Goal: Information Seeking & Learning: Learn about a topic

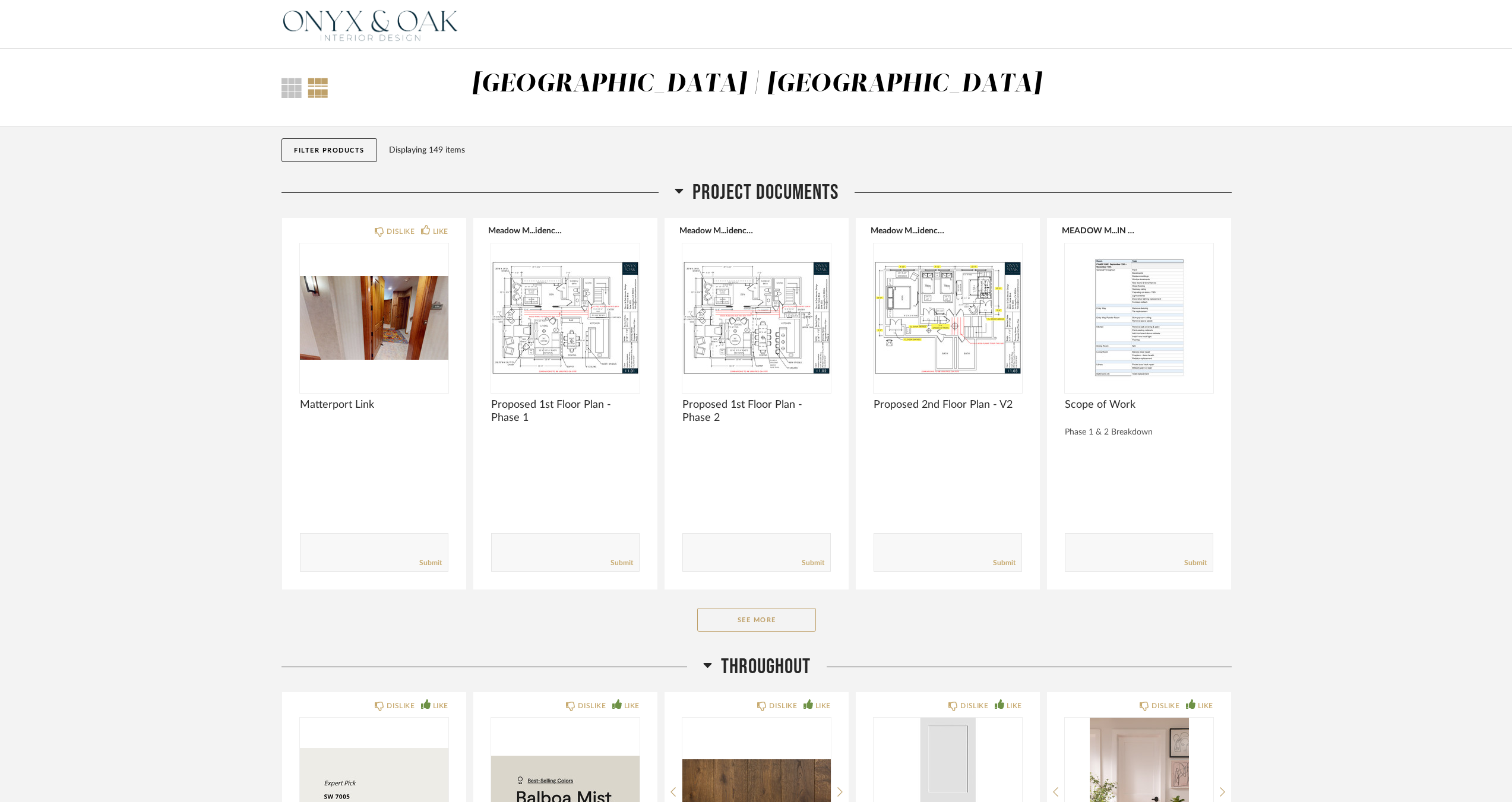
drag, startPoint x: 189, startPoint y: 486, endPoint x: 198, endPoint y: 486, distance: 9.0
click at [721, 612] on button "See More" at bounding box center [756, 620] width 119 height 24
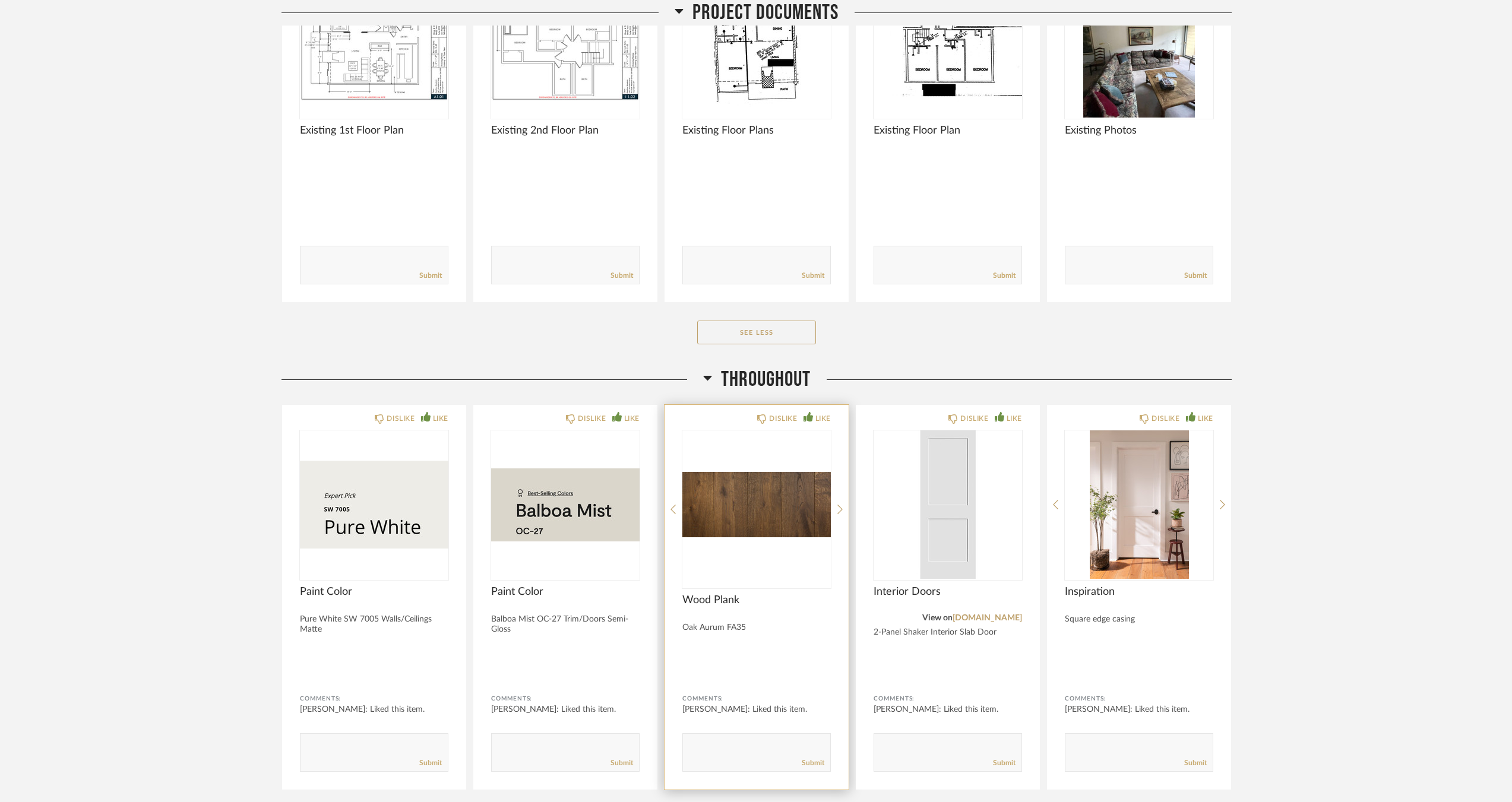
scroll to position [1009, 0]
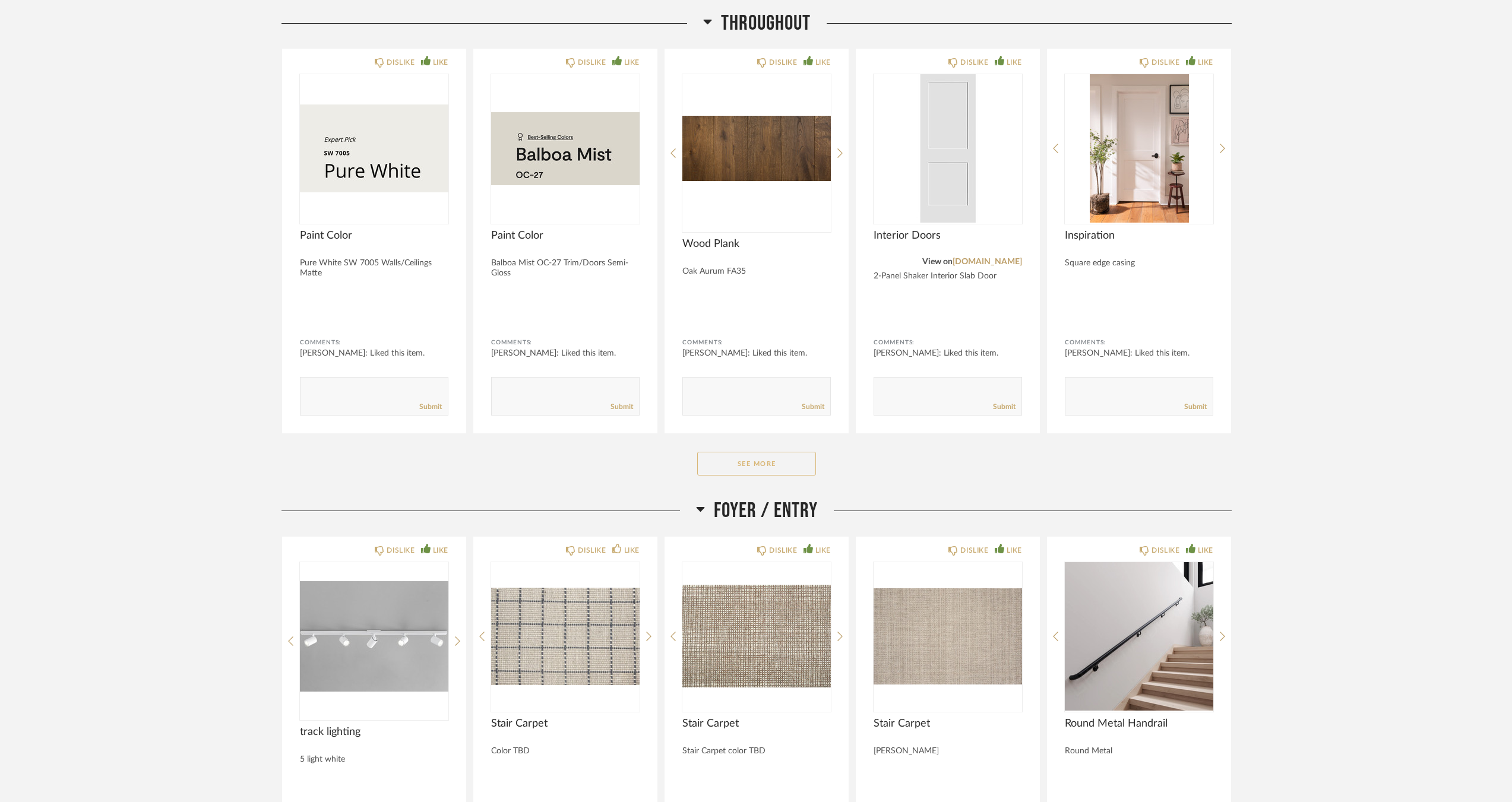
click at [783, 468] on button "See More" at bounding box center [756, 463] width 119 height 24
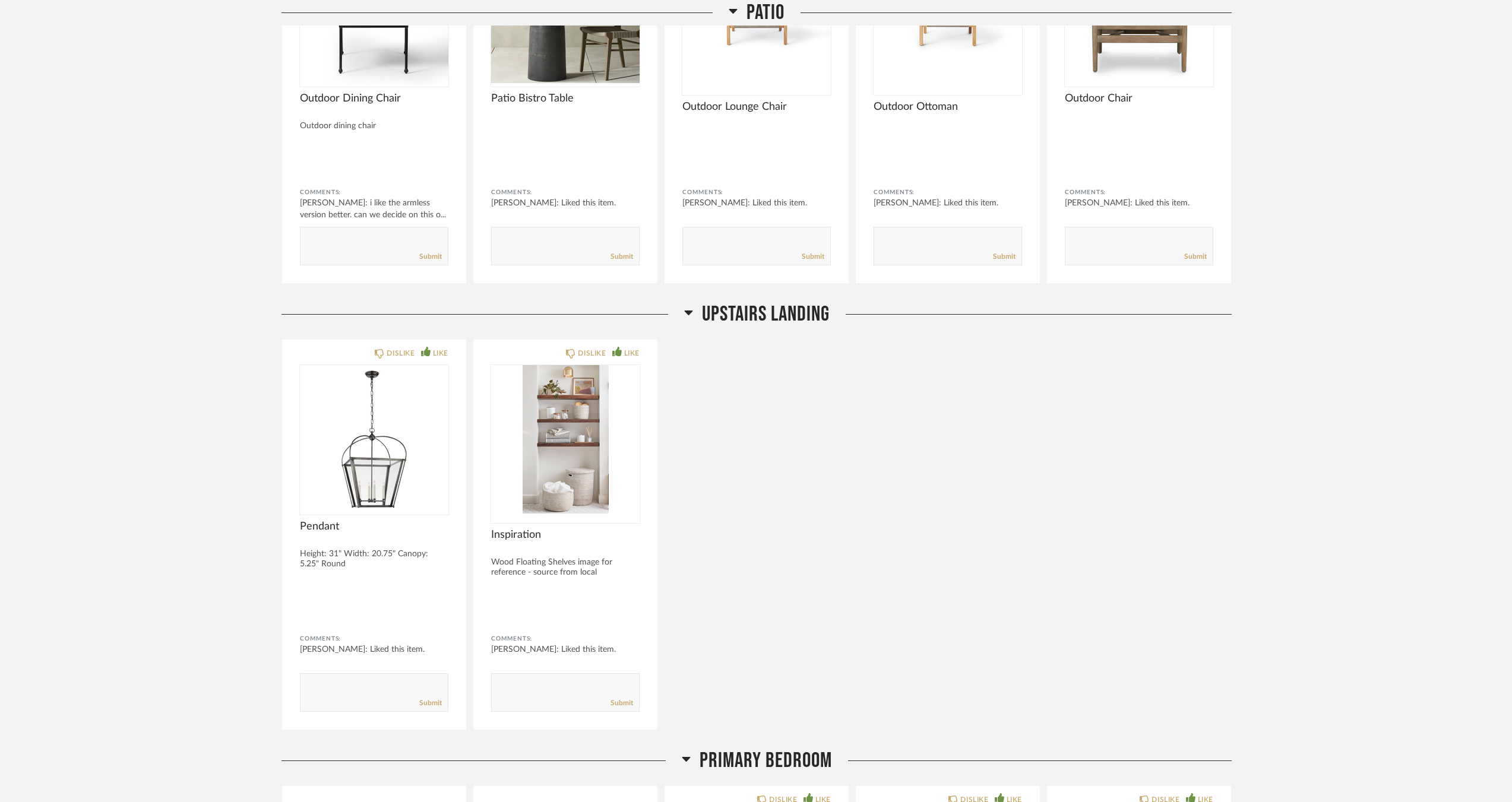
scroll to position [4750, 0]
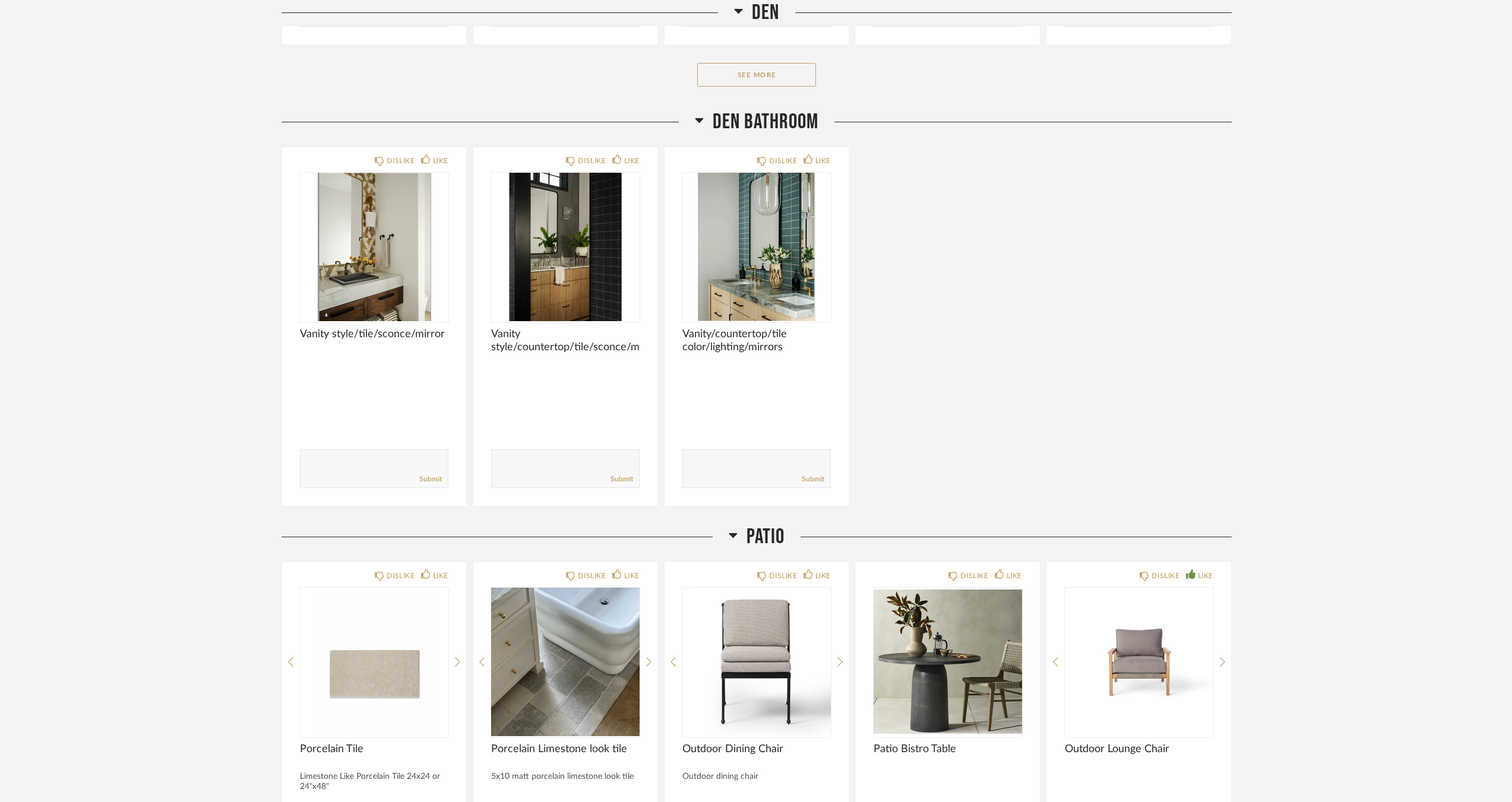
scroll to position [4102, 0]
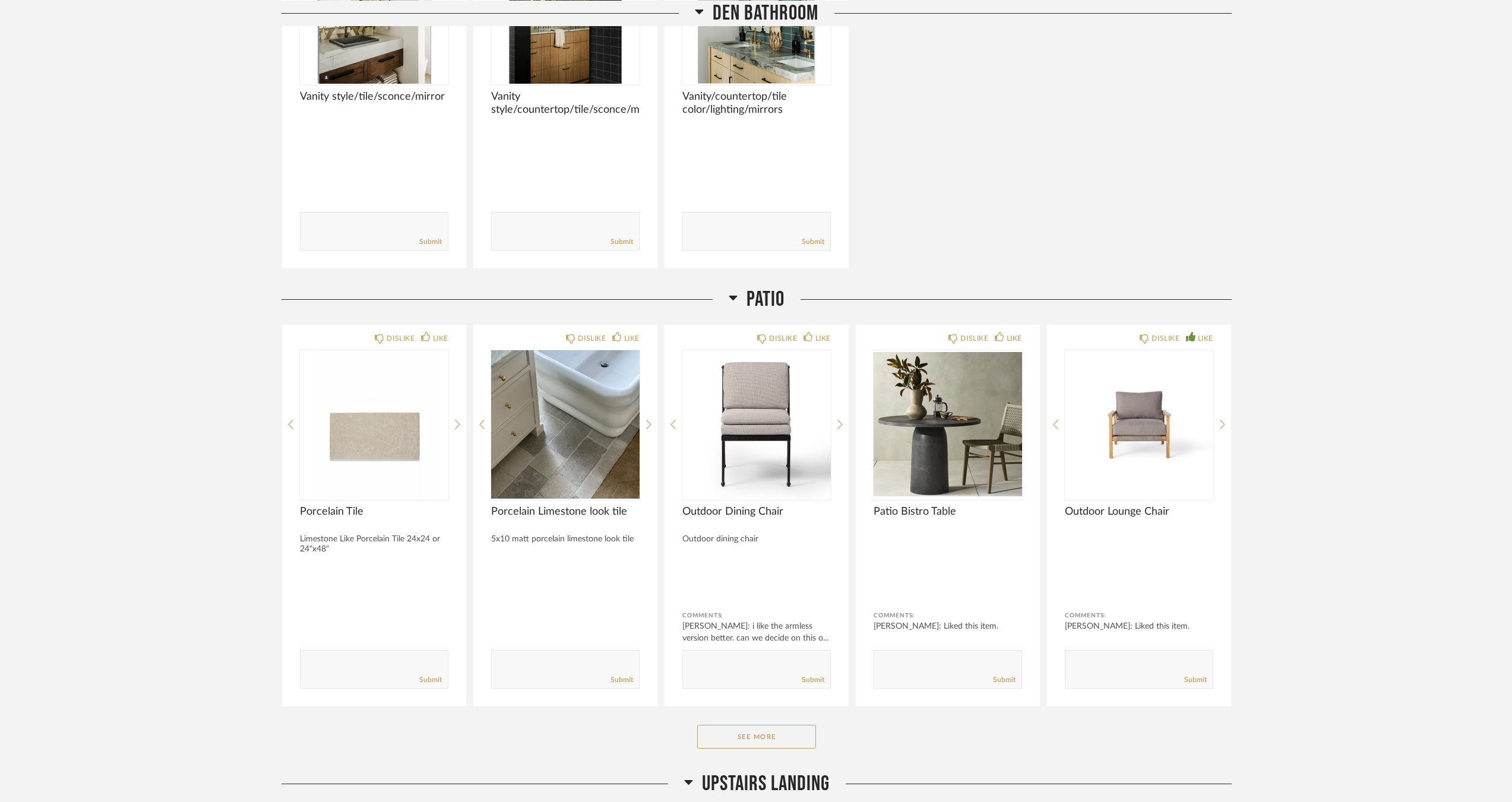
click at [751, 737] on button "See More" at bounding box center [756, 737] width 119 height 24
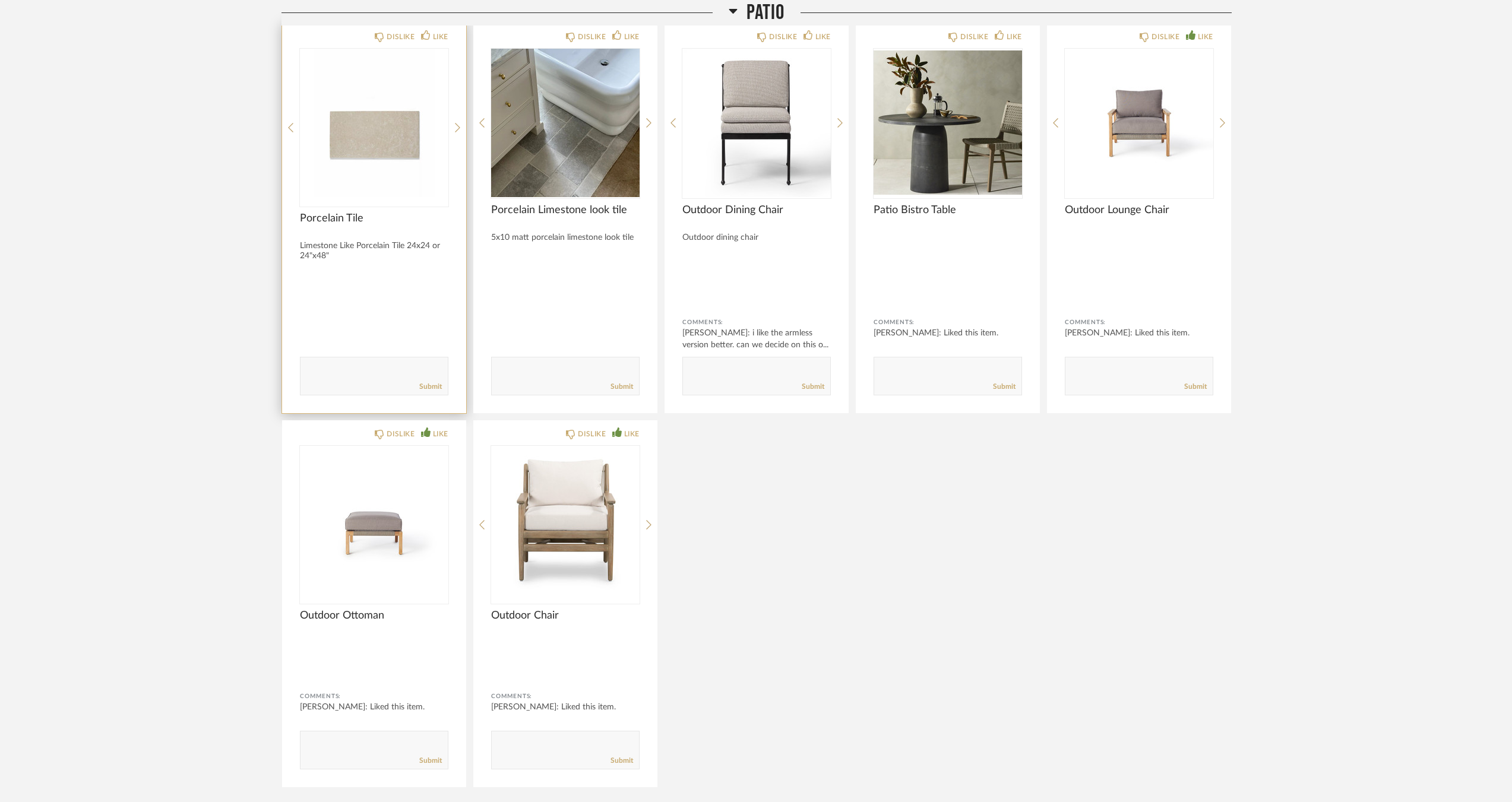
scroll to position [4226, 0]
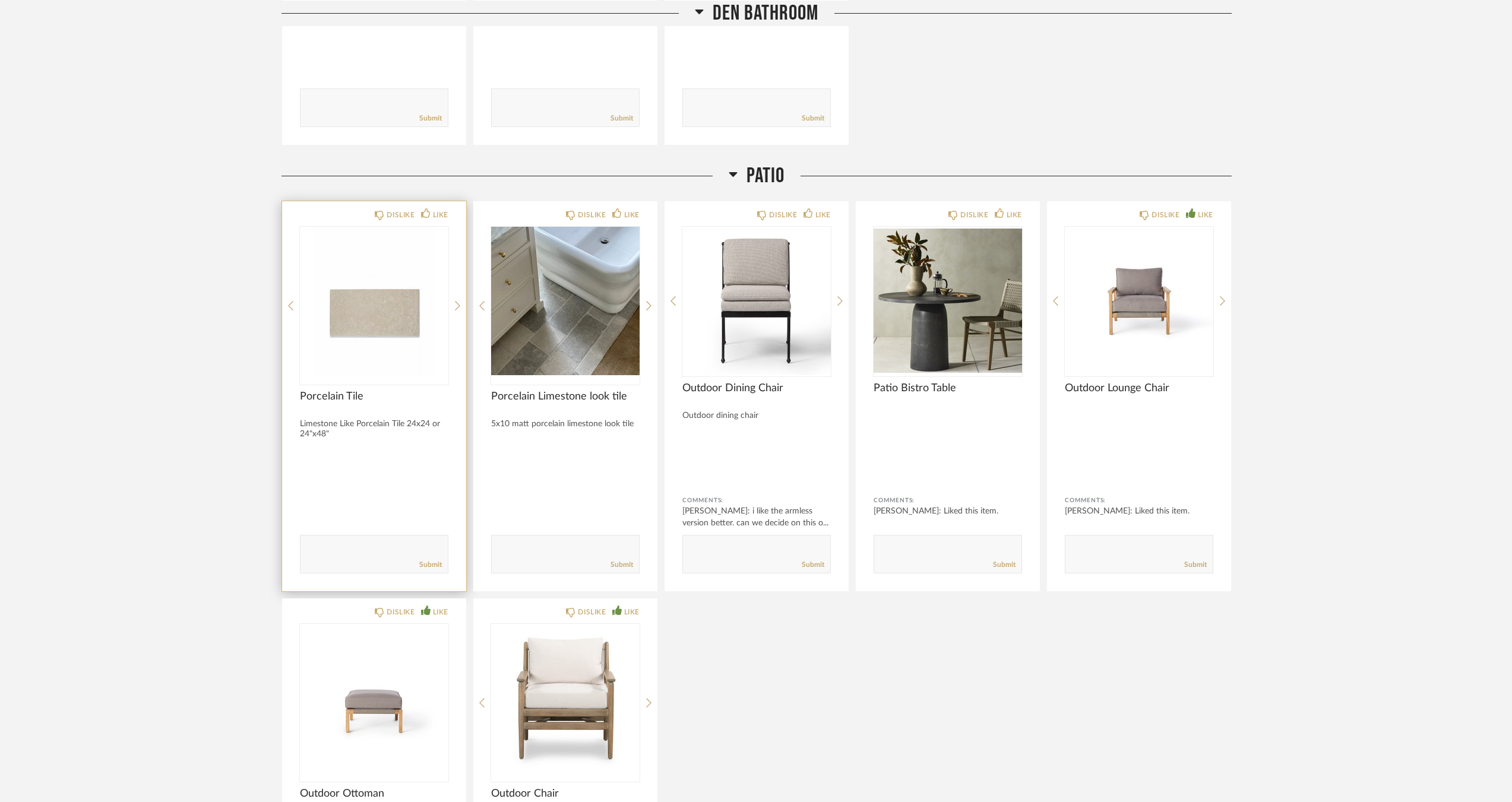
click at [379, 327] on img "0" at bounding box center [374, 301] width 149 height 149
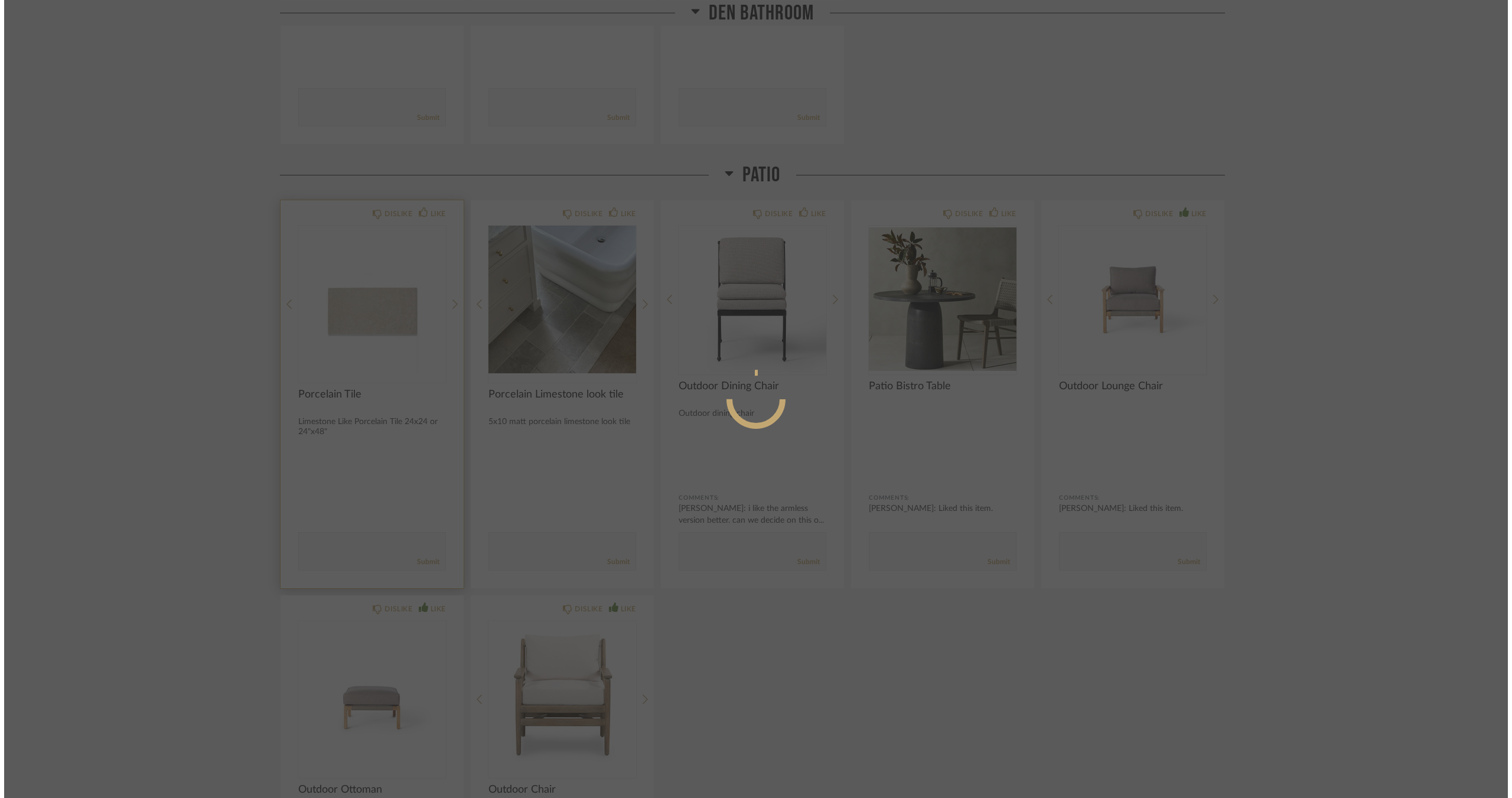
scroll to position [0, 0]
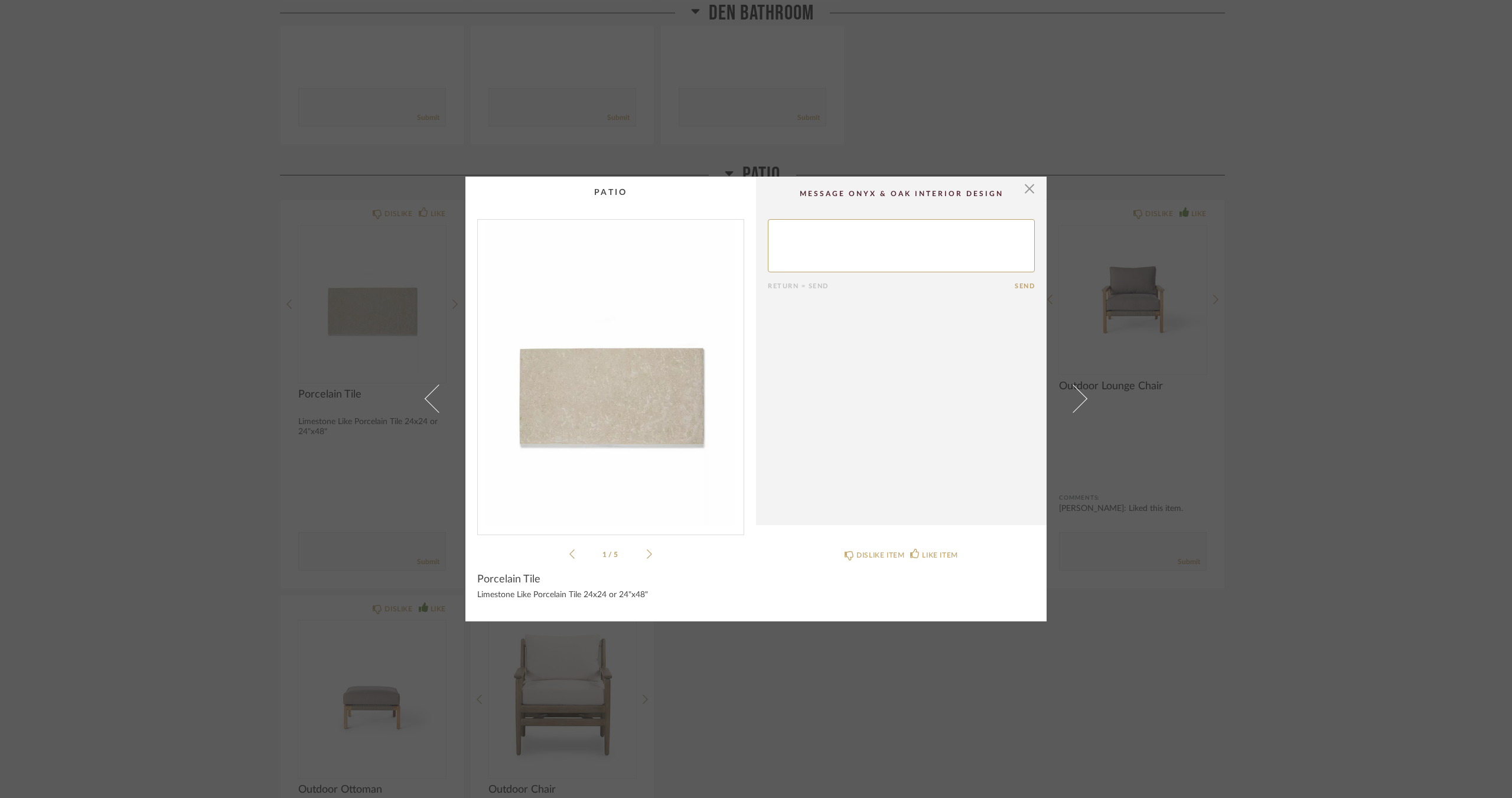
click at [647, 556] on icon at bounding box center [649, 554] width 5 height 11
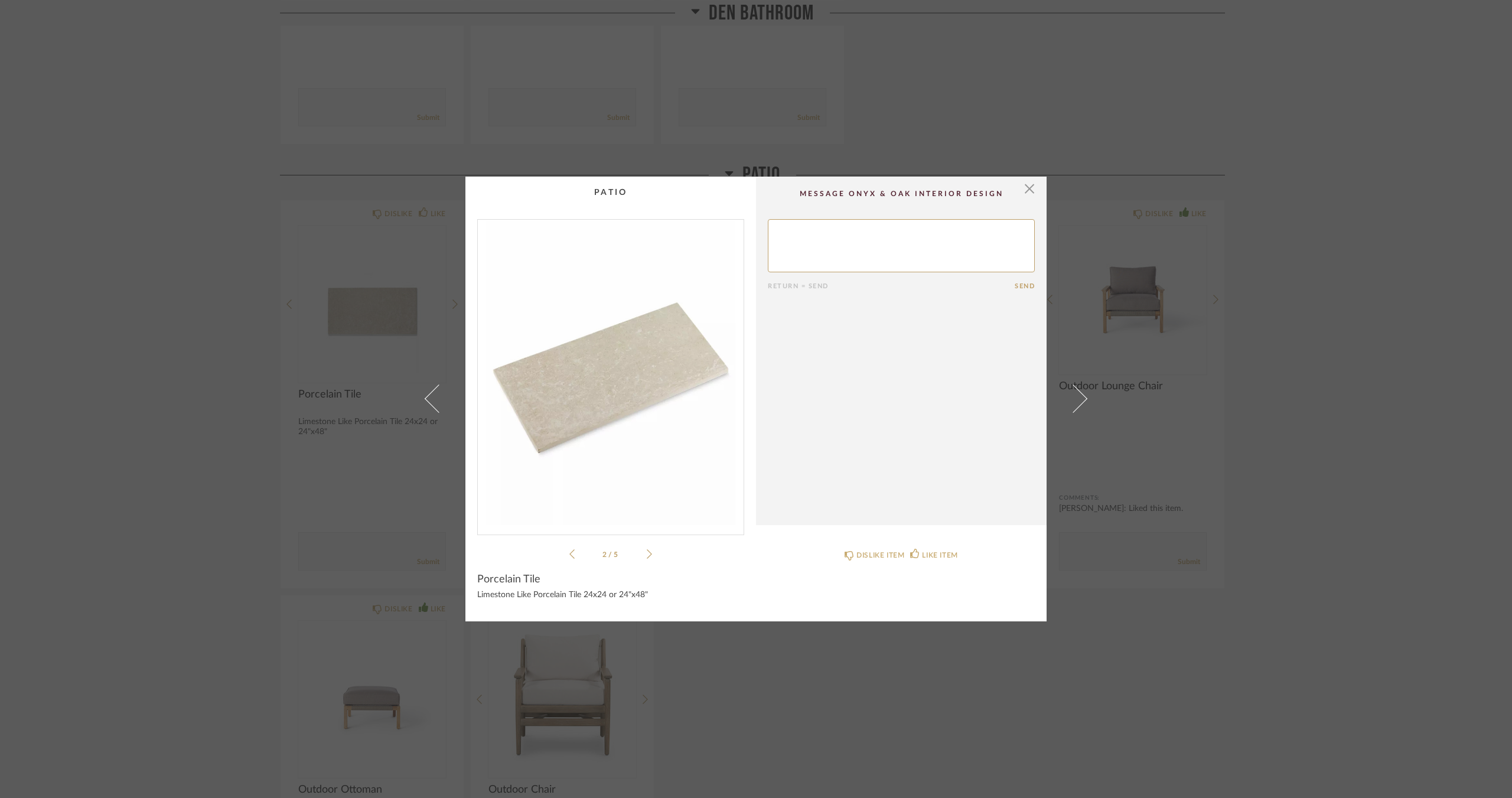
click at [647, 556] on icon at bounding box center [649, 554] width 5 height 11
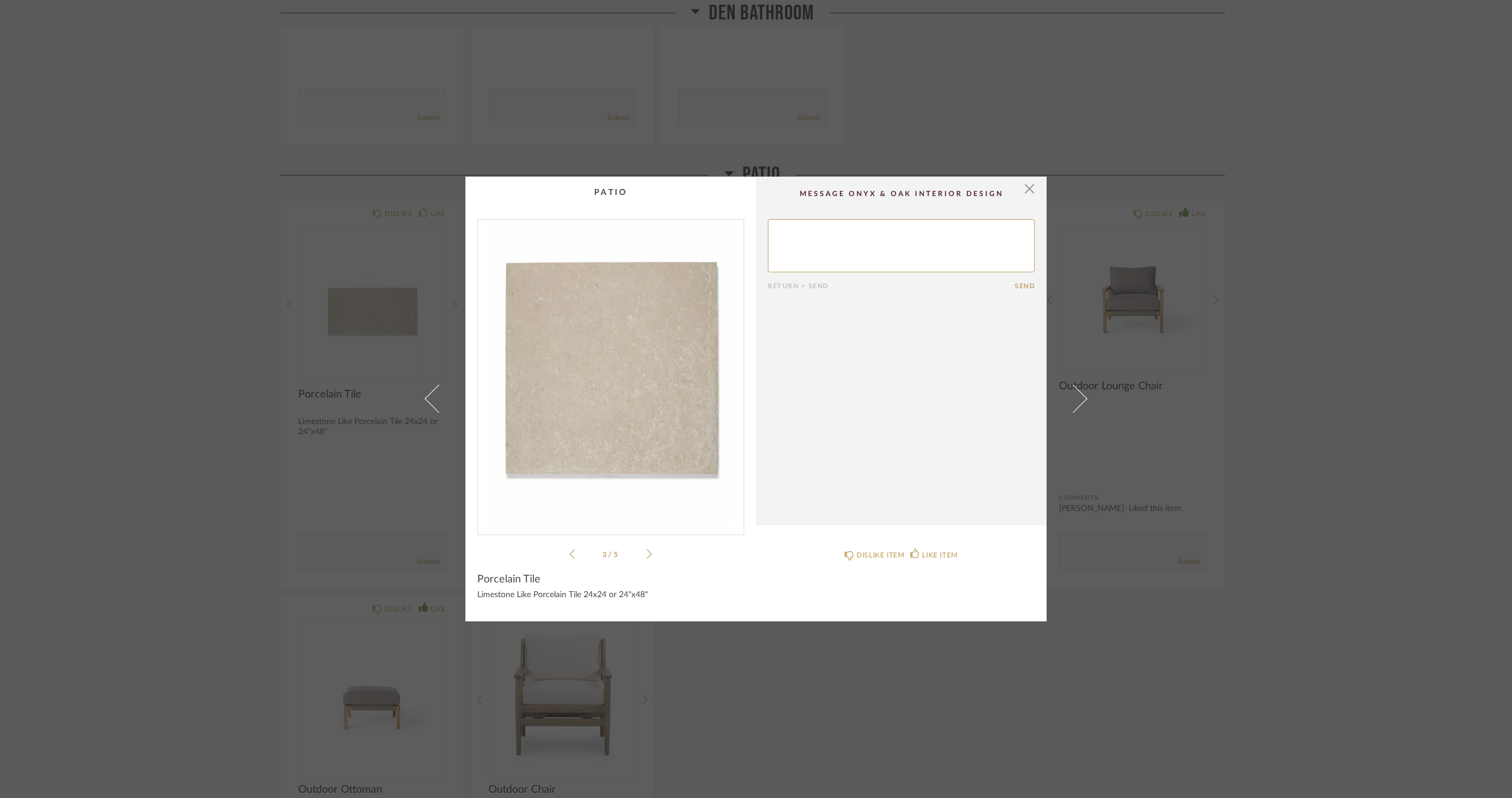
click at [647, 556] on icon at bounding box center [649, 554] width 5 height 11
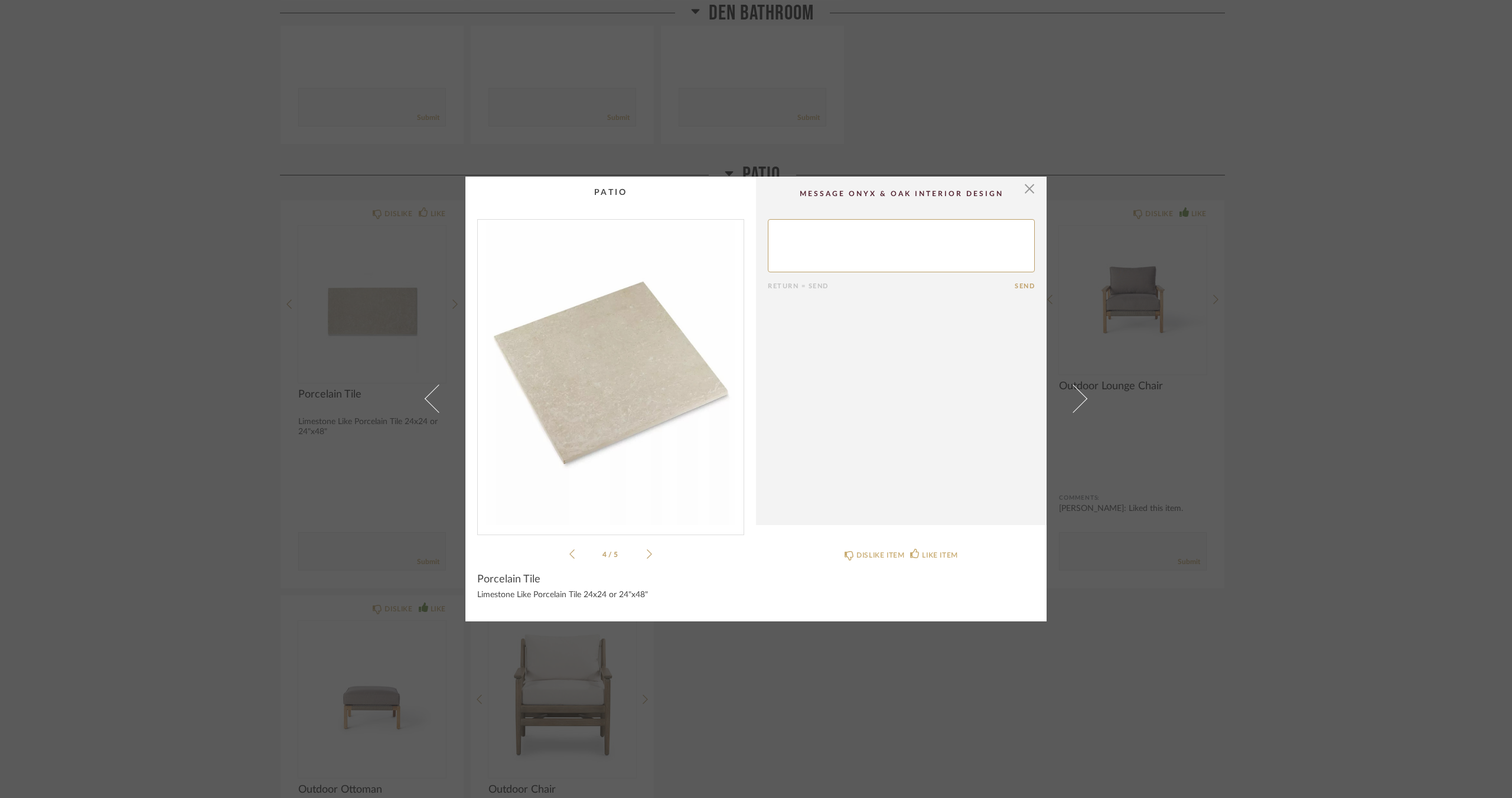
click at [647, 556] on icon at bounding box center [649, 554] width 5 height 11
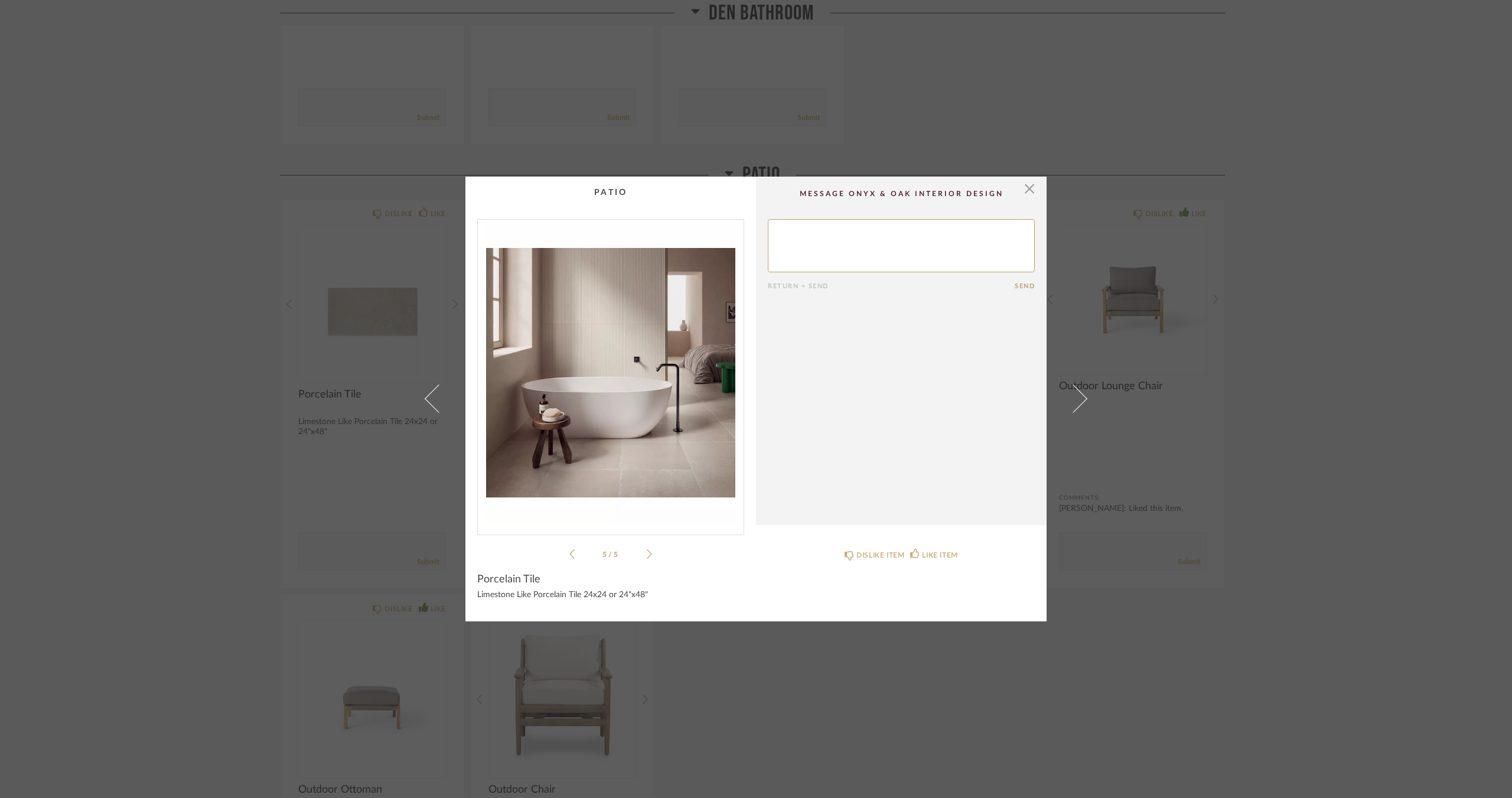
click at [777, 674] on div "× 5 / 5 Return = Send Send Porcelain Tile Limestone Like Porcelain Tile 24x24 o…" at bounding box center [756, 399] width 1512 height 798
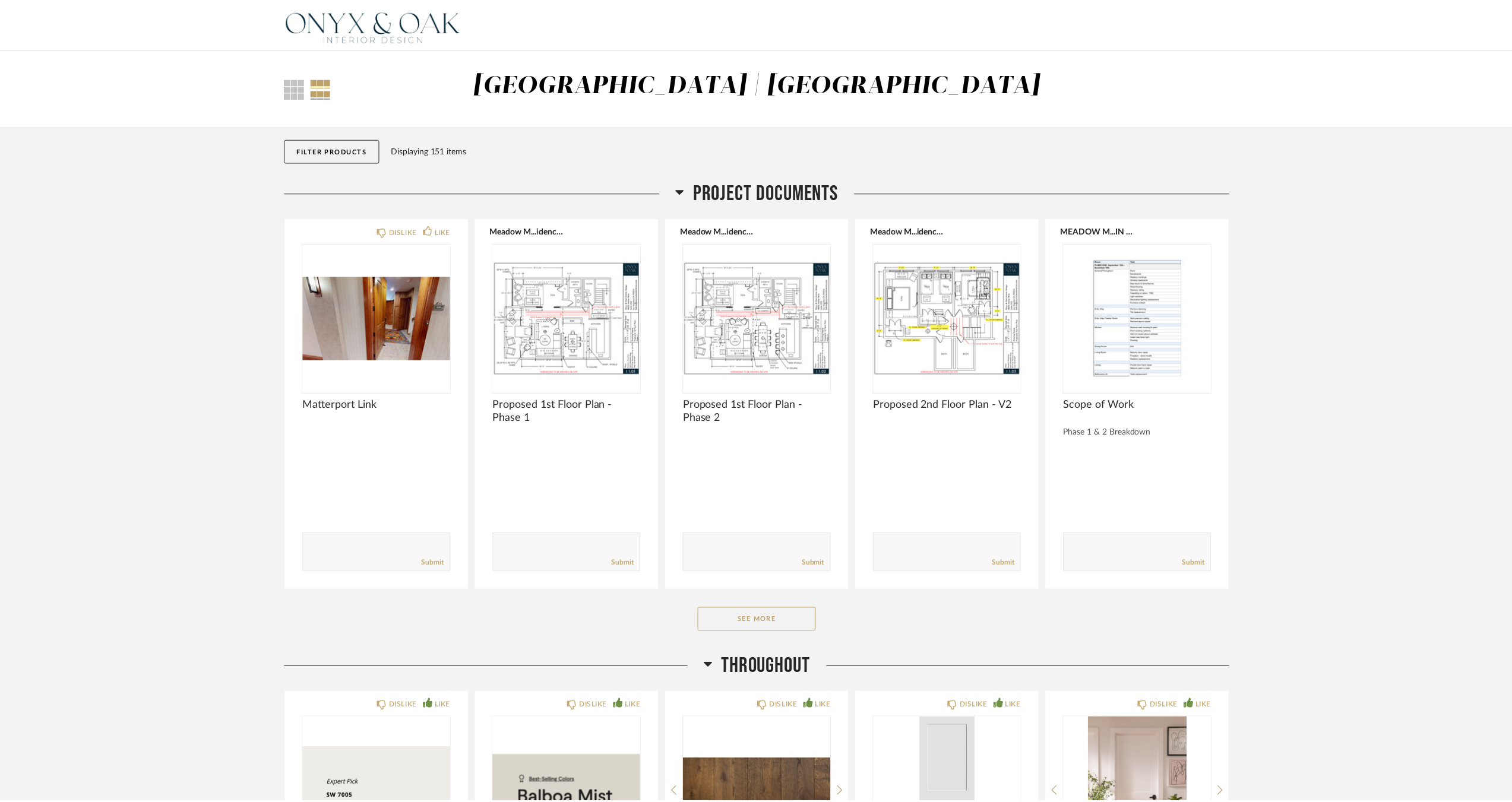
scroll to position [4226, 0]
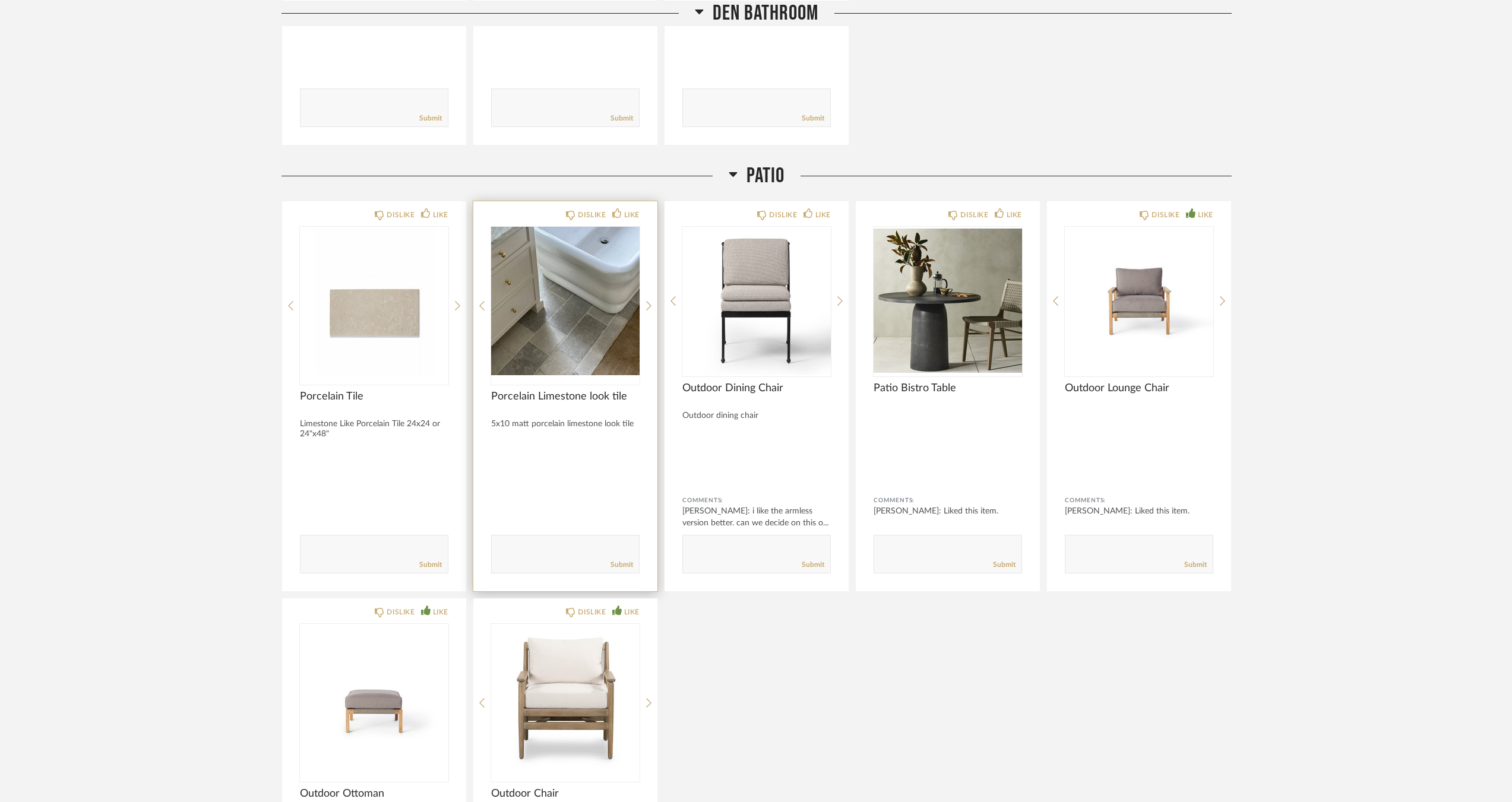
click at [578, 336] on img "0" at bounding box center [566, 301] width 149 height 149
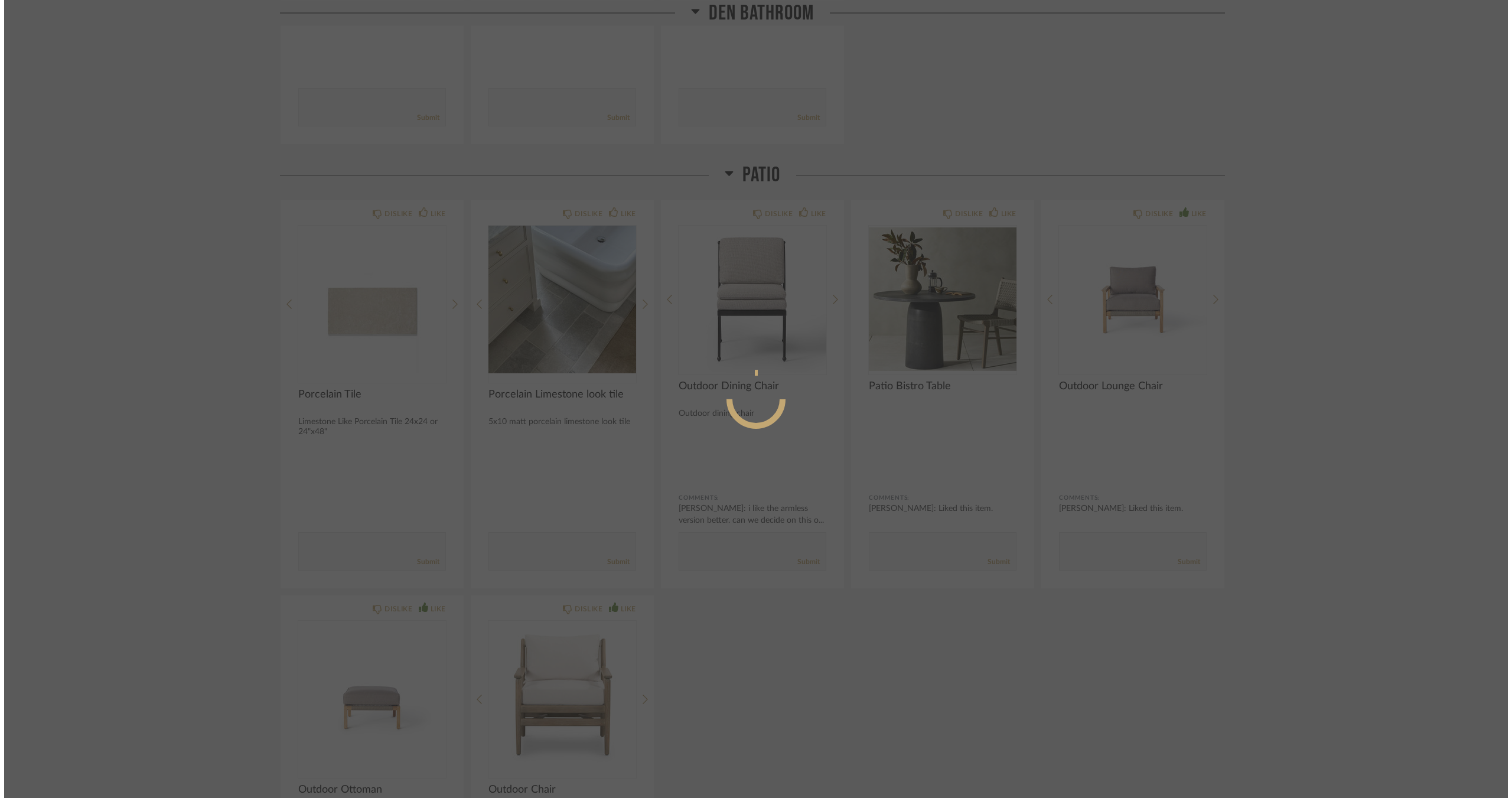
scroll to position [0, 0]
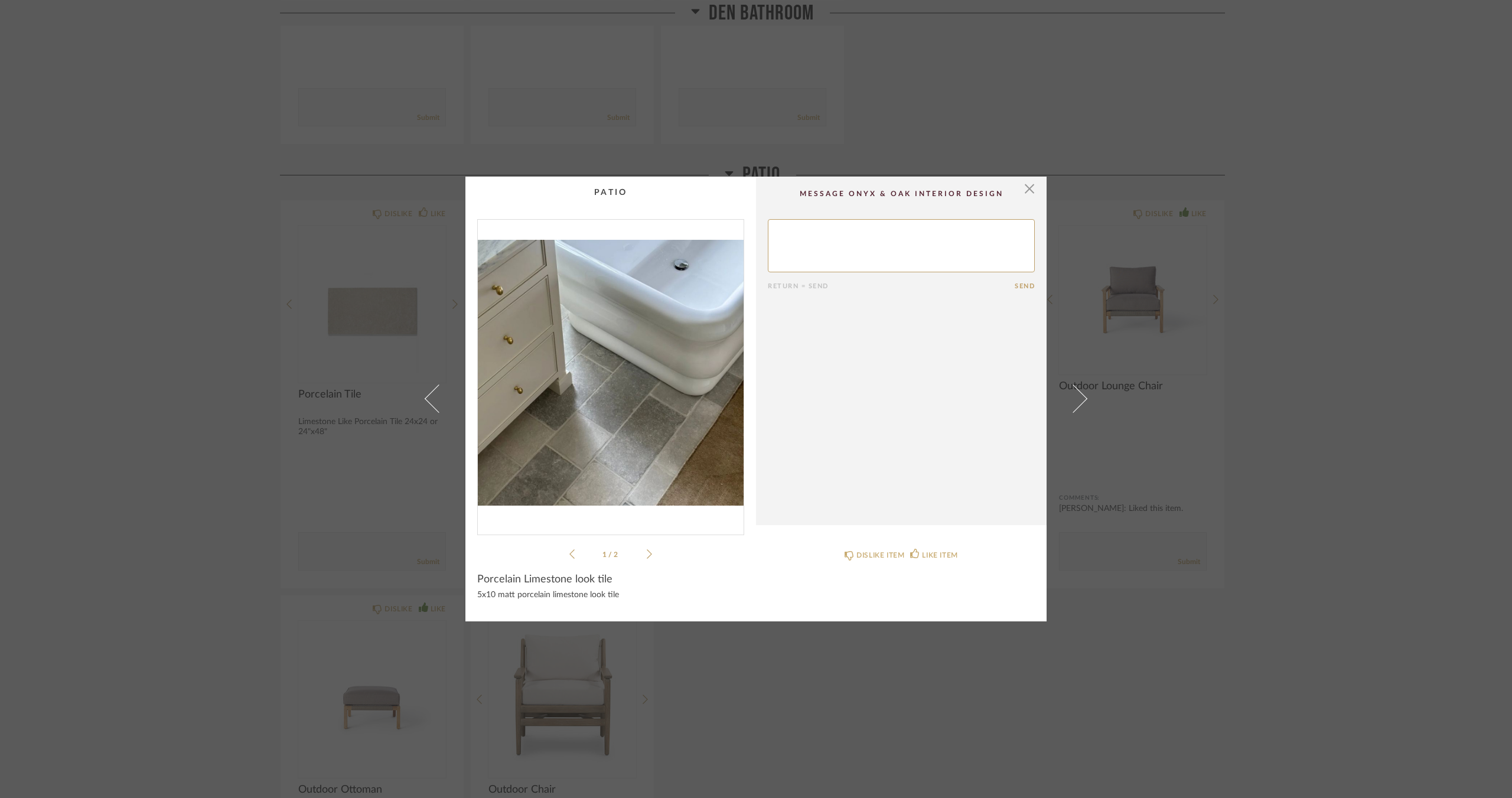
click at [647, 551] on icon at bounding box center [649, 554] width 5 height 11
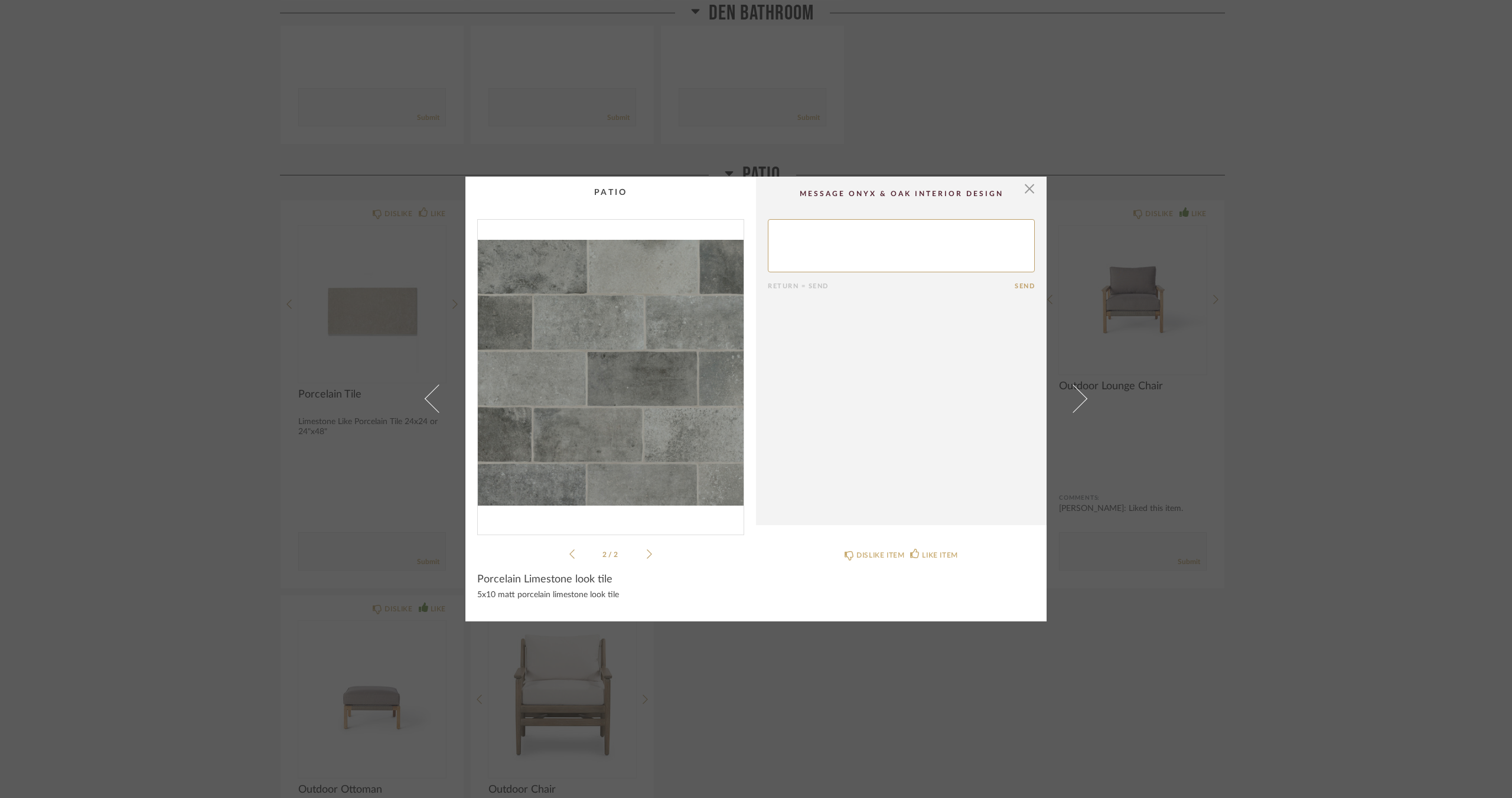
click at [647, 551] on icon at bounding box center [649, 554] width 5 height 11
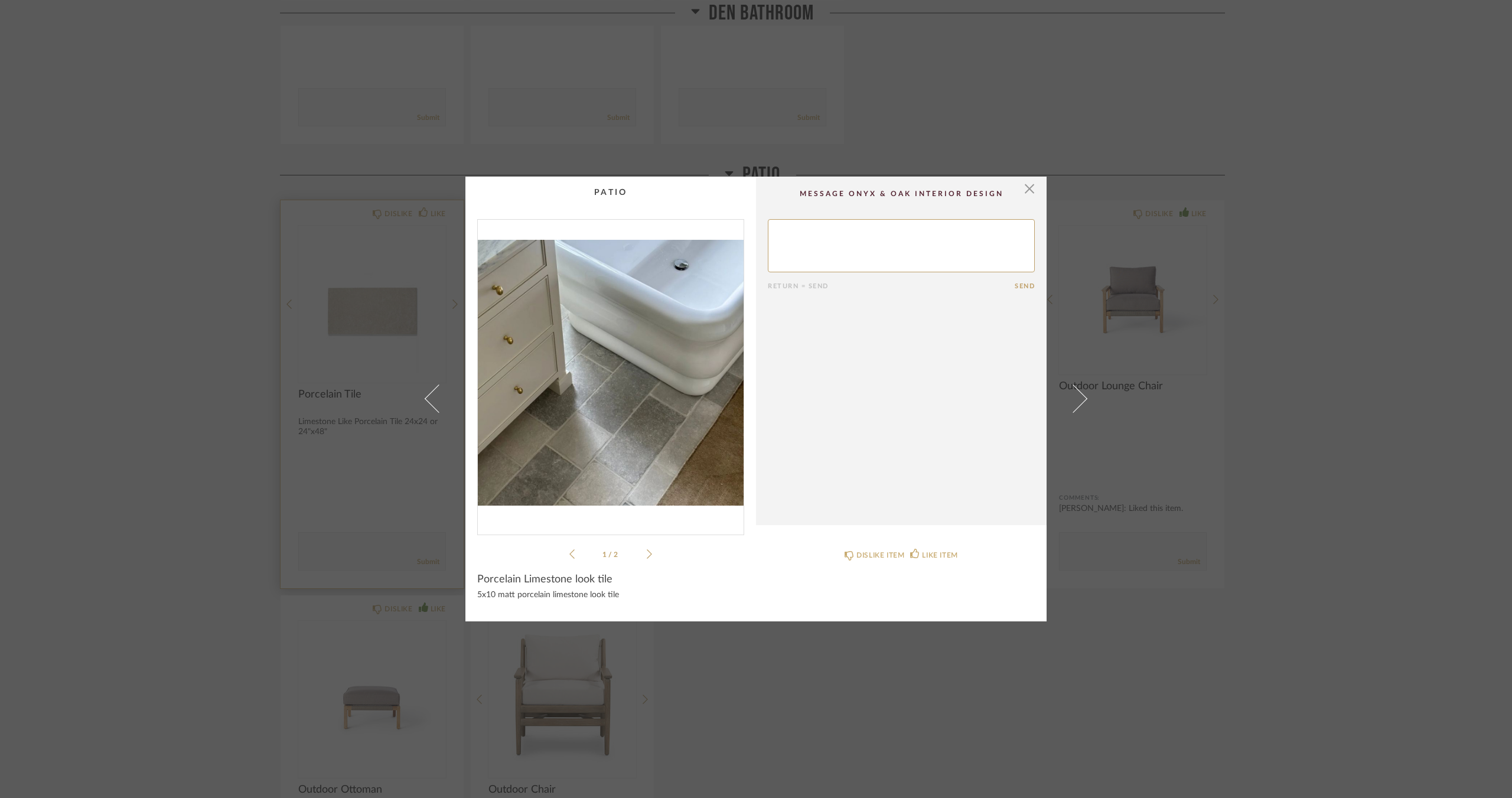
drag, startPoint x: 343, startPoint y: 322, endPoint x: 365, endPoint y: 345, distance: 31.8
click at [343, 322] on div "× 1 / 2 Return = Send Send Porcelain Limestone look tile 5x10 matt porcelain li…" at bounding box center [756, 399] width 1512 height 798
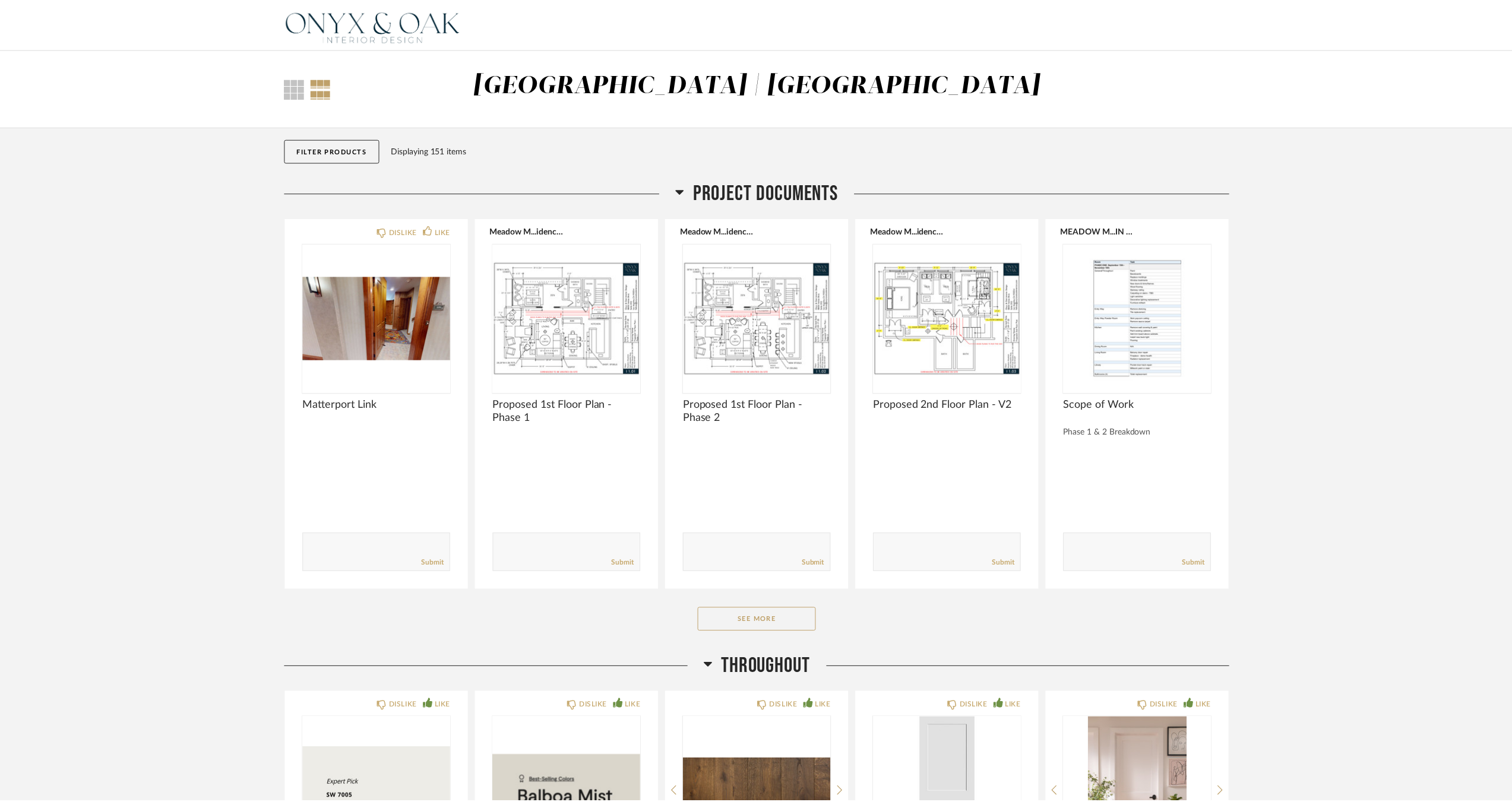
scroll to position [4226, 0]
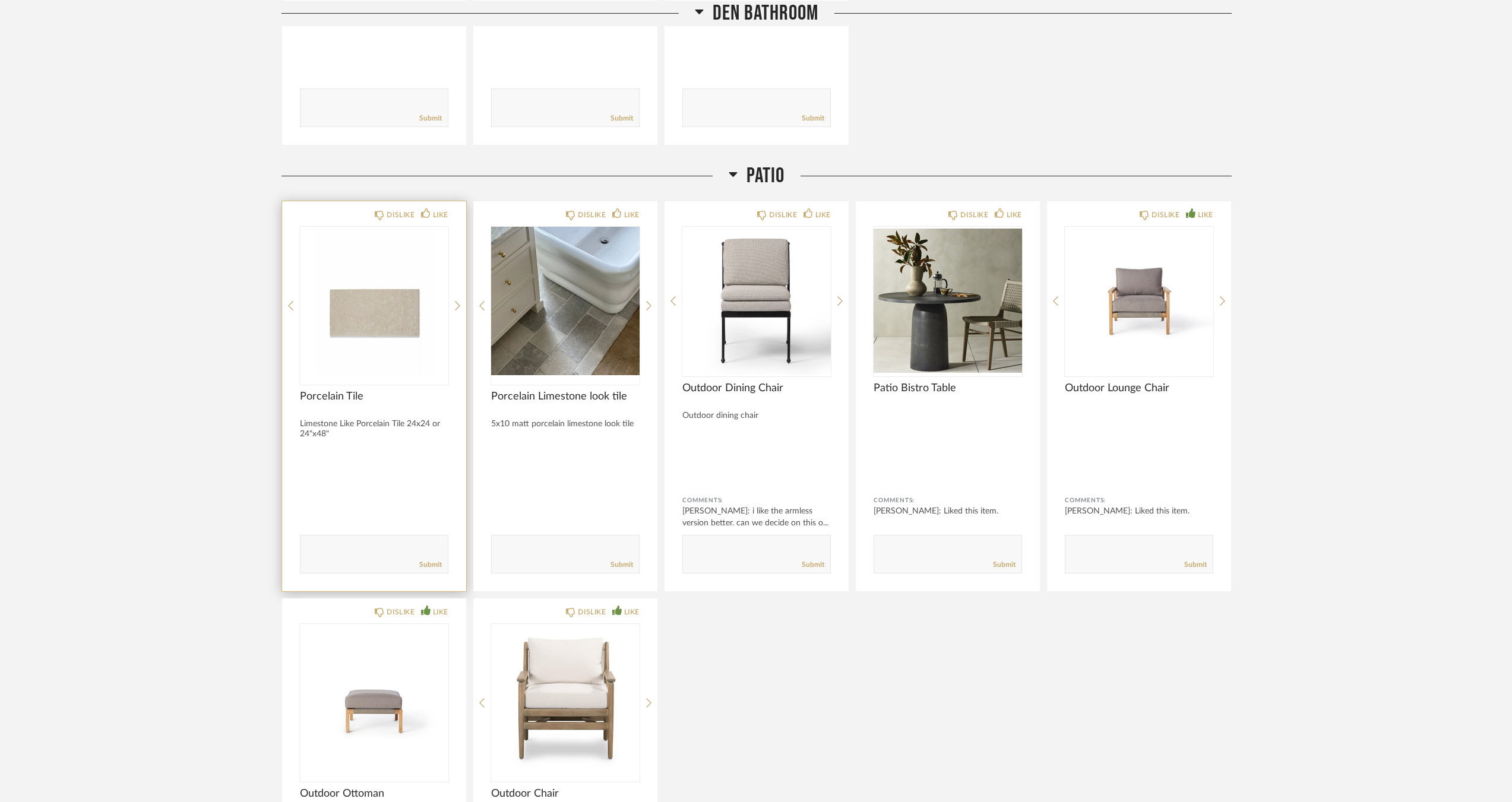
click at [355, 296] on img "0" at bounding box center [374, 301] width 149 height 149
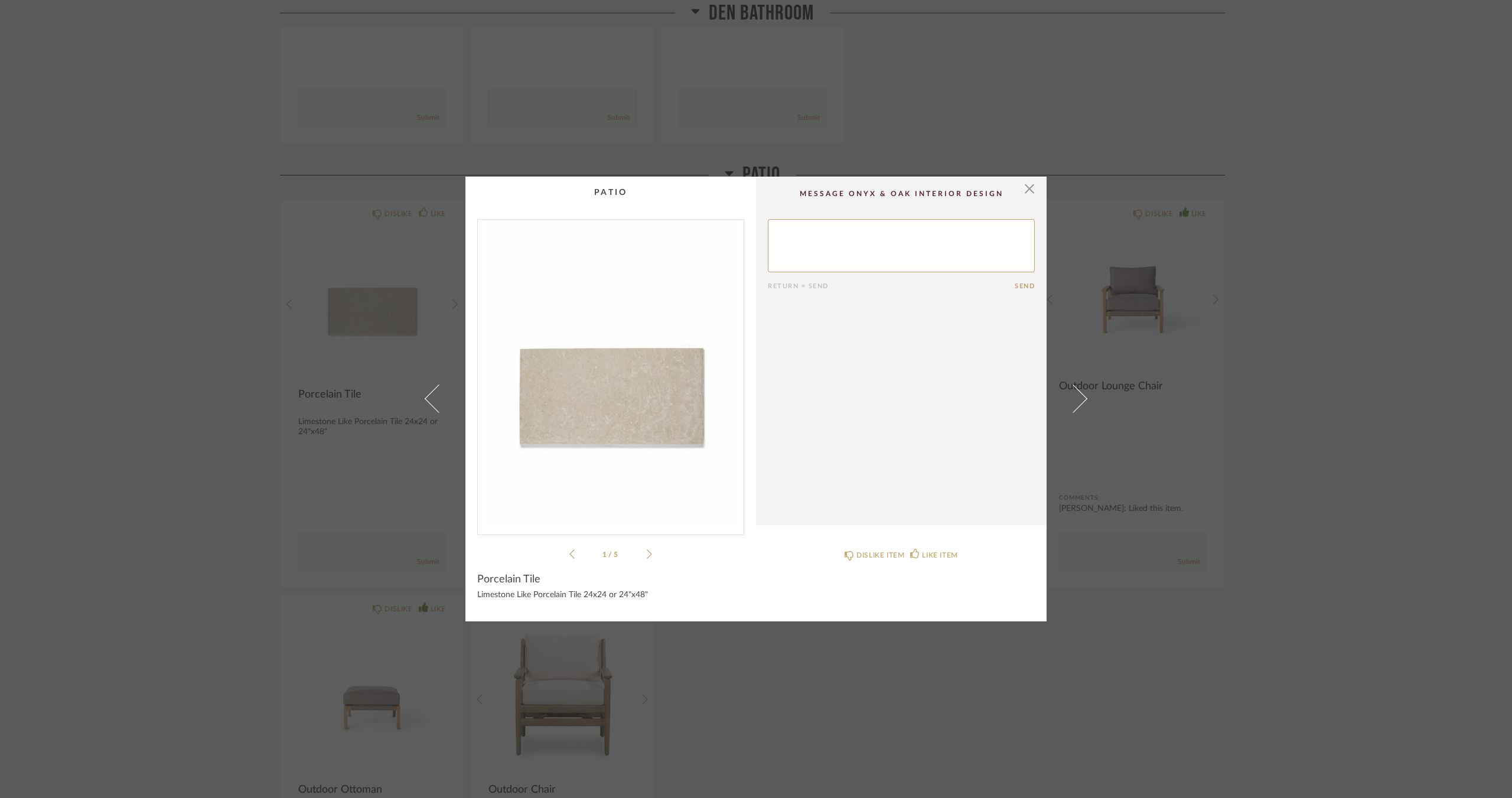
click at [647, 554] on icon at bounding box center [649, 554] width 5 height 11
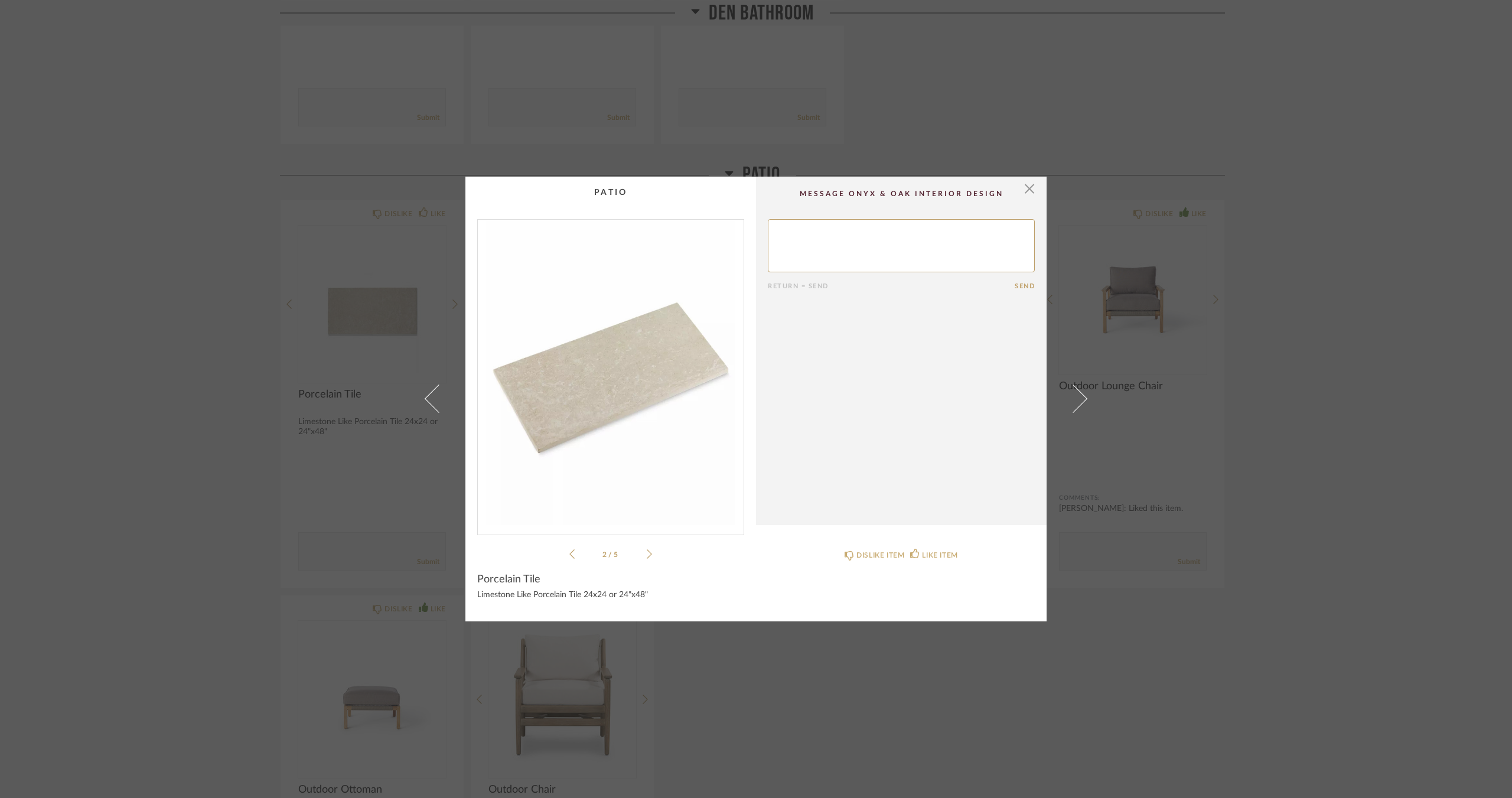
click at [647, 554] on icon at bounding box center [649, 554] width 5 height 11
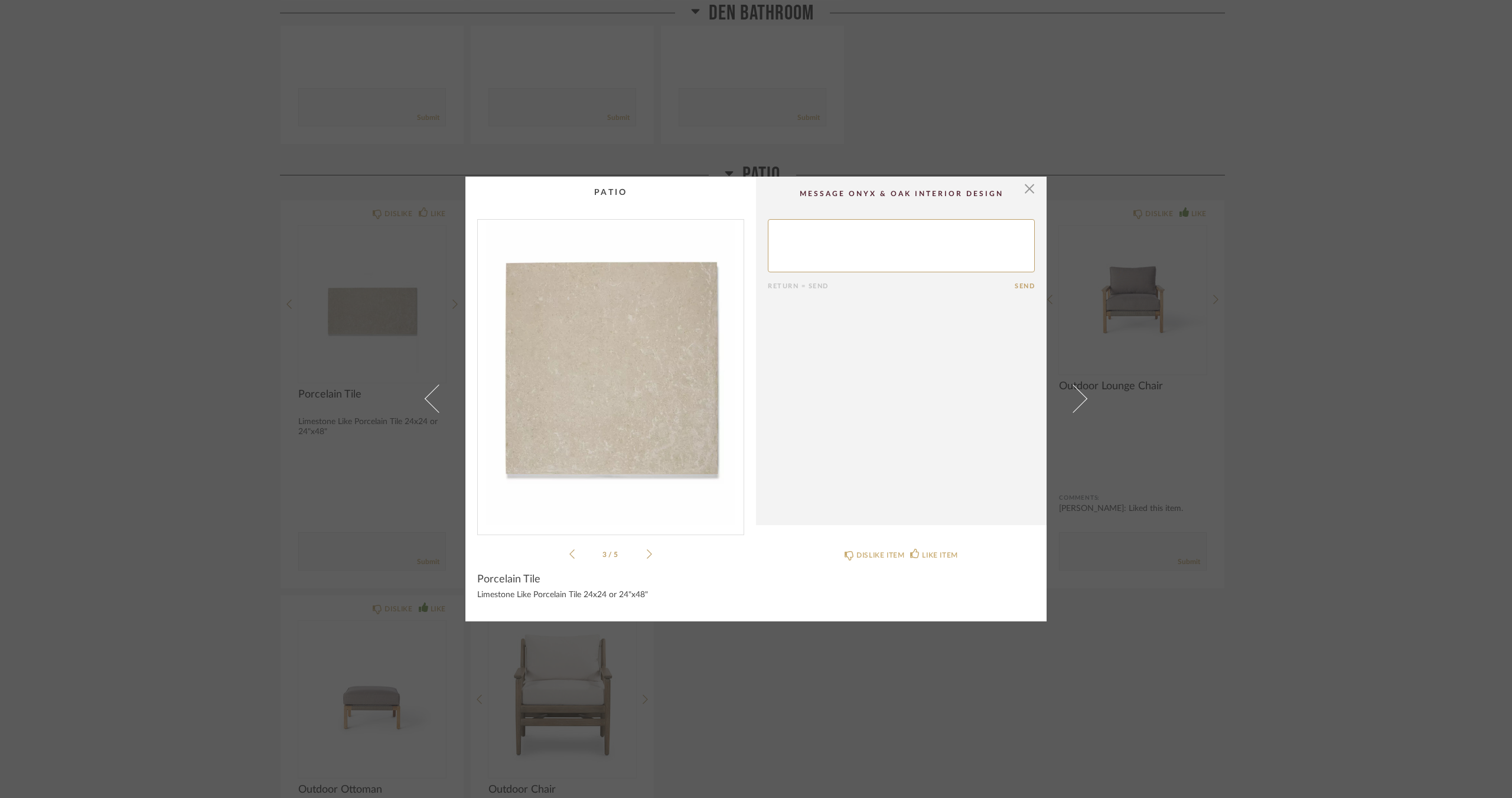
click at [647, 554] on icon at bounding box center [649, 554] width 5 height 11
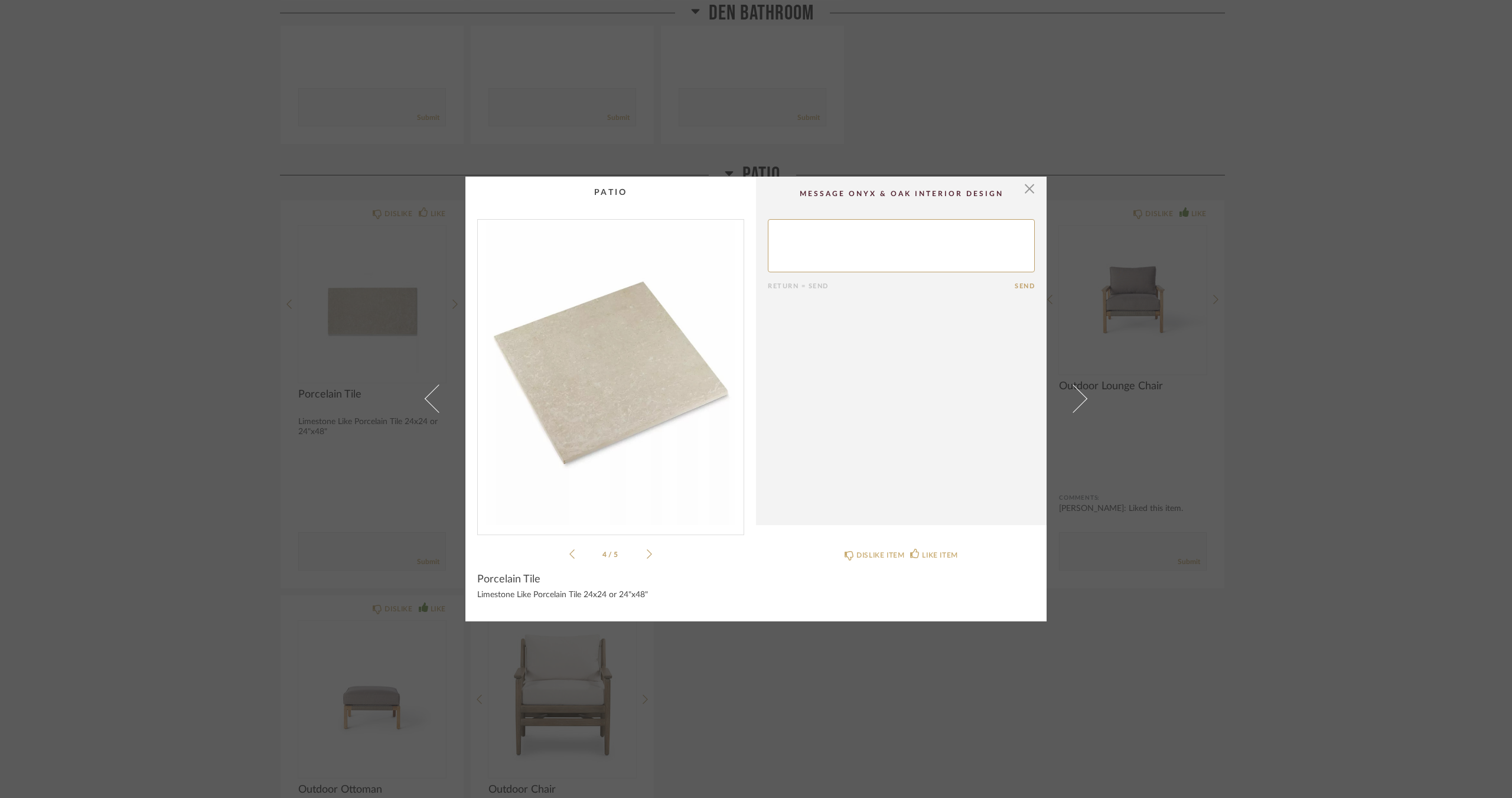
click at [647, 554] on icon at bounding box center [649, 554] width 5 height 11
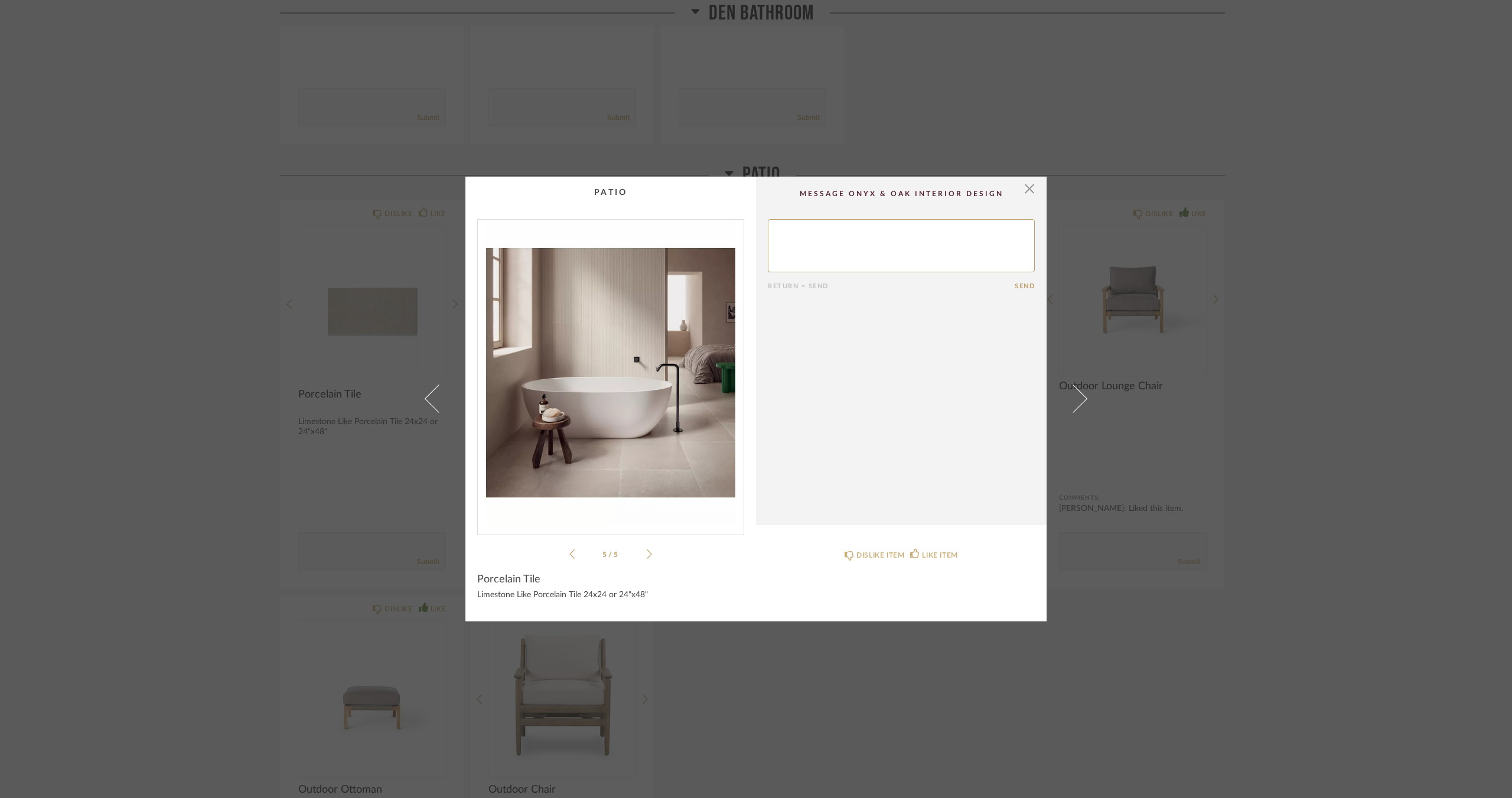
click at [575, 555] on li "5 / 5" at bounding box center [611, 554] width 72 height 14
click at [570, 555] on icon at bounding box center [572, 554] width 5 height 11
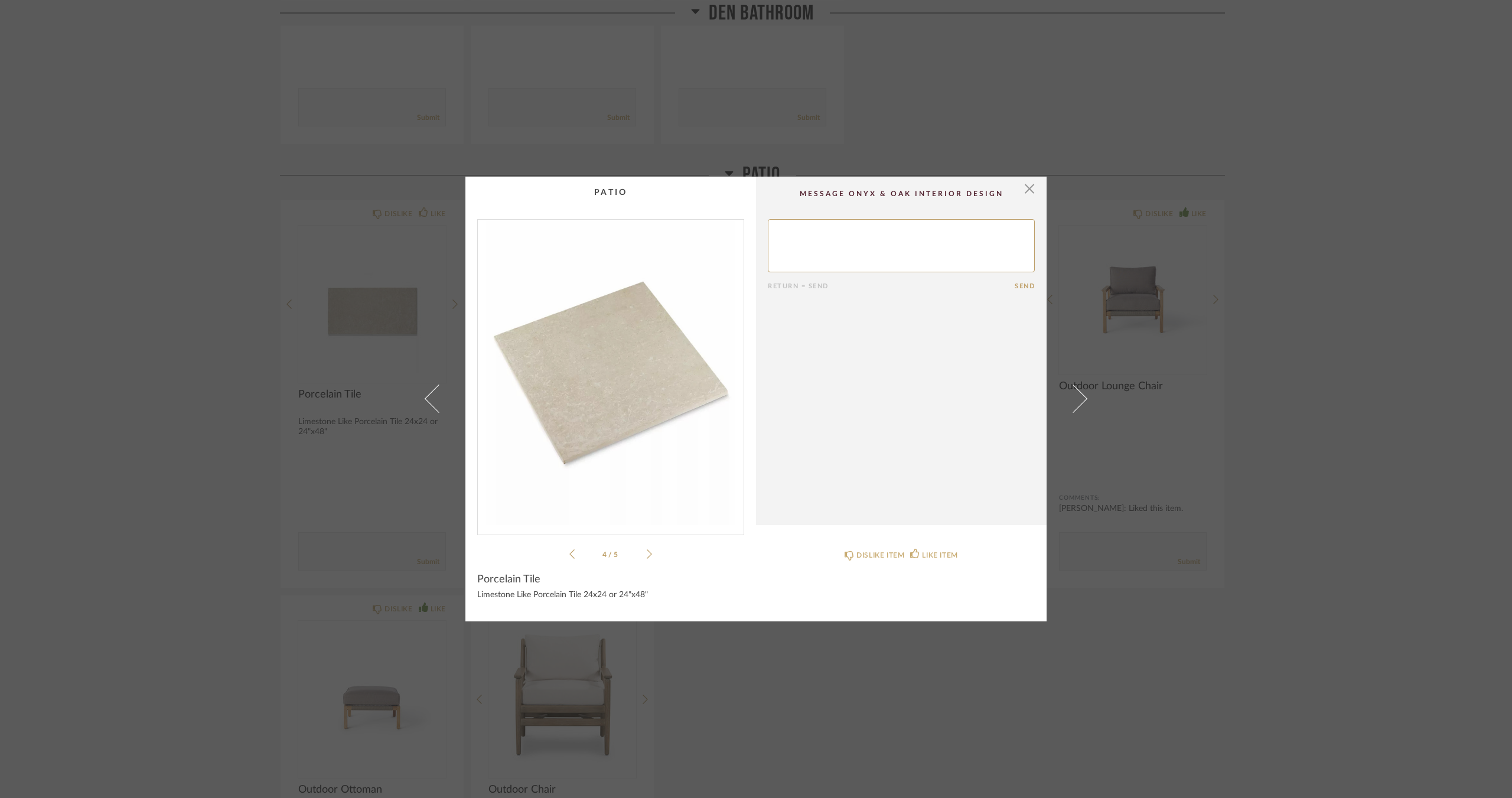
click at [563, 555] on div "4 / 5" at bounding box center [611, 390] width 267 height 342
click at [539, 540] on div "4 / 5" at bounding box center [611, 390] width 267 height 342
click at [570, 556] on icon at bounding box center [572, 554] width 5 height 11
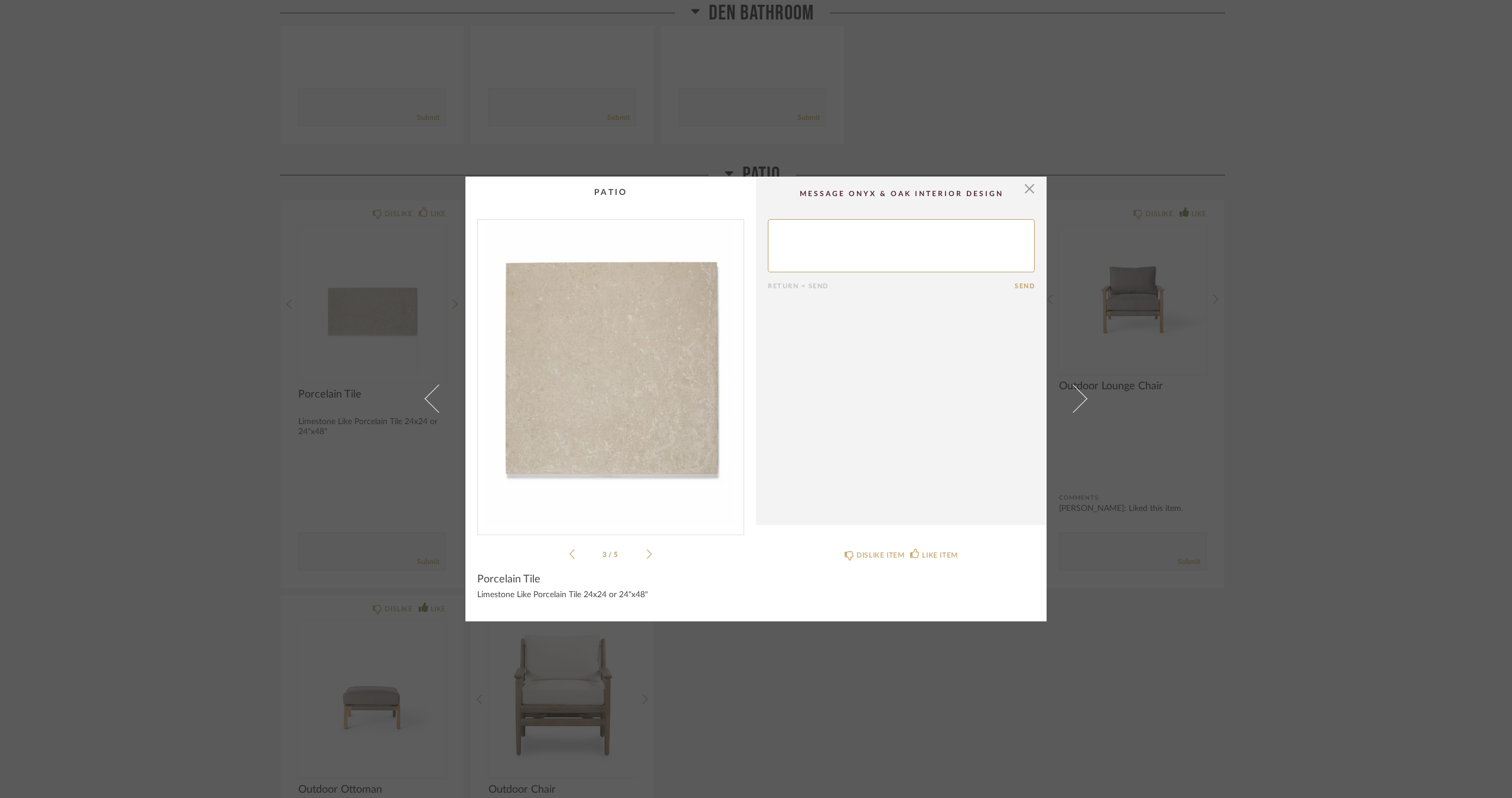
click at [570, 556] on icon at bounding box center [572, 554] width 5 height 11
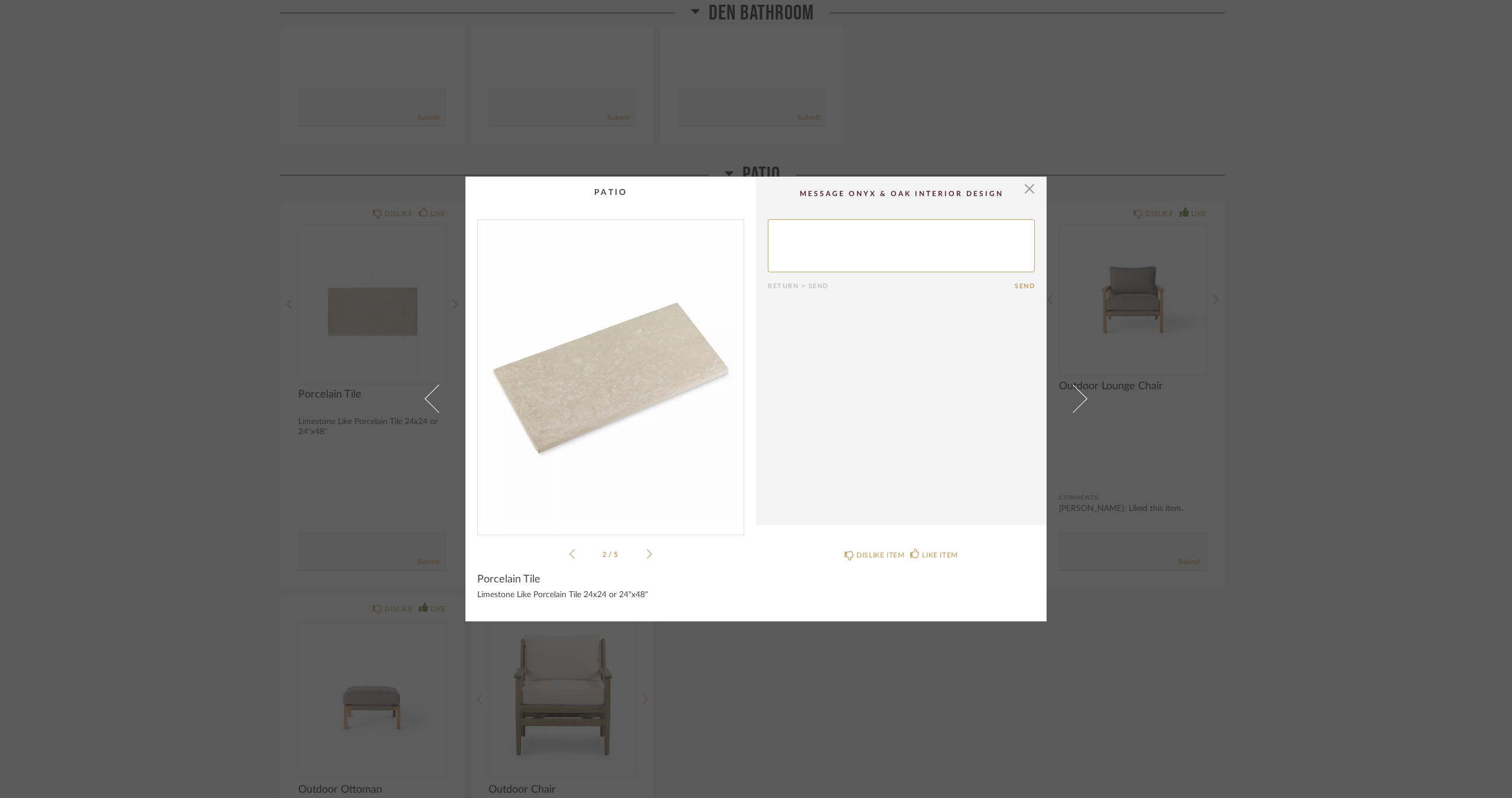
click at [570, 556] on icon at bounding box center [572, 554] width 5 height 11
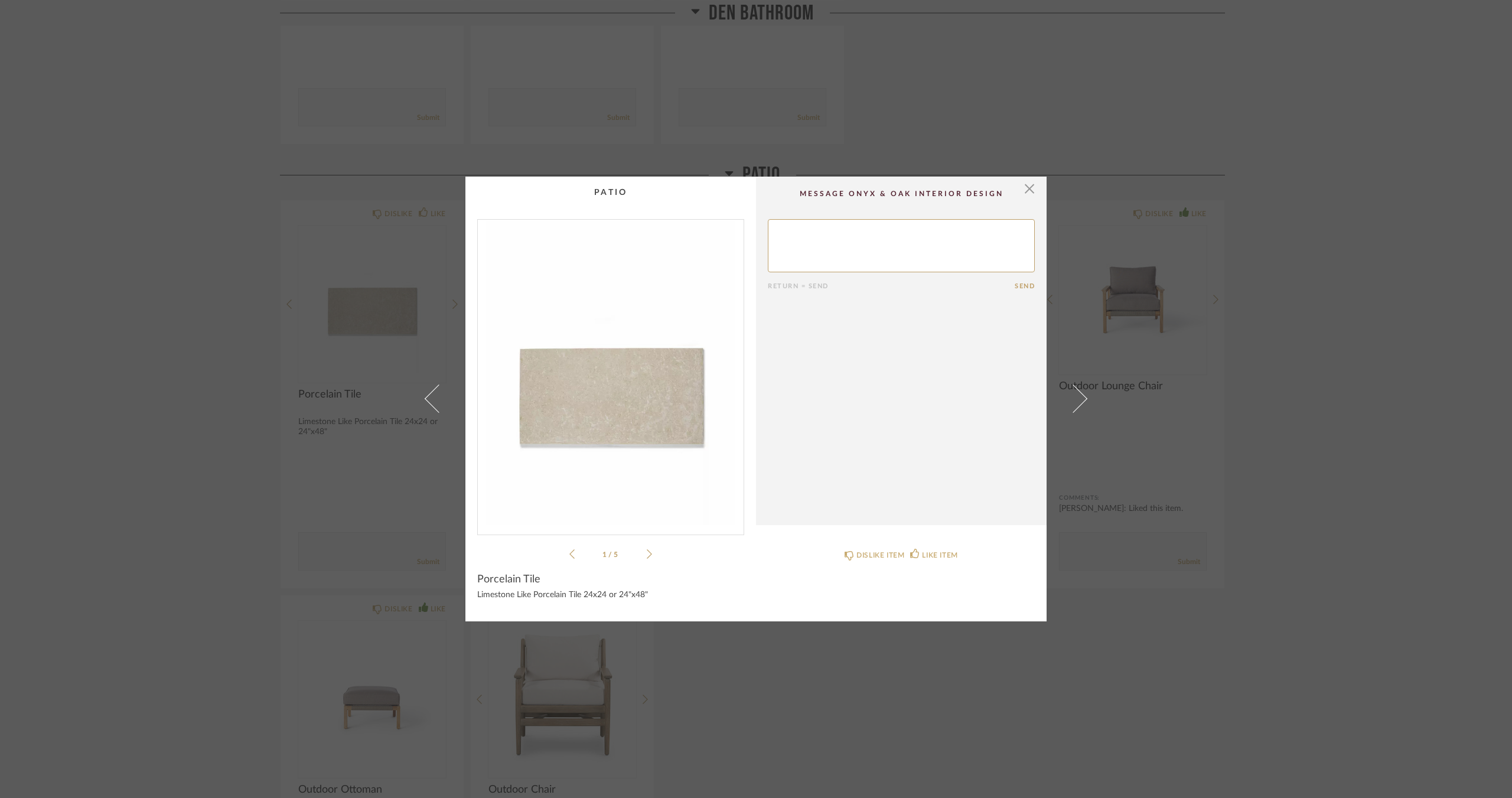
click at [647, 553] on icon at bounding box center [649, 554] width 5 height 11
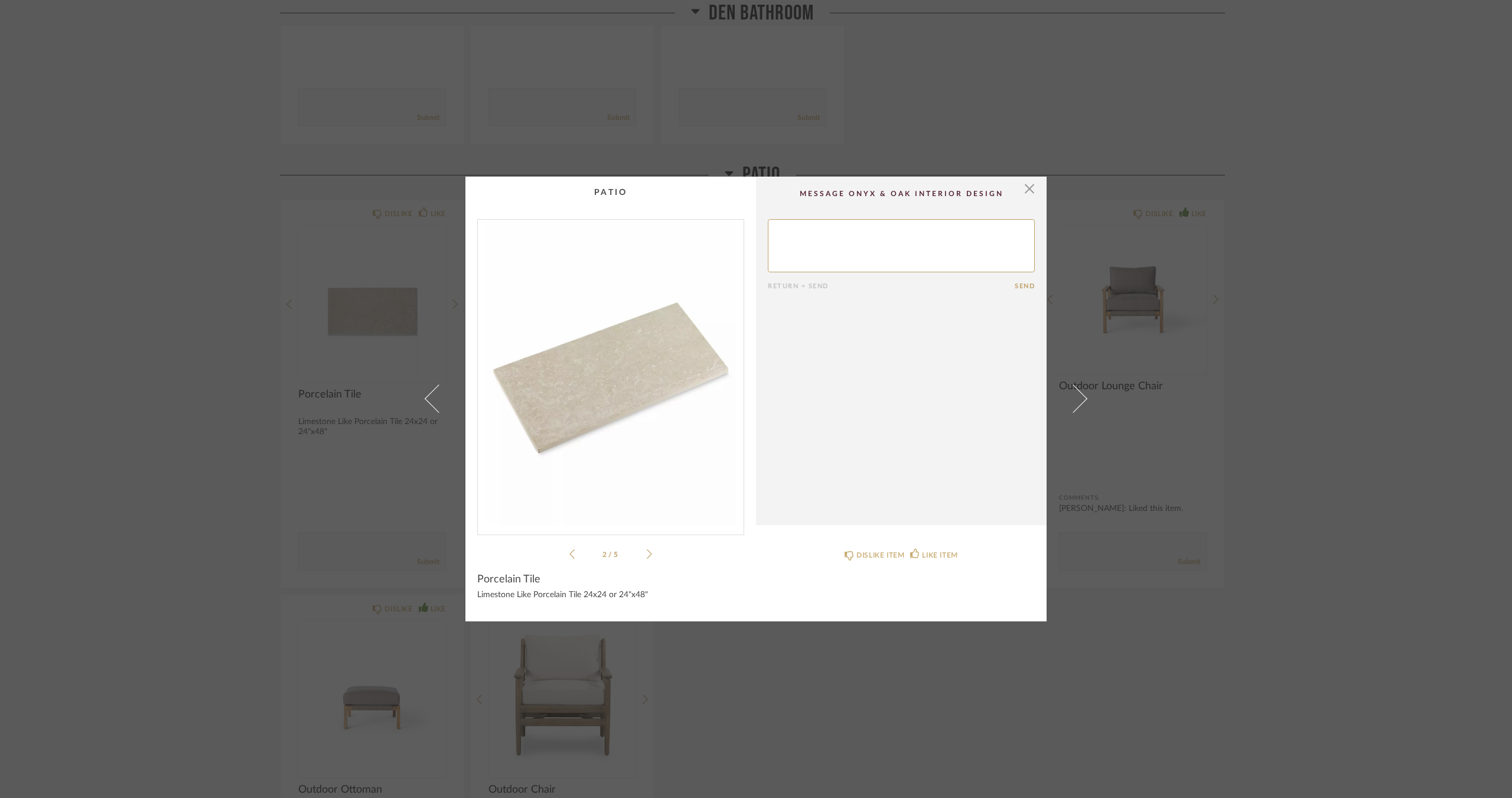
click at [557, 557] on div "2 / 5" at bounding box center [611, 390] width 267 height 342
click at [564, 554] on div "2 / 5" at bounding box center [611, 390] width 267 height 342
click at [832, 706] on div "× 2 / 5 Return = Send Send Porcelain Tile Limestone Like Porcelain Tile 24x24 o…" at bounding box center [756, 399] width 1512 height 798
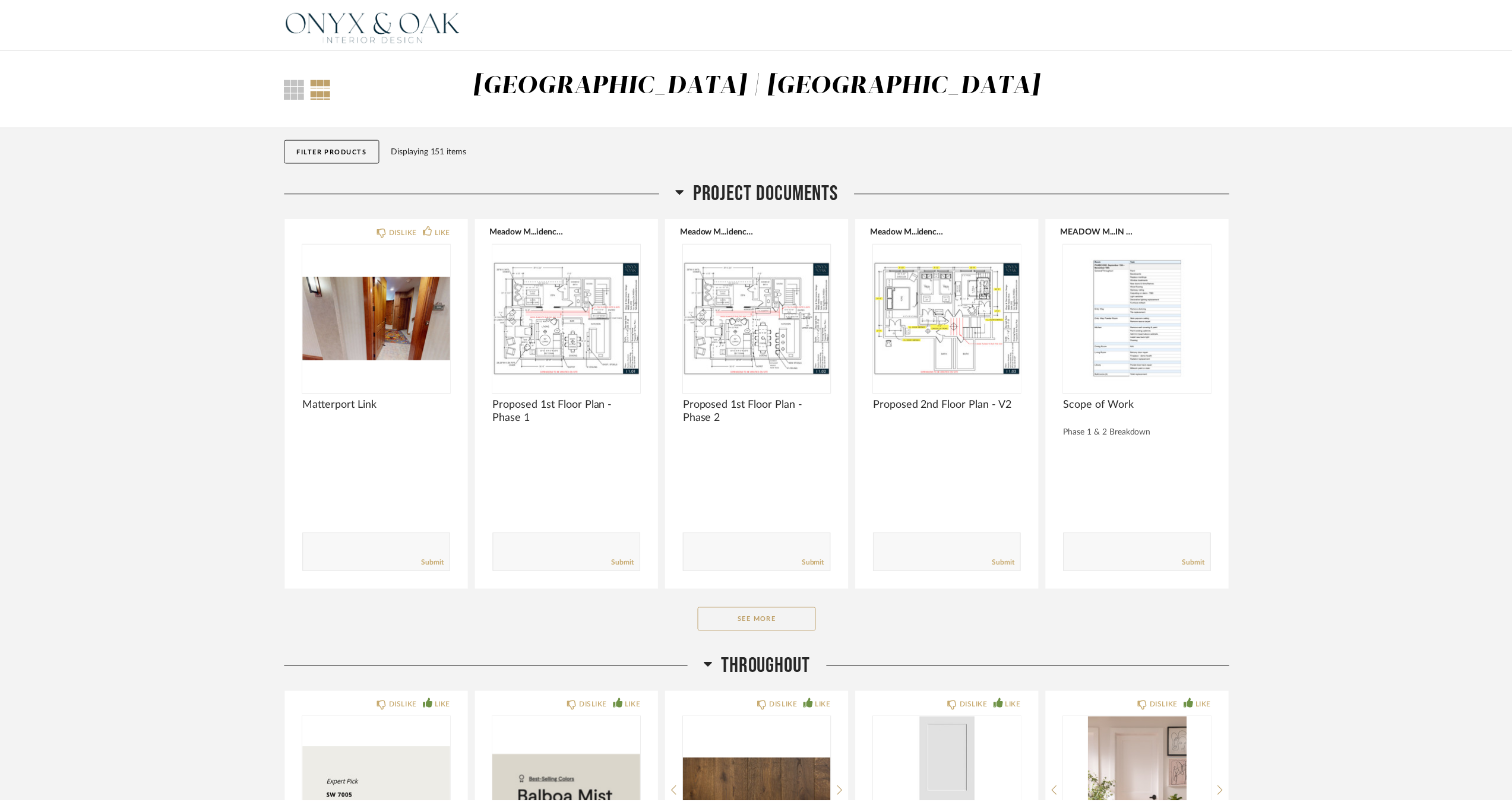
scroll to position [4226, 0]
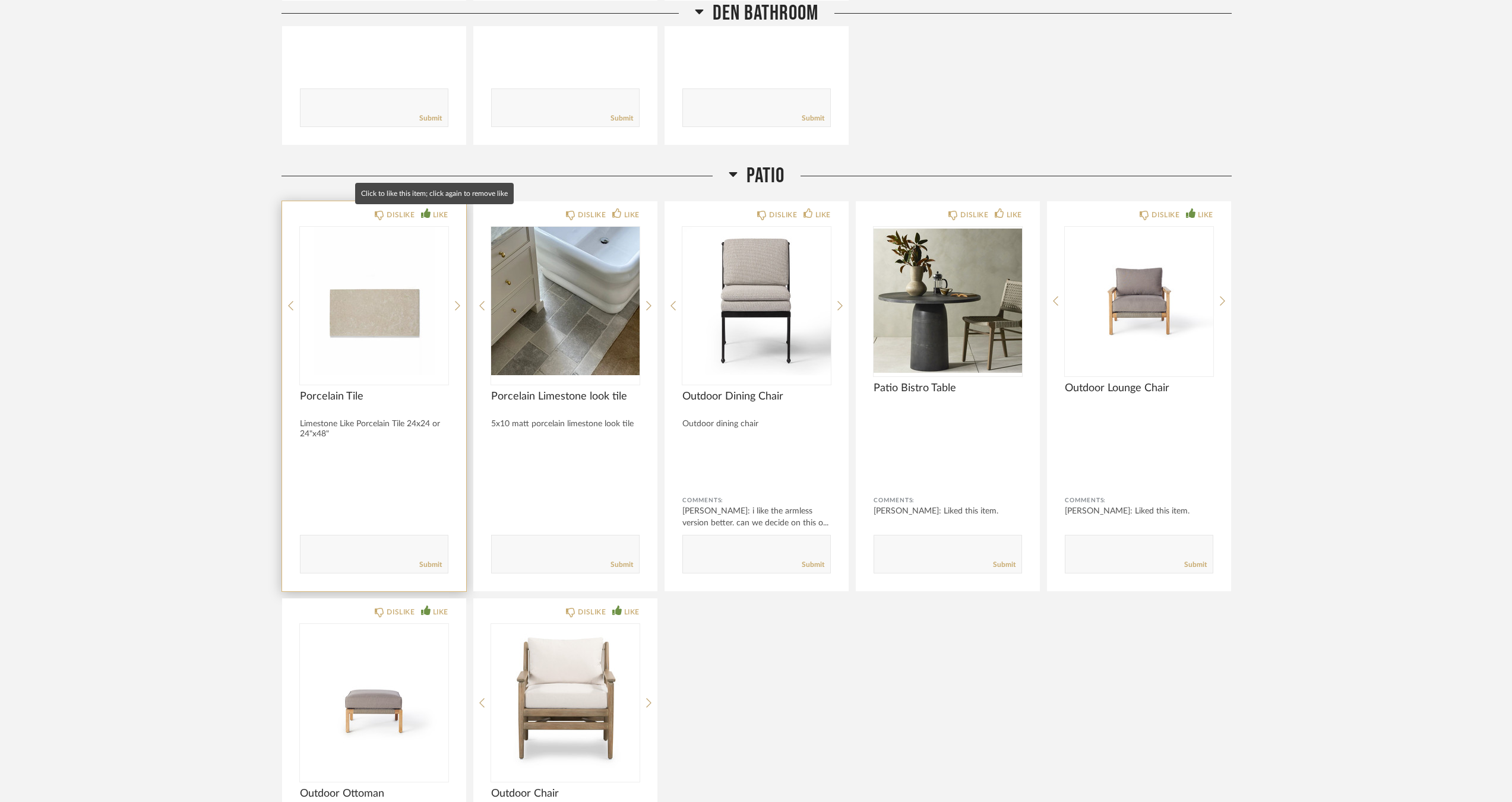
click at [439, 213] on div "LIKE" at bounding box center [440, 215] width 15 height 12
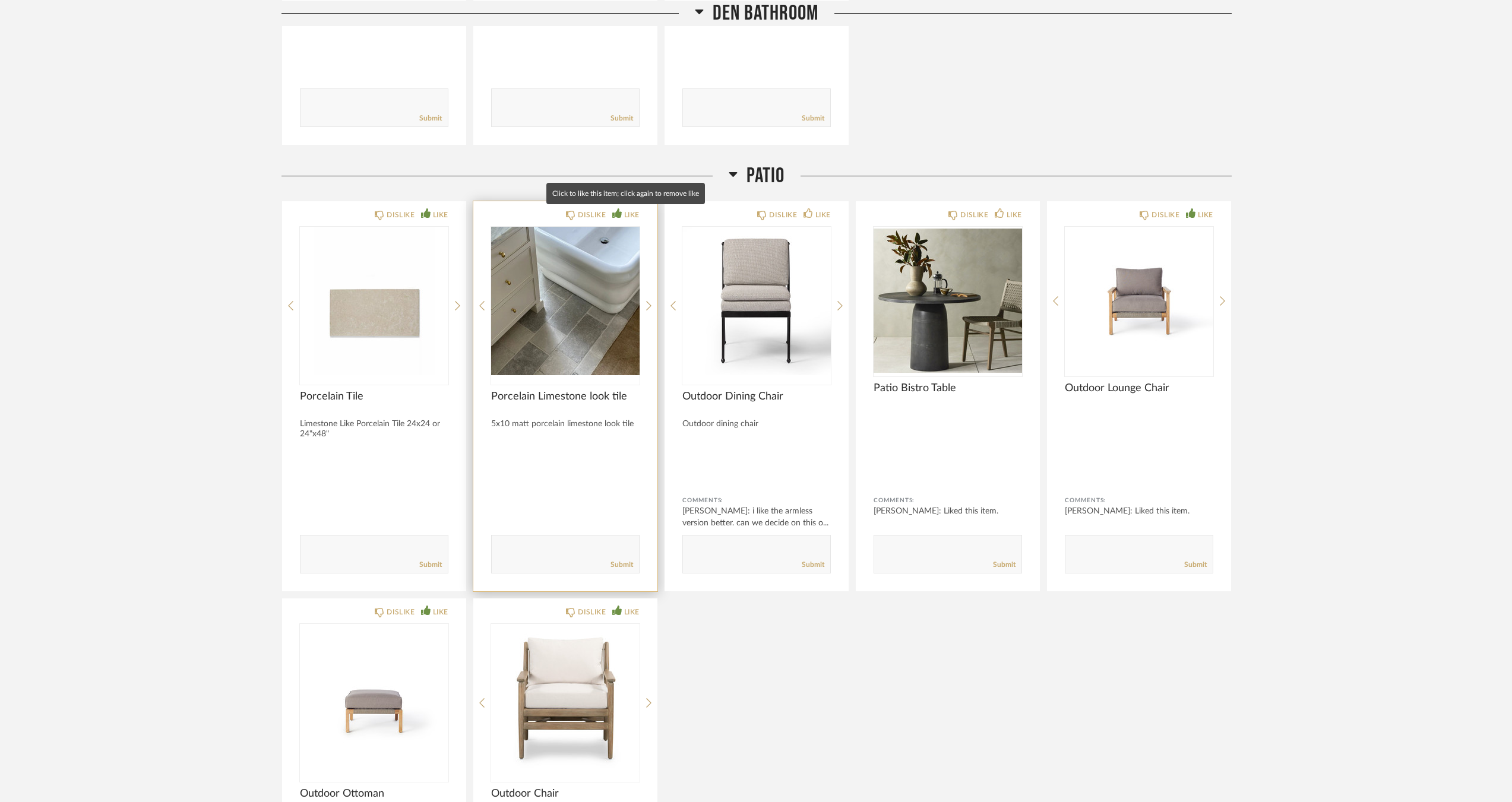
click at [634, 212] on div "LIKE" at bounding box center [632, 215] width 15 height 12
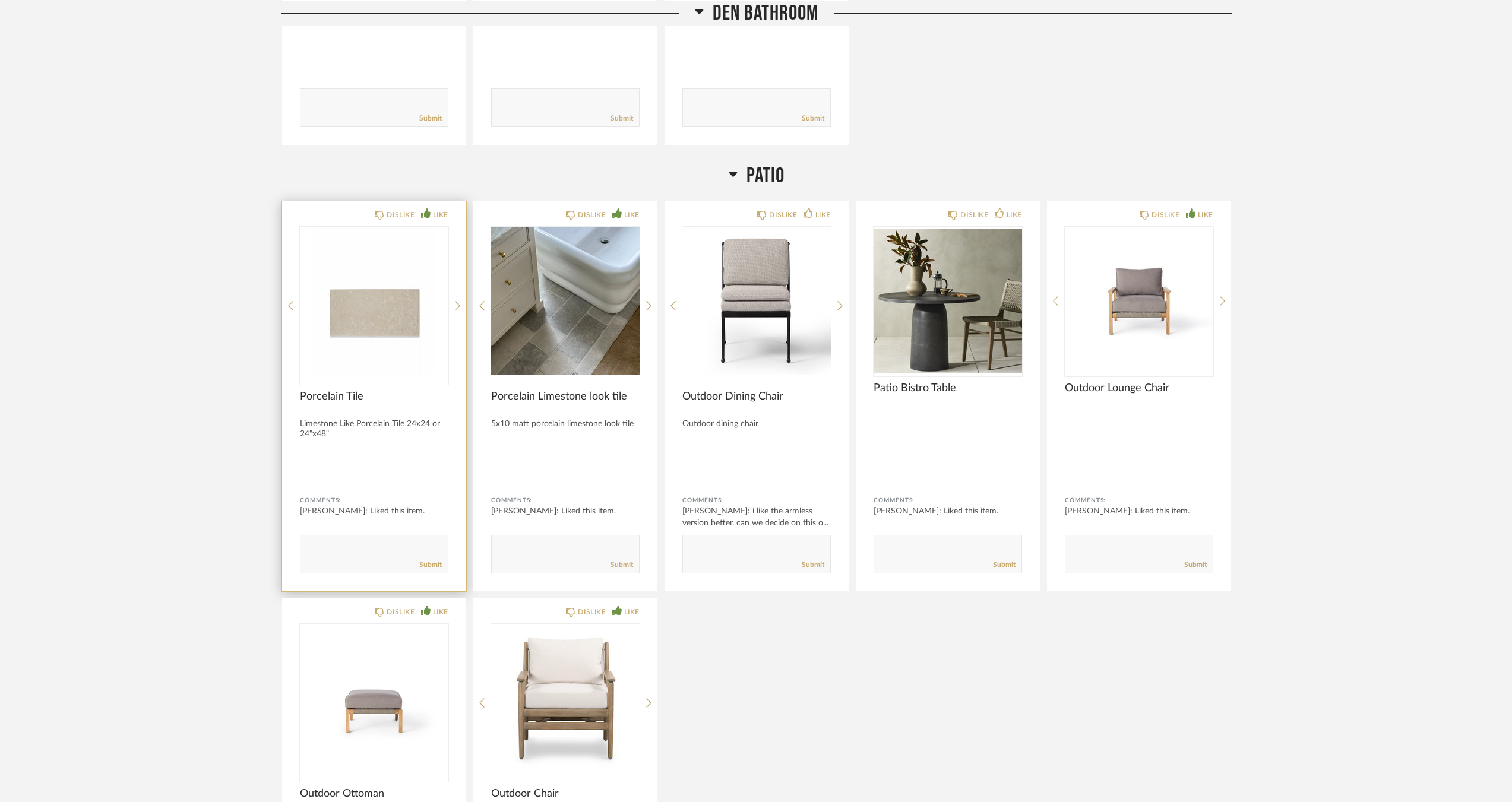
click at [461, 304] on div "DISLIKE LIKE Porcelain Tile Limestone Like Porcelain Tile 24x24 or 24"x48" Comm…" at bounding box center [374, 397] width 184 height 390
click at [460, 304] on icon at bounding box center [458, 306] width 5 height 11
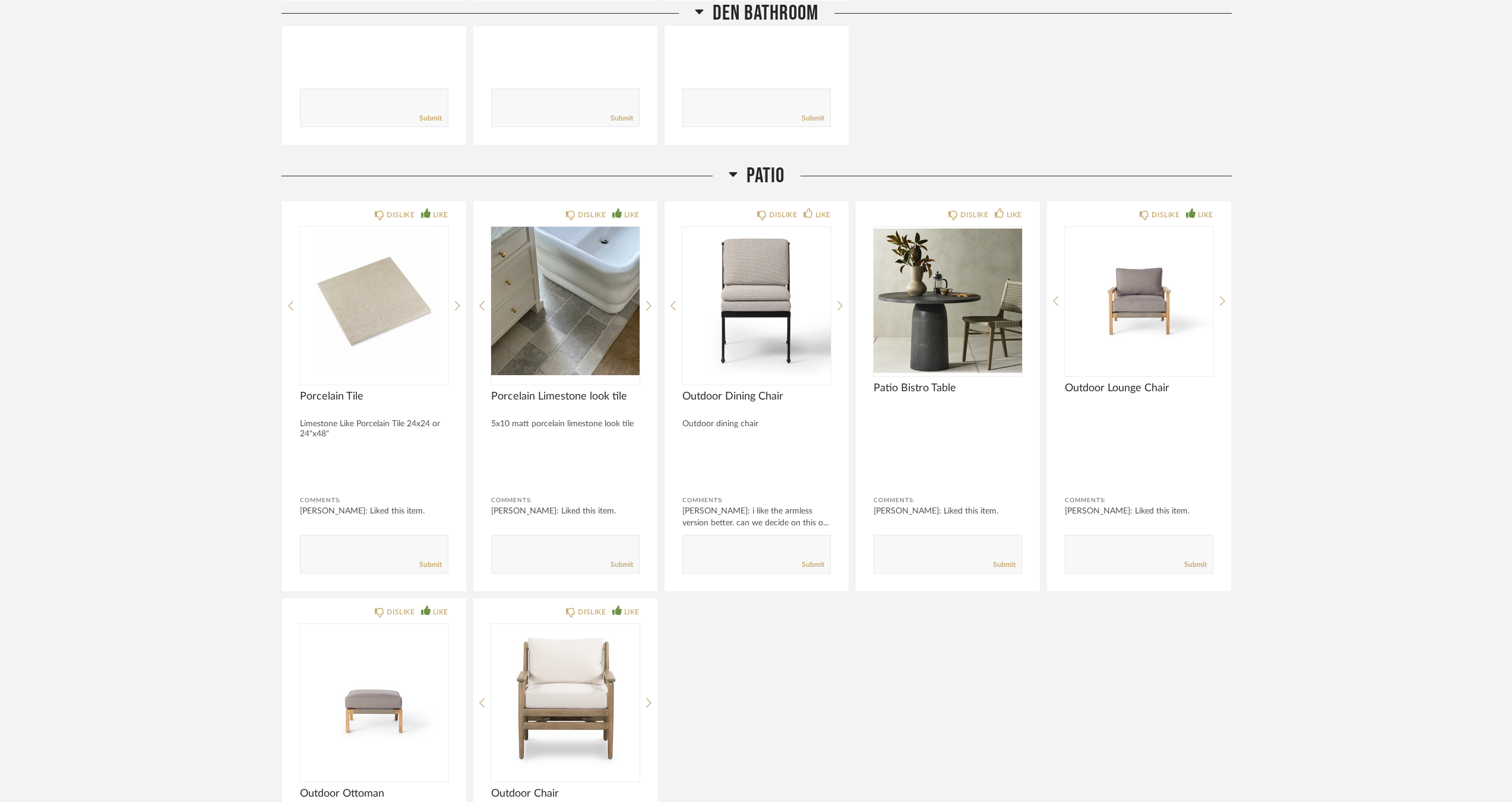
click at [719, 736] on div "DISLIKE LIKE Porcelain Tile Limestone Like Porcelain Tile 24x24 or 24"x48" Comm…" at bounding box center [756, 583] width 950 height 765
drag, startPoint x: 665, startPoint y: 730, endPoint x: 682, endPoint y: 734, distance: 17.5
click at [665, 731] on div "DISLIKE LIKE Porcelain Tile Limestone Like Porcelain Tile 24x24 or 24"x48" Comm…" at bounding box center [756, 583] width 950 height 765
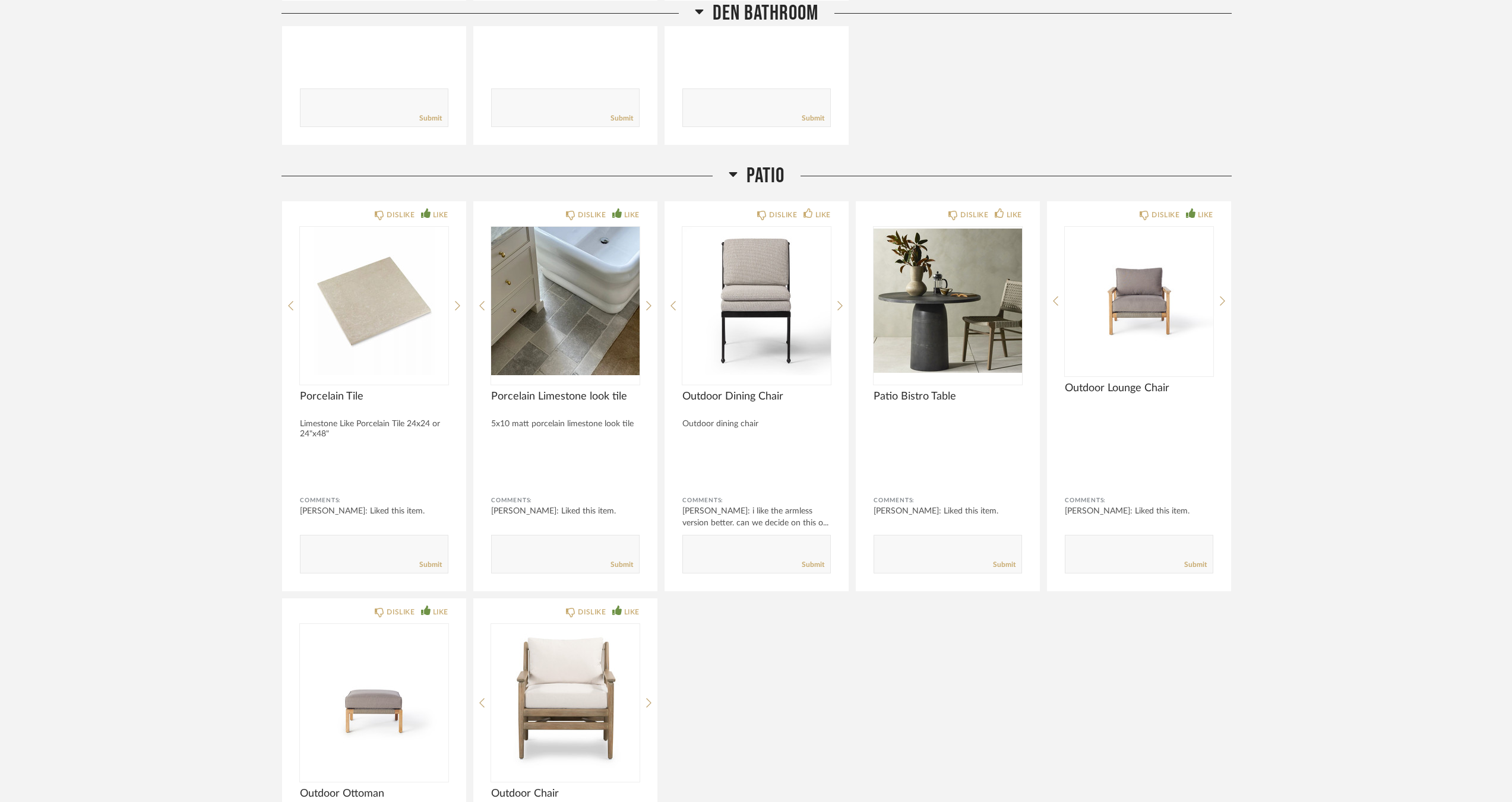
drag, startPoint x: 876, startPoint y: 698, endPoint x: 918, endPoint y: 660, distance: 56.6
click at [876, 699] on div "DISLIKE LIKE Porcelain Tile Limestone Like Porcelain Tile 24x24 or 24"x48" Comm…" at bounding box center [756, 583] width 950 height 765
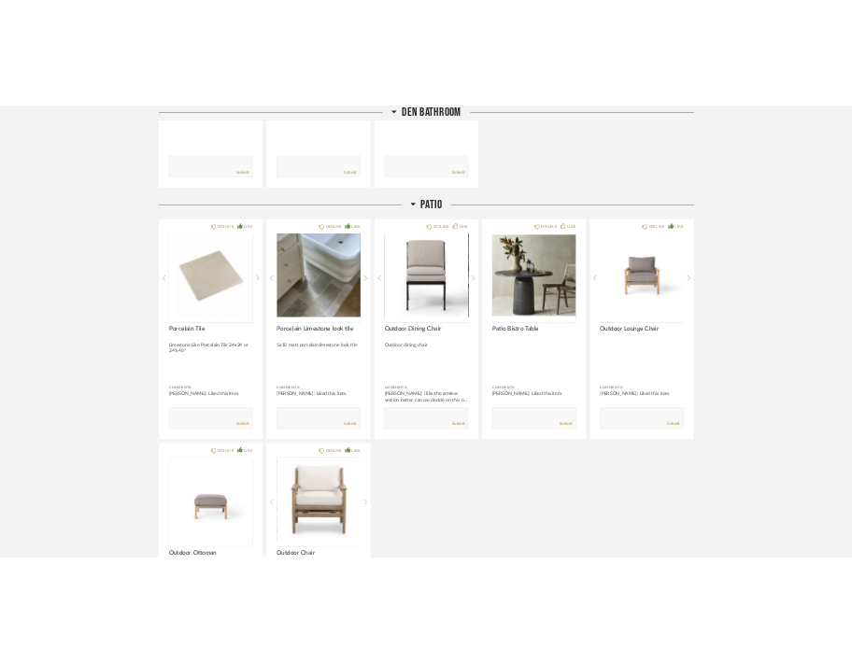
scroll to position [4861, 0]
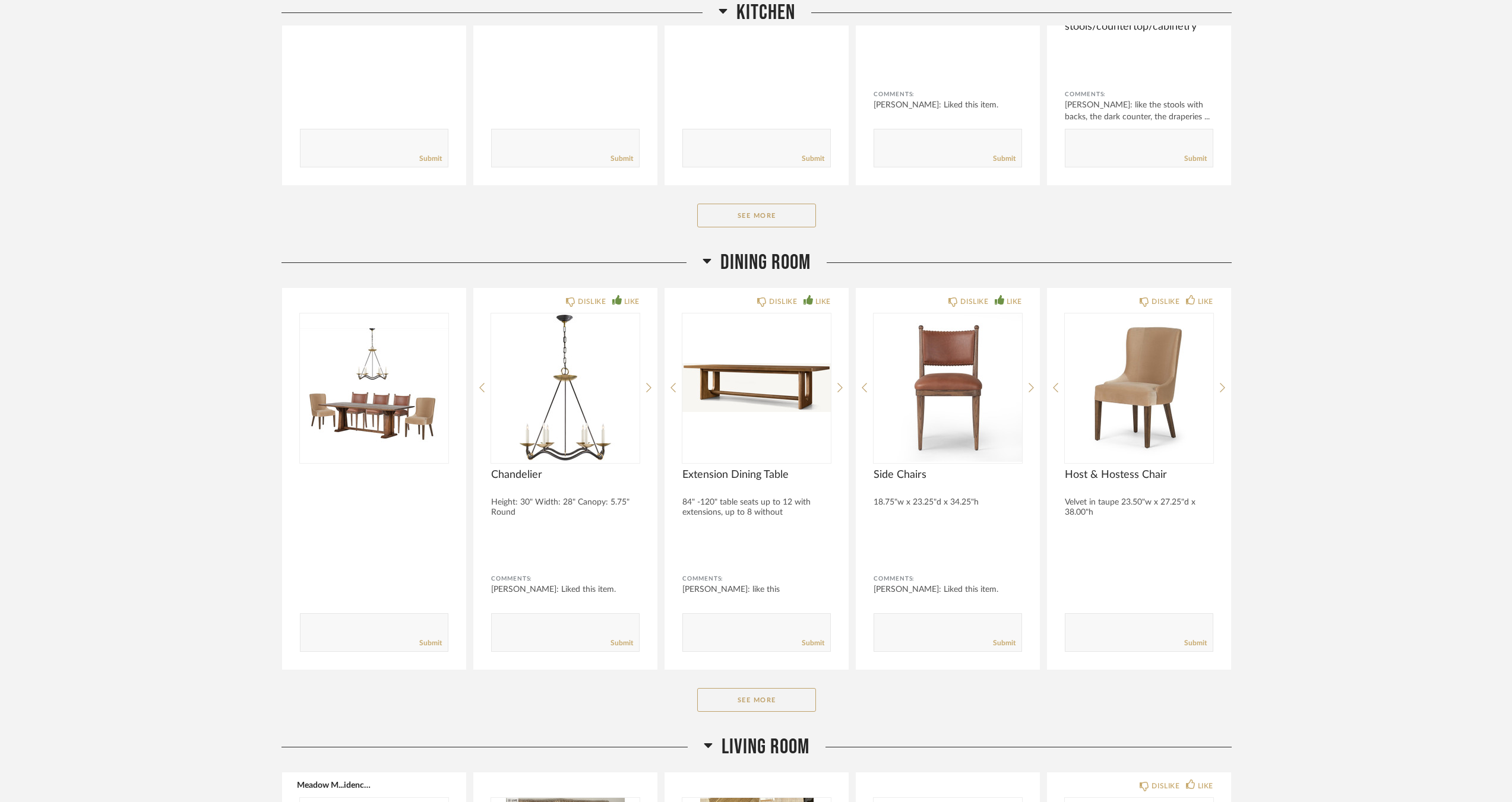
scroll to position [2731, 0]
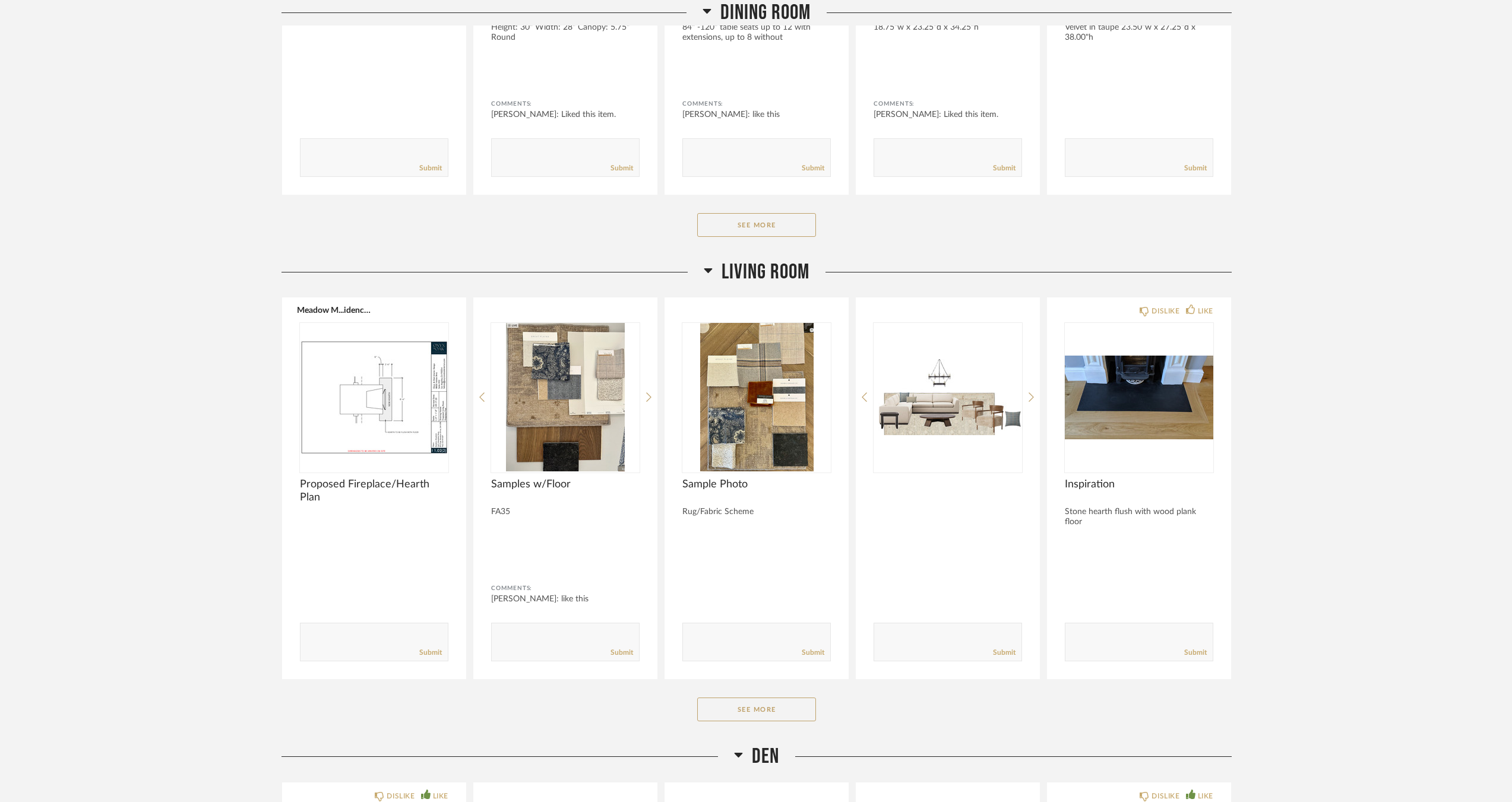
click at [759, 697] on div "Living Room Meadow M...idence 3.pdf Proposed Fireplace/Hearth Plan Comments: Su…" at bounding box center [756, 501] width 950 height 484
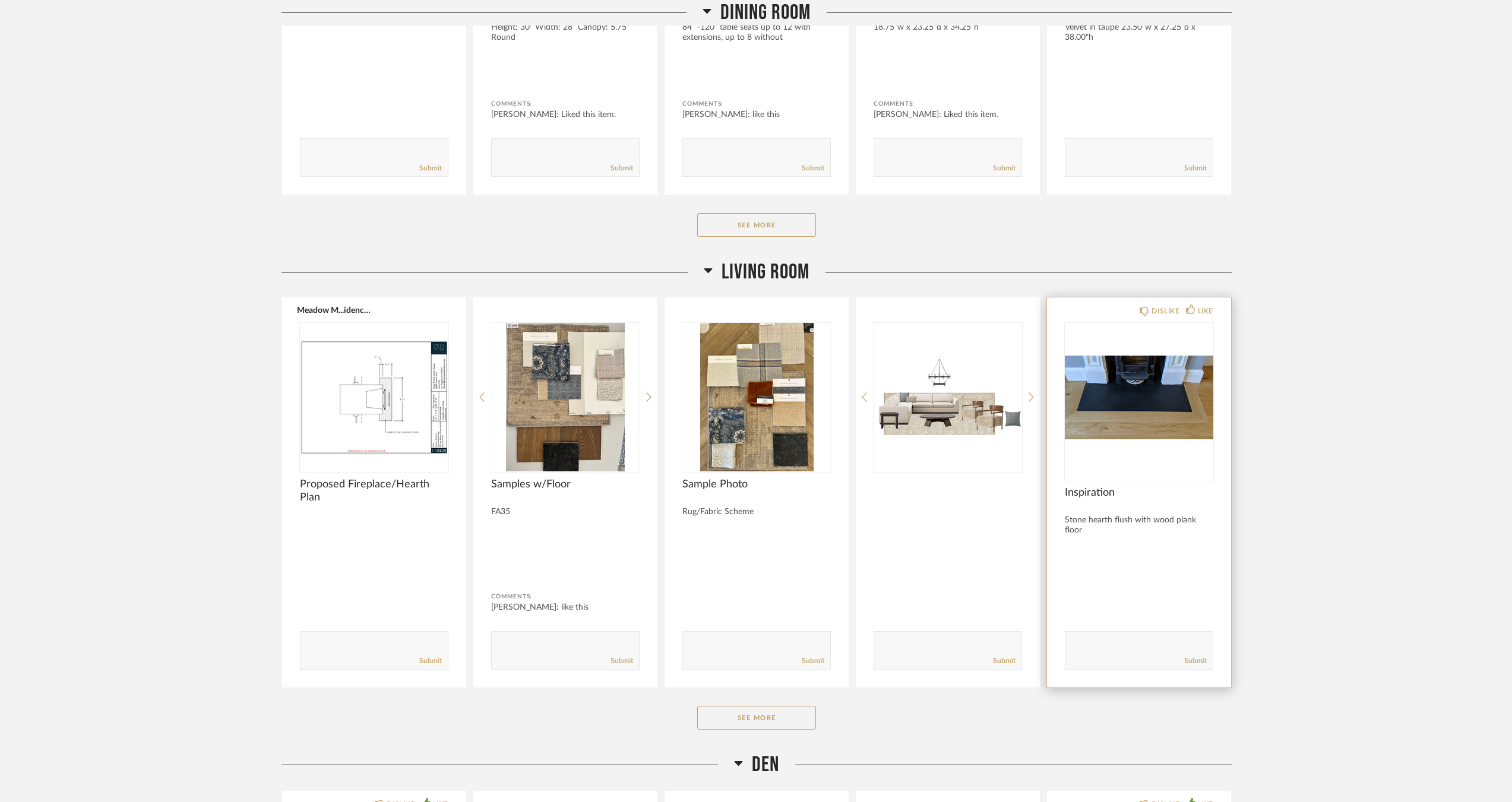
click at [0, 0] on img at bounding box center [0, 0] width 0 height 0
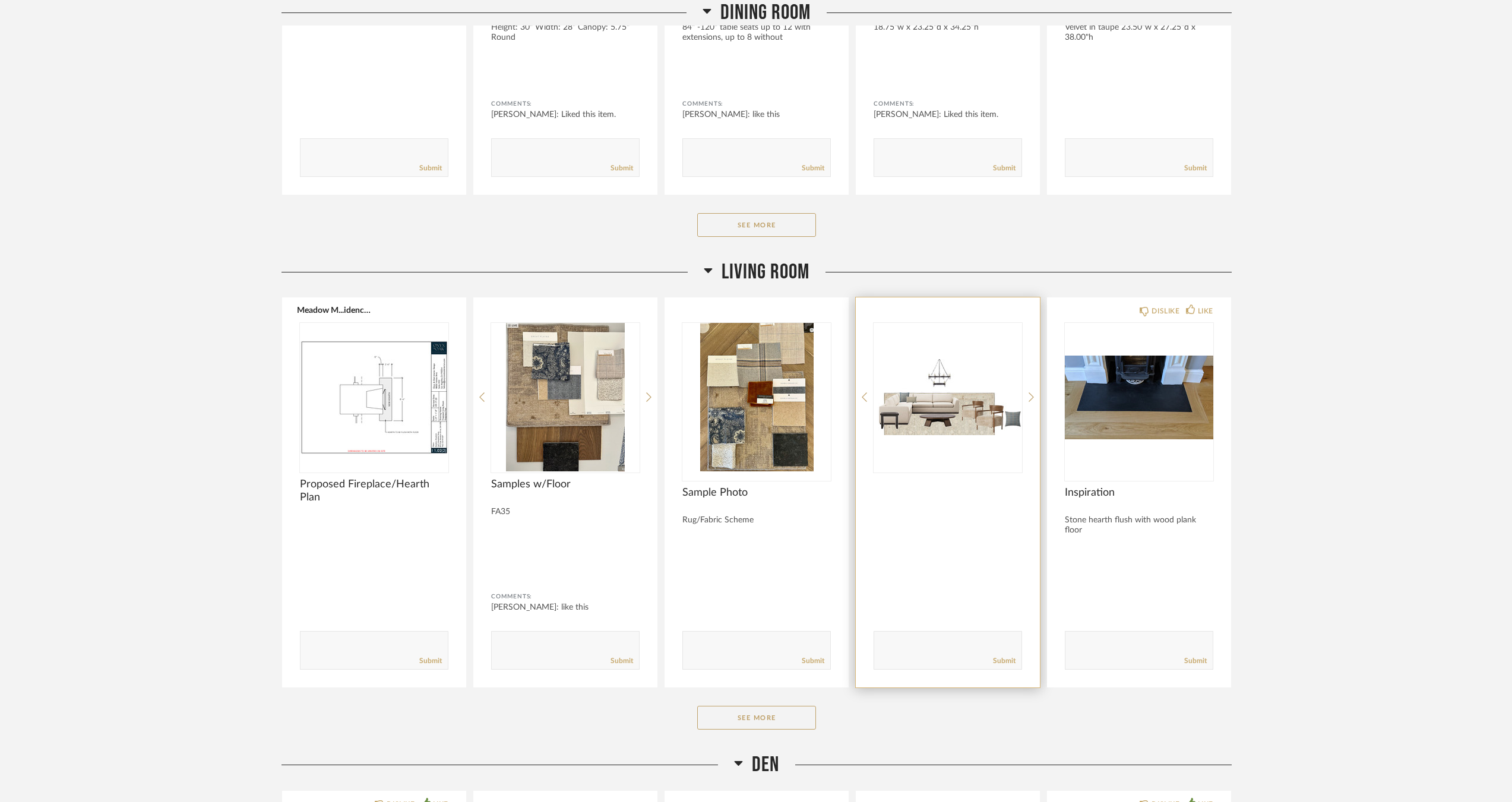
scroll to position [2790, 0]
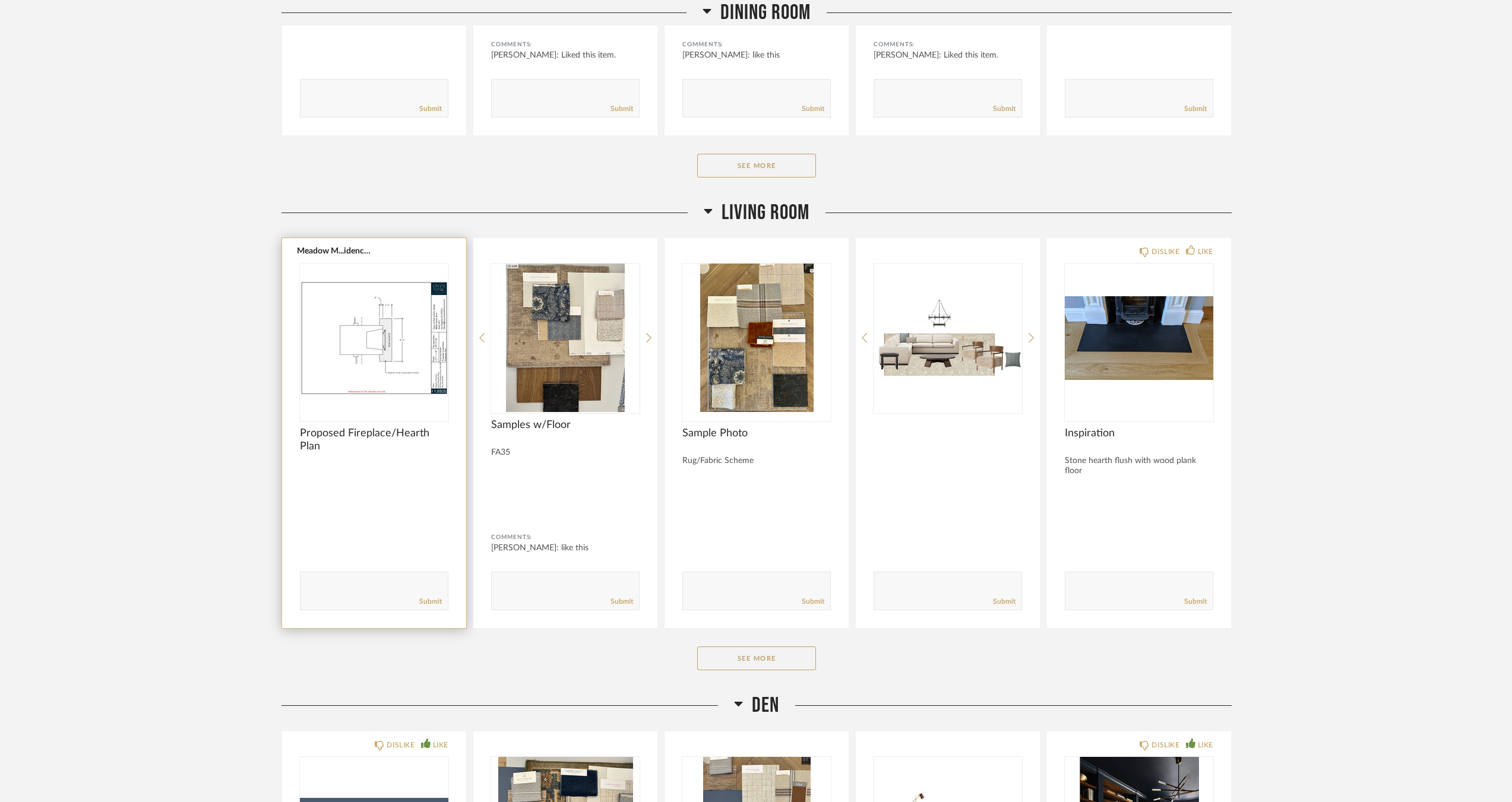
click at [332, 346] on img "0" at bounding box center [374, 338] width 149 height 149
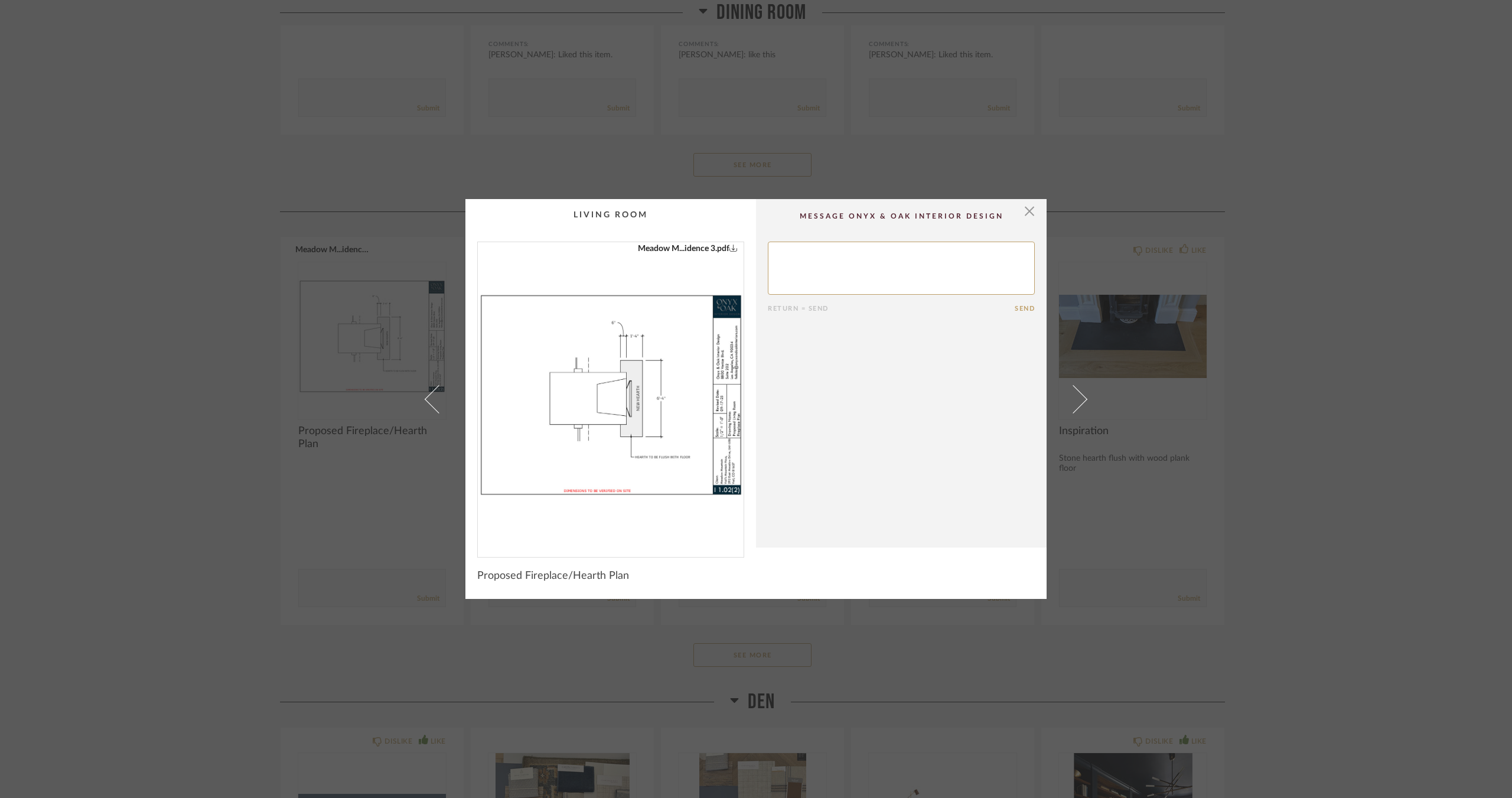
click at [684, 453] on img "0" at bounding box center [611, 395] width 265 height 305
click at [1149, 438] on div "× Meadow M...idence 3.pdf Return = Send Send Proposed Fireplace/Hearth Plan" at bounding box center [756, 399] width 1512 height 798
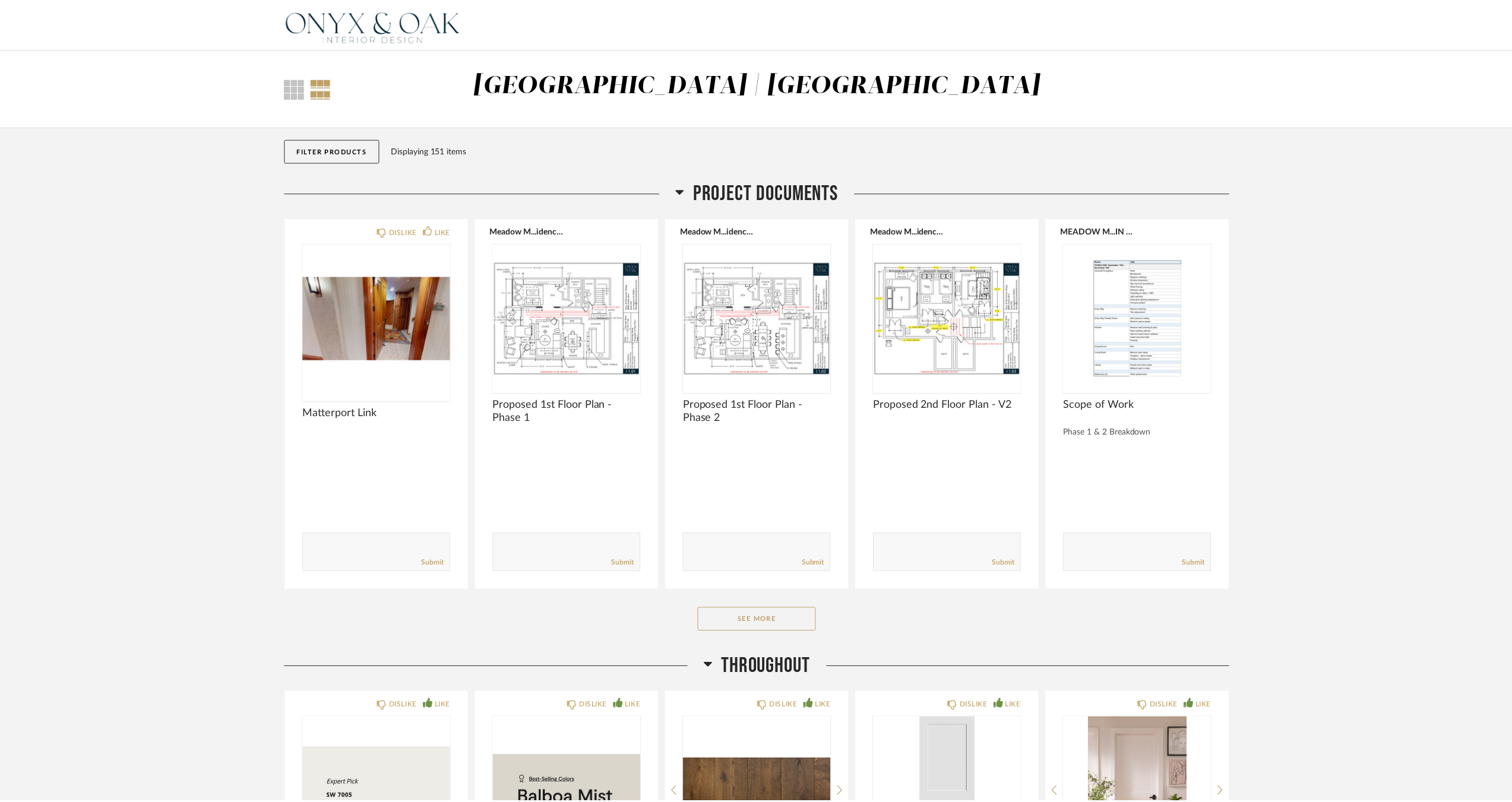
scroll to position [2790, 0]
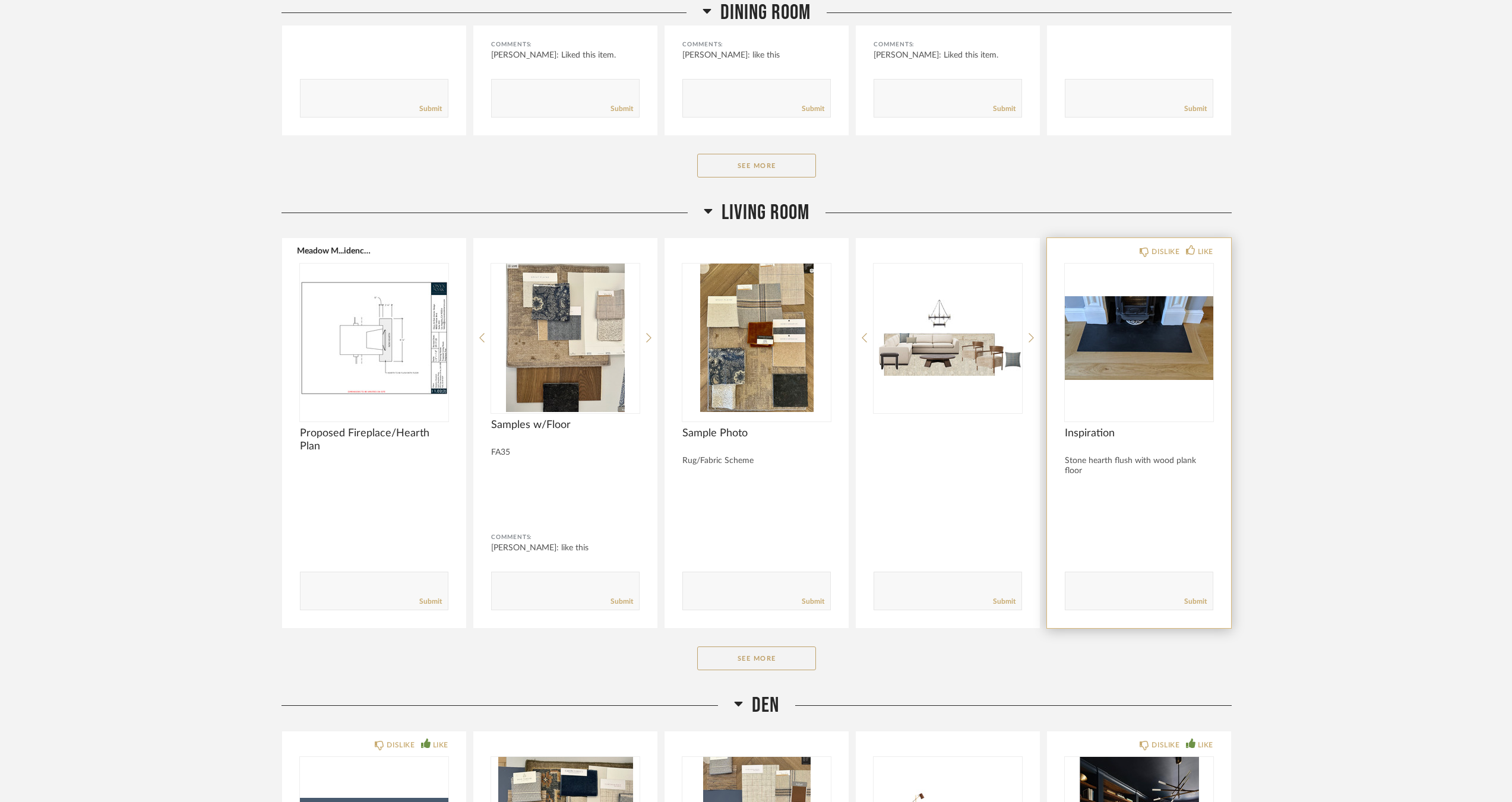
click at [1130, 341] on img "0" at bounding box center [1139, 338] width 149 height 149
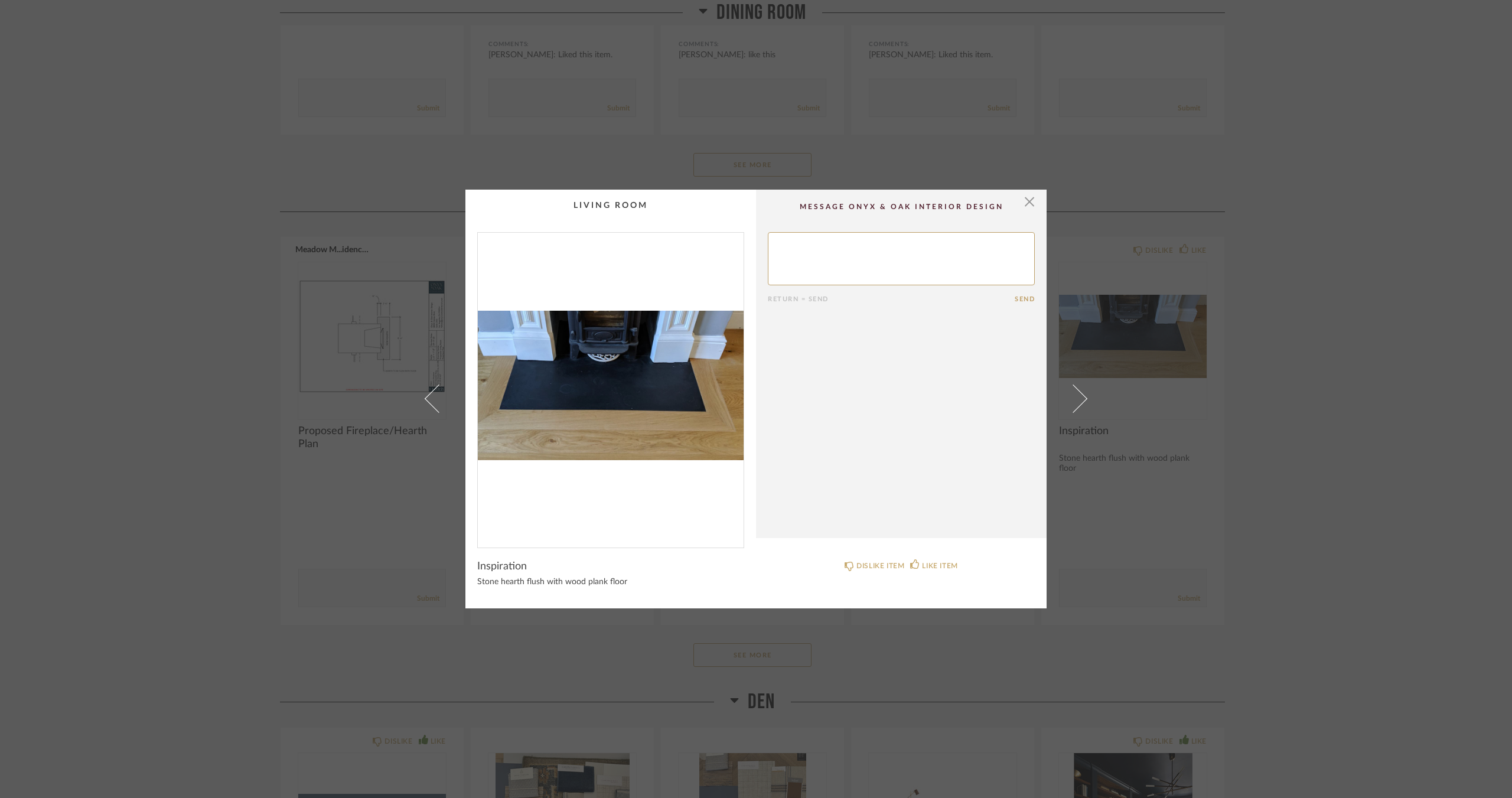
click at [237, 257] on div "× Return = Send Send Inspiration Stone hearth flush with wood plank floor DISLI…" at bounding box center [756, 399] width 1512 height 798
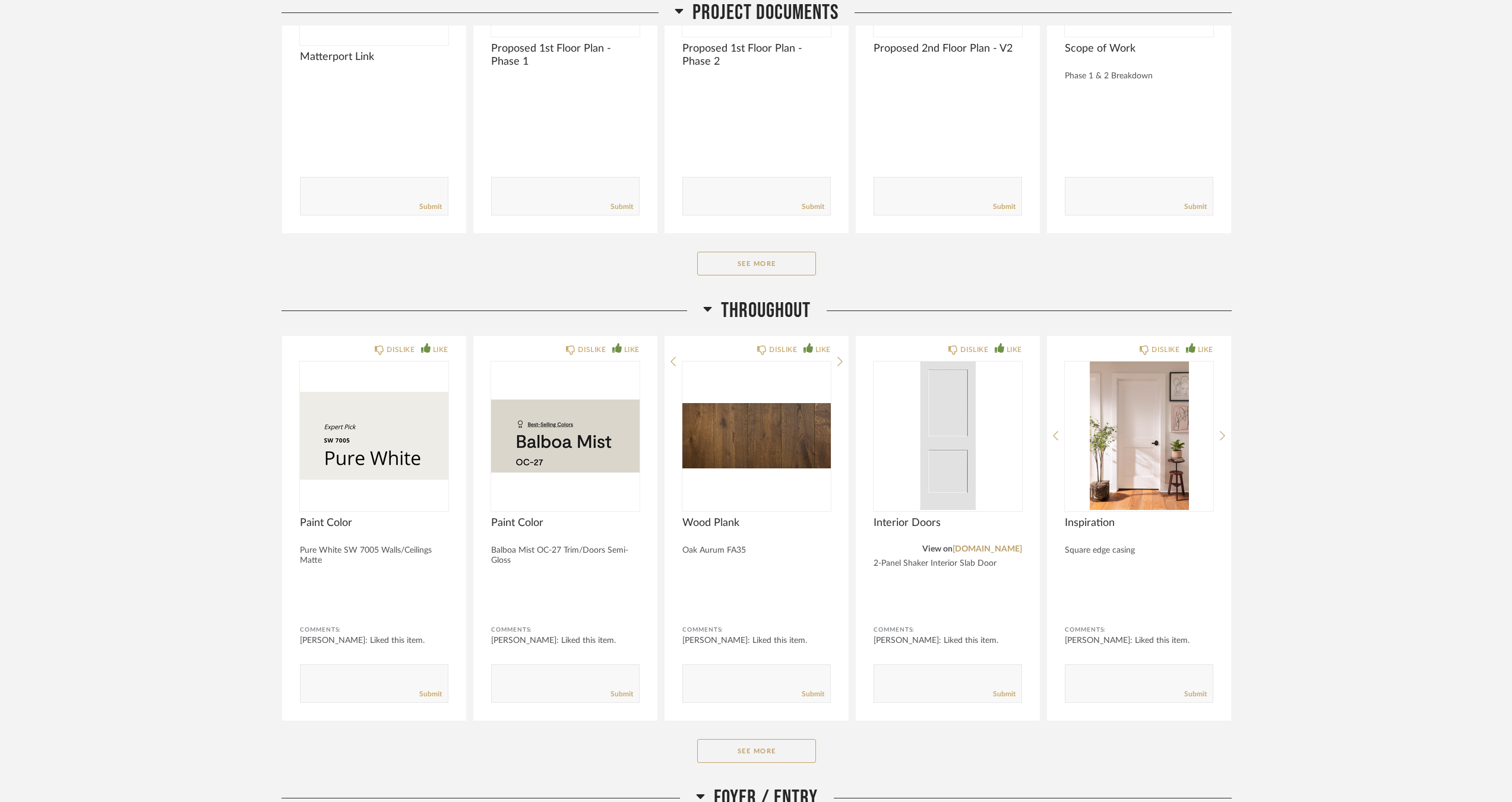
scroll to position [653, 0]
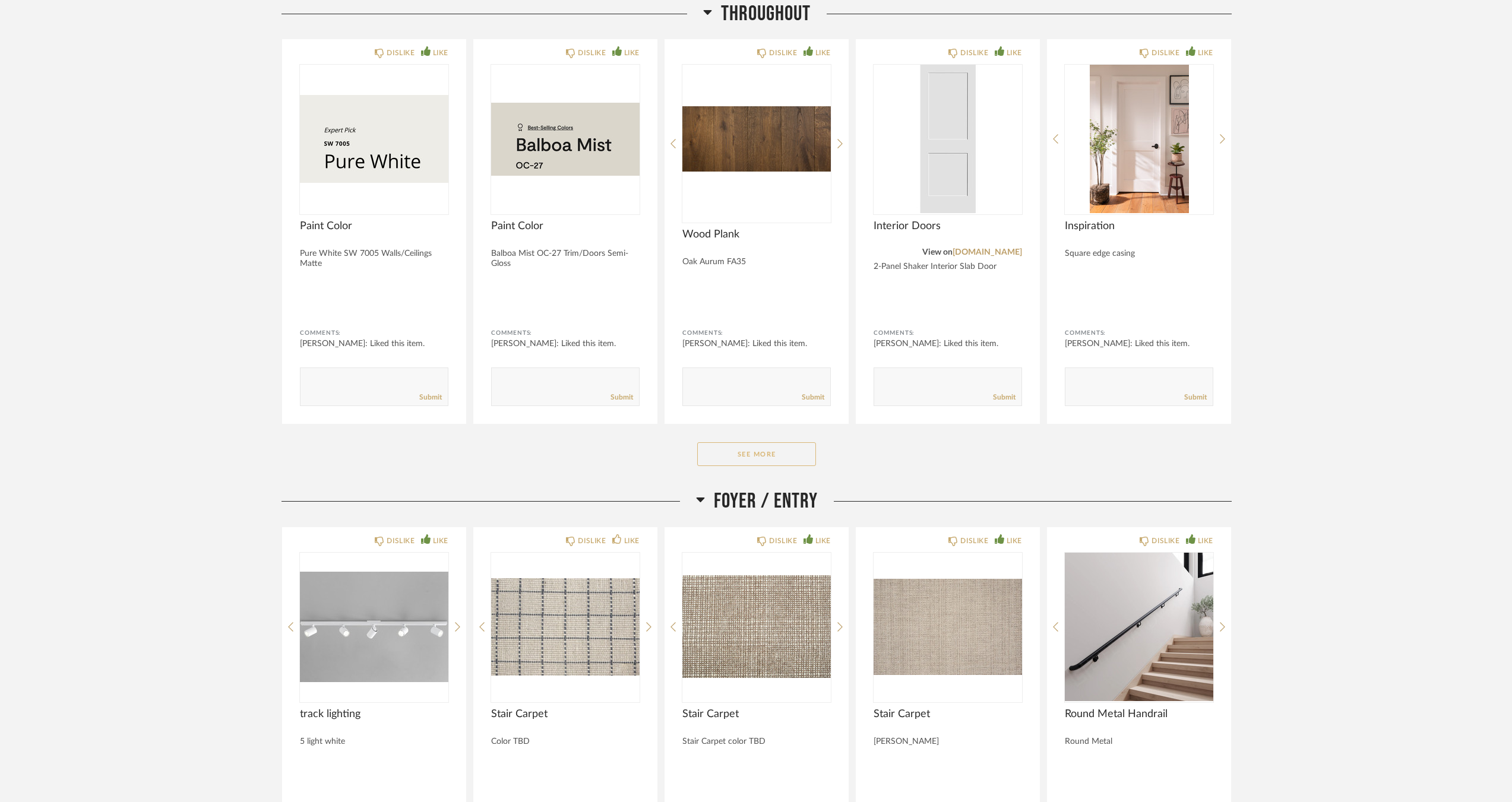
click at [768, 459] on button "See More" at bounding box center [756, 454] width 119 height 24
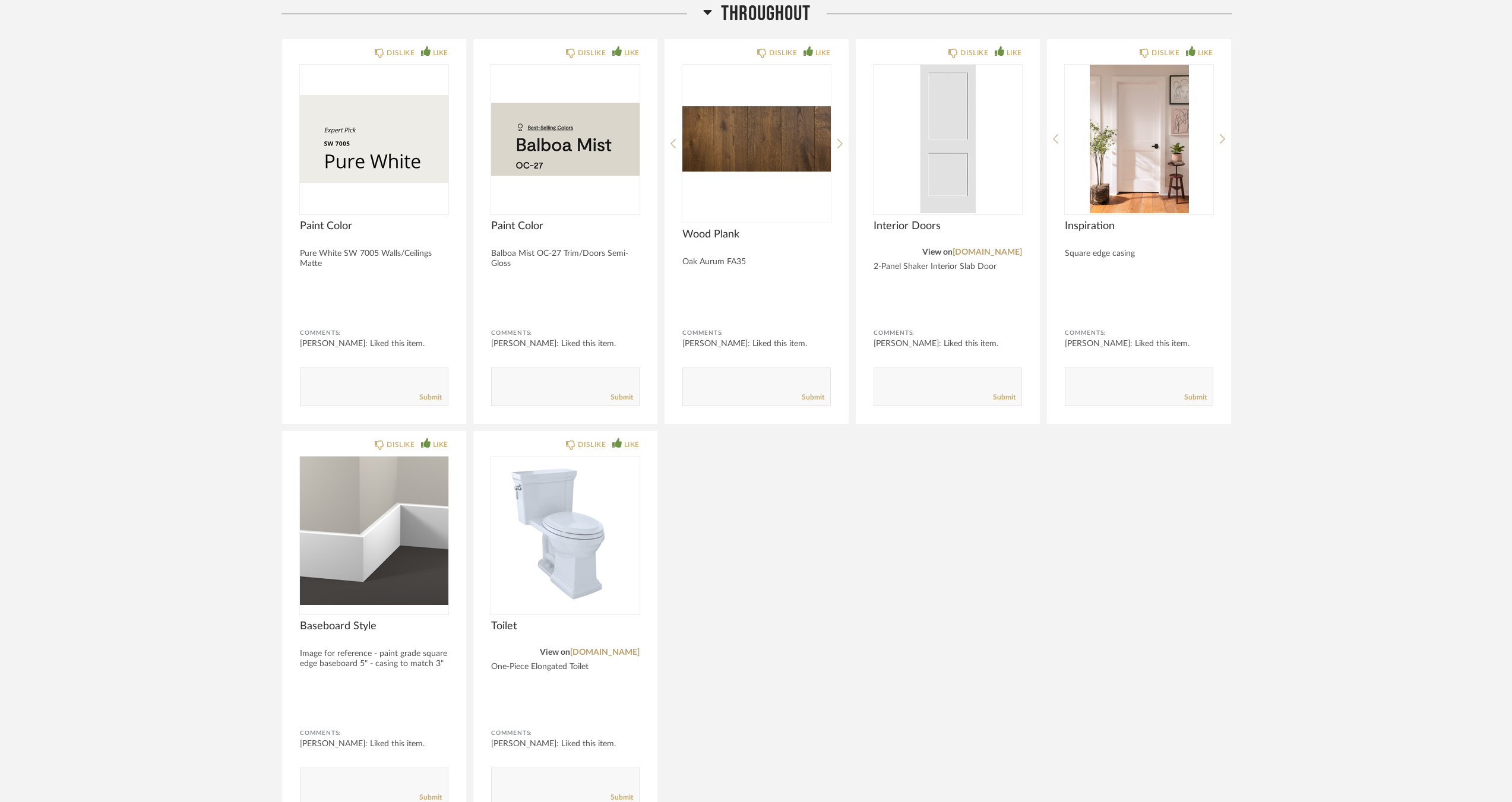
click at [965, 639] on div "DISLIKE LIKE Paint Color Pure White SW 7005 Walls/Ceilings Matte Comments: Jacq…" at bounding box center [756, 432] width 950 height 786
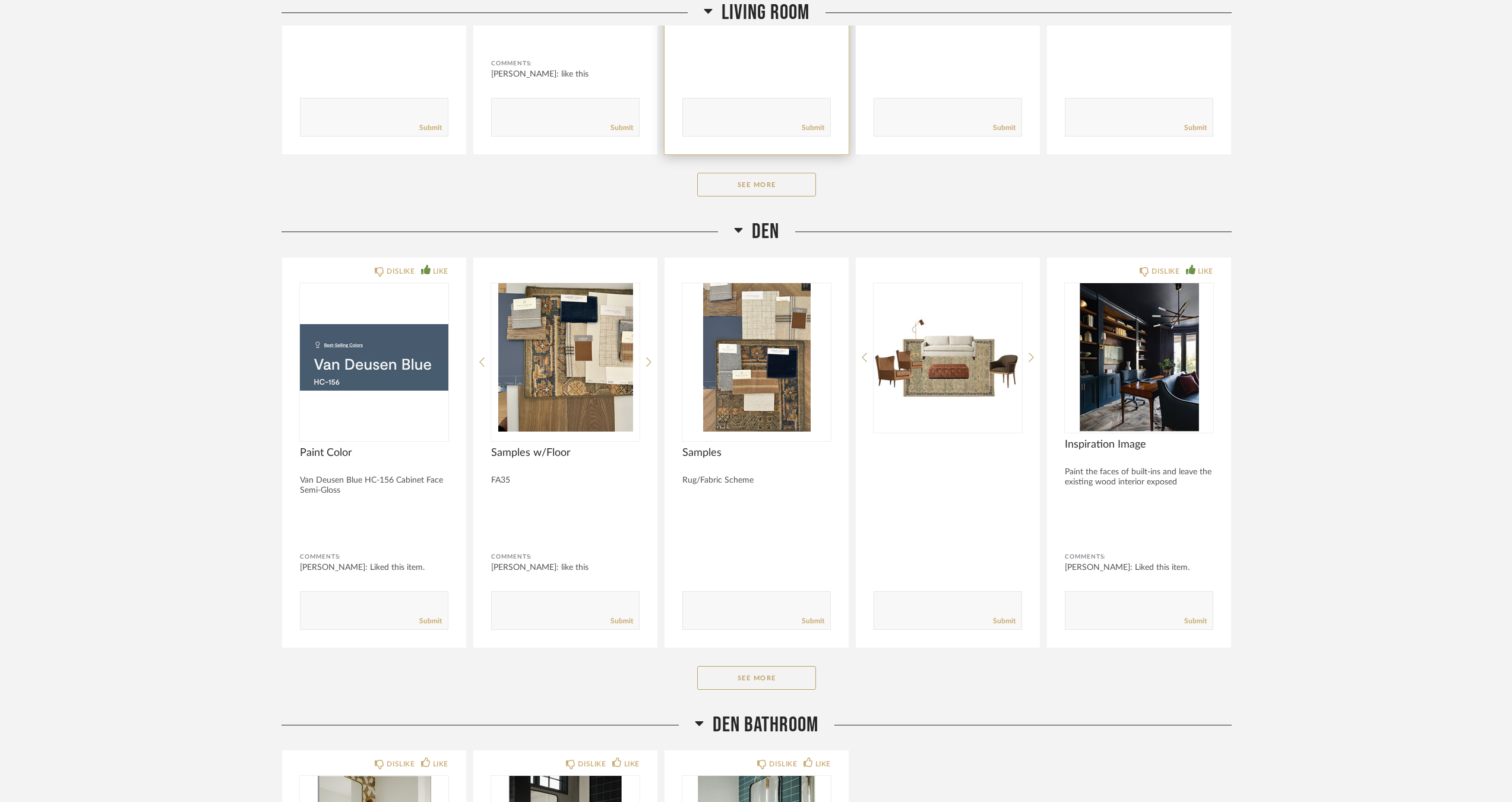
scroll to position [3333, 0]
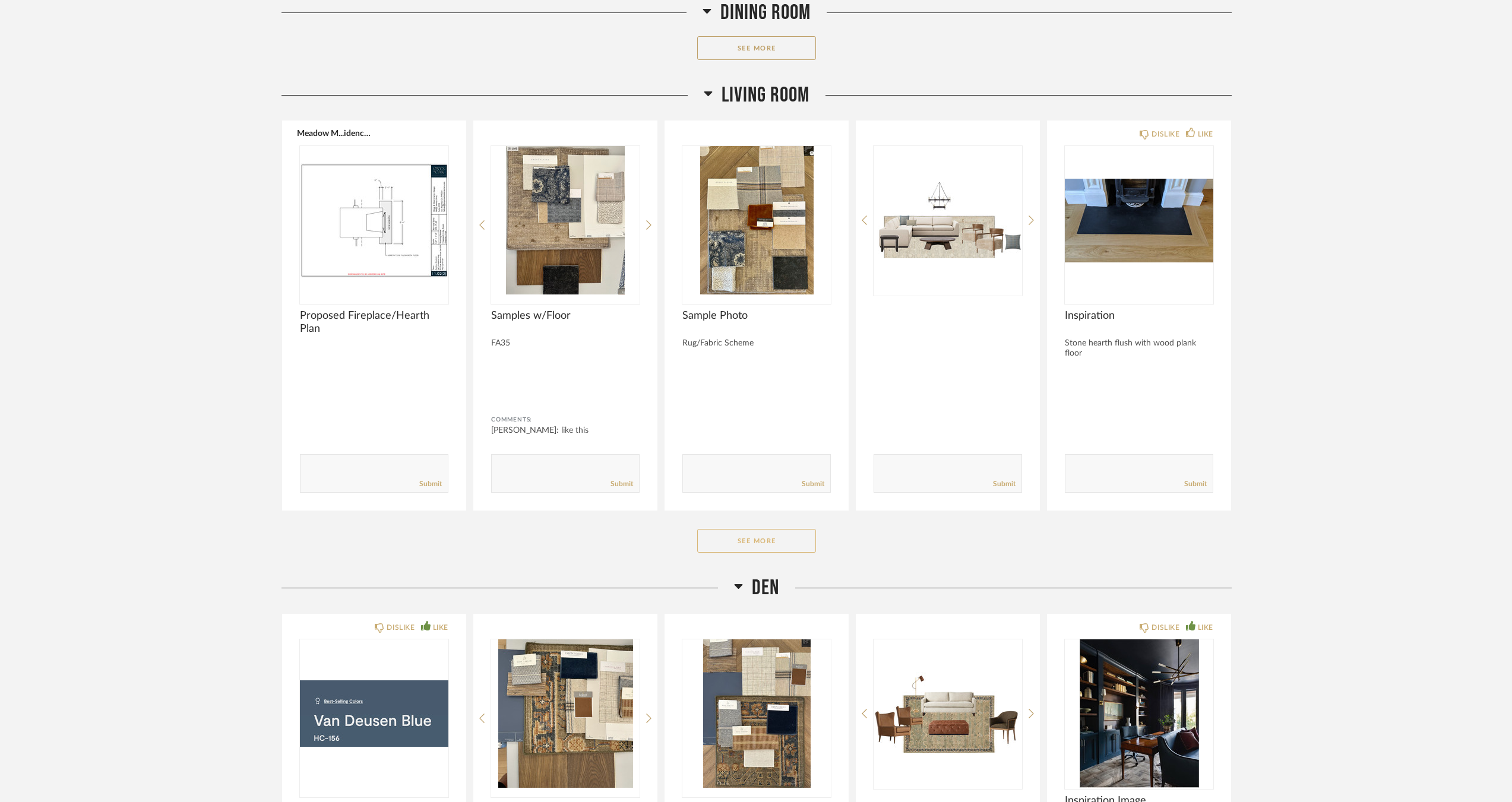
click at [773, 541] on button "See More" at bounding box center [756, 540] width 119 height 24
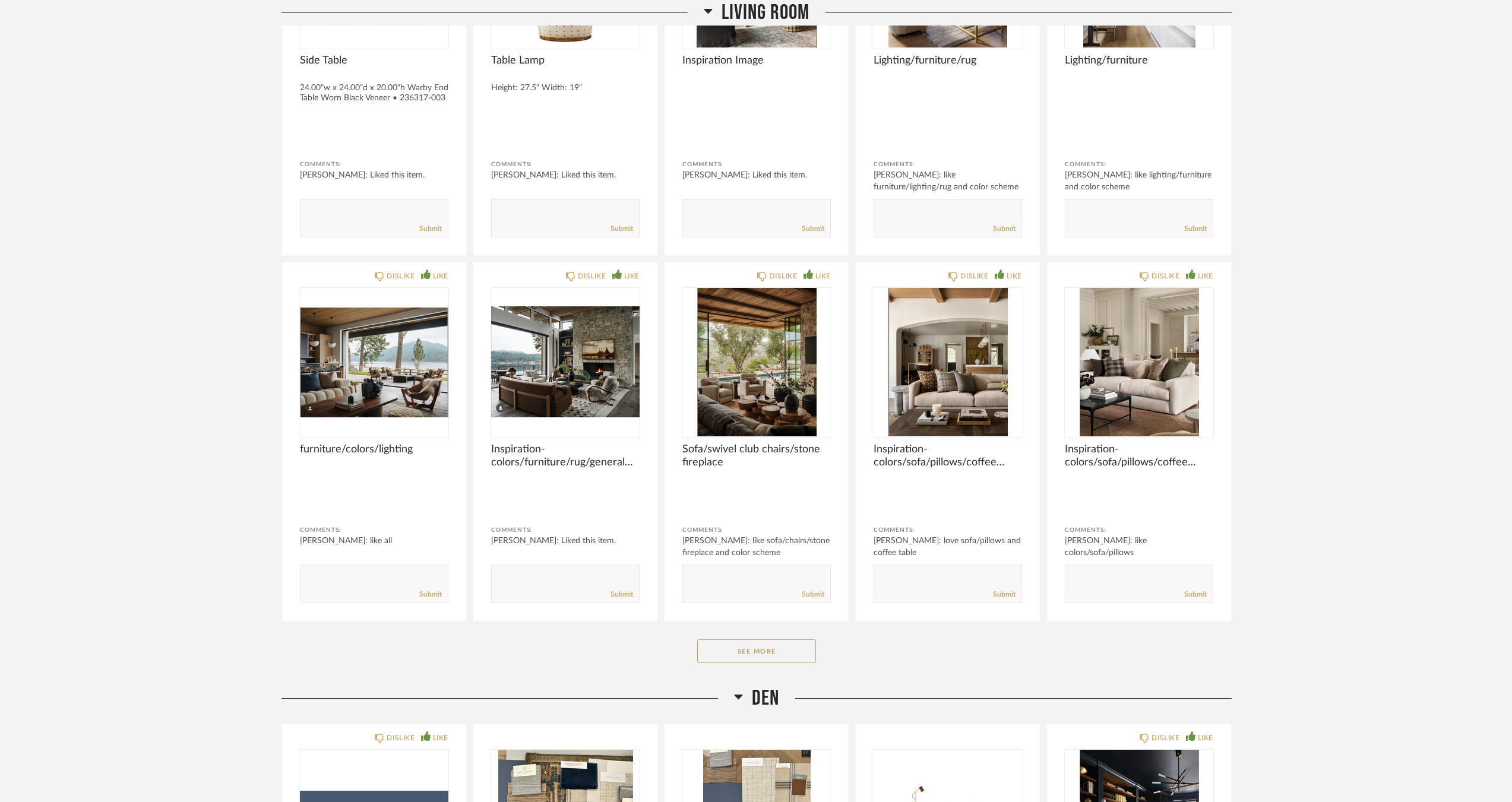
scroll to position [4818, 0]
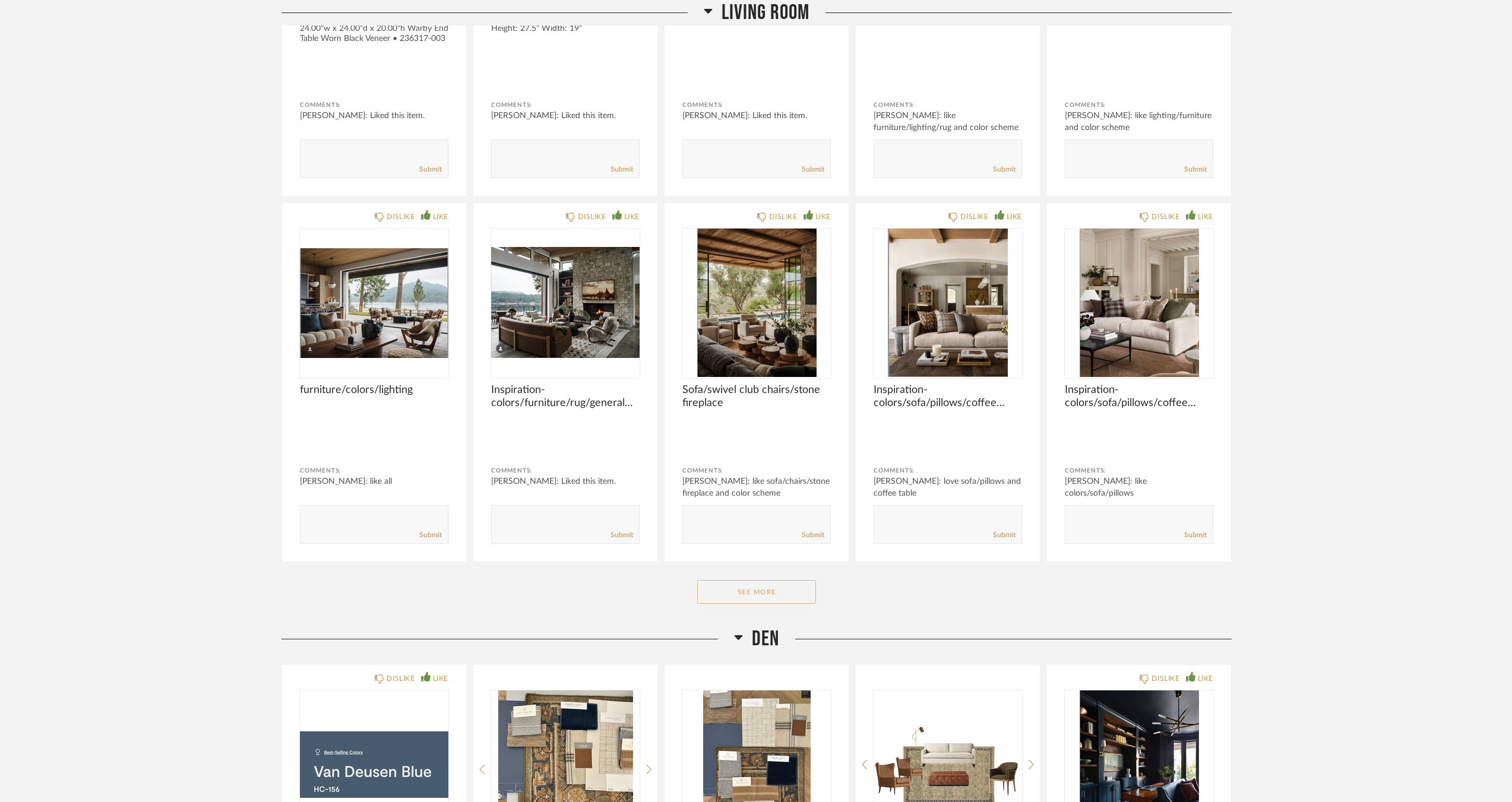
click at [731, 591] on button "See More" at bounding box center [756, 592] width 119 height 24
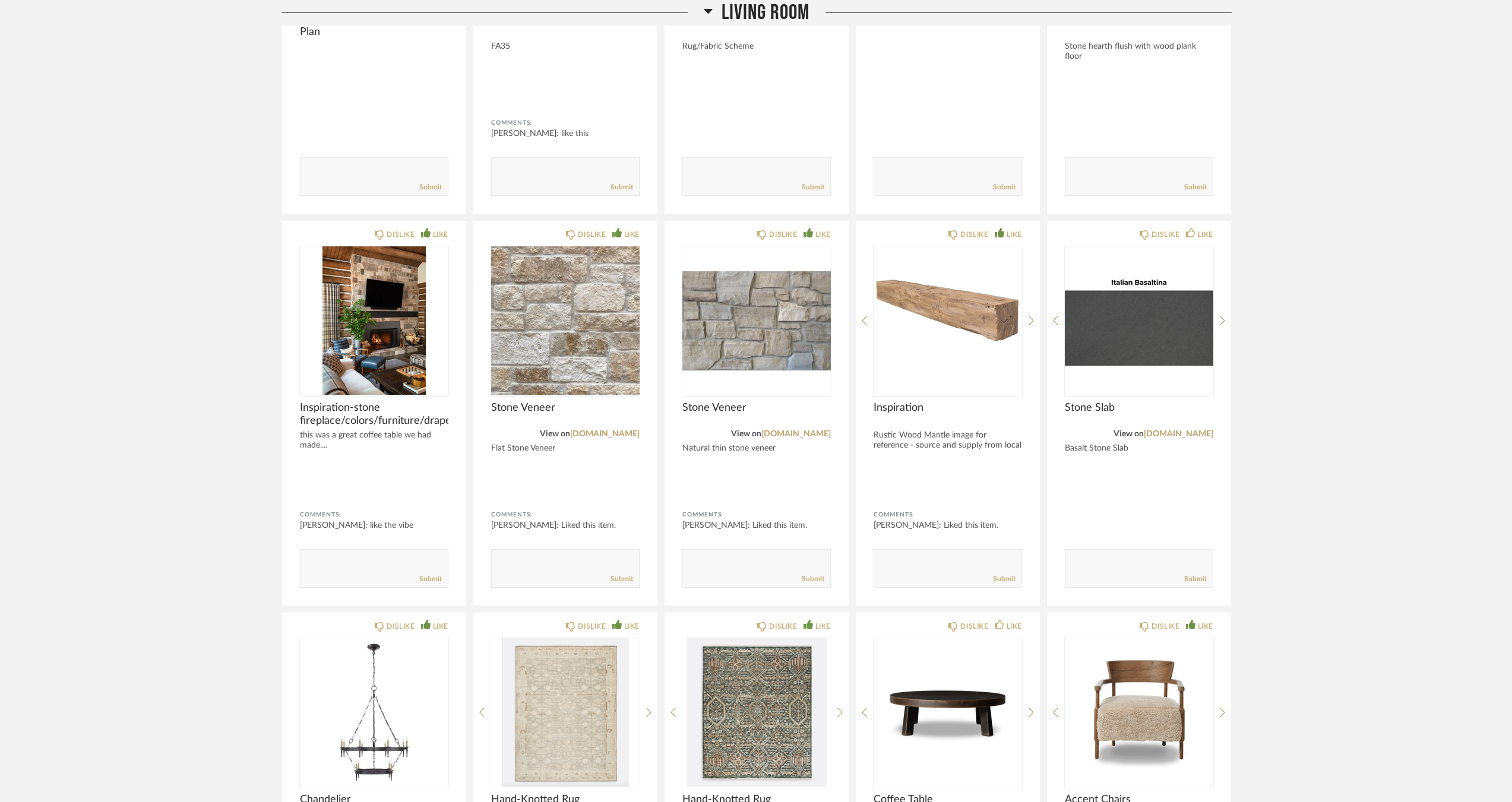
scroll to position [3749, 0]
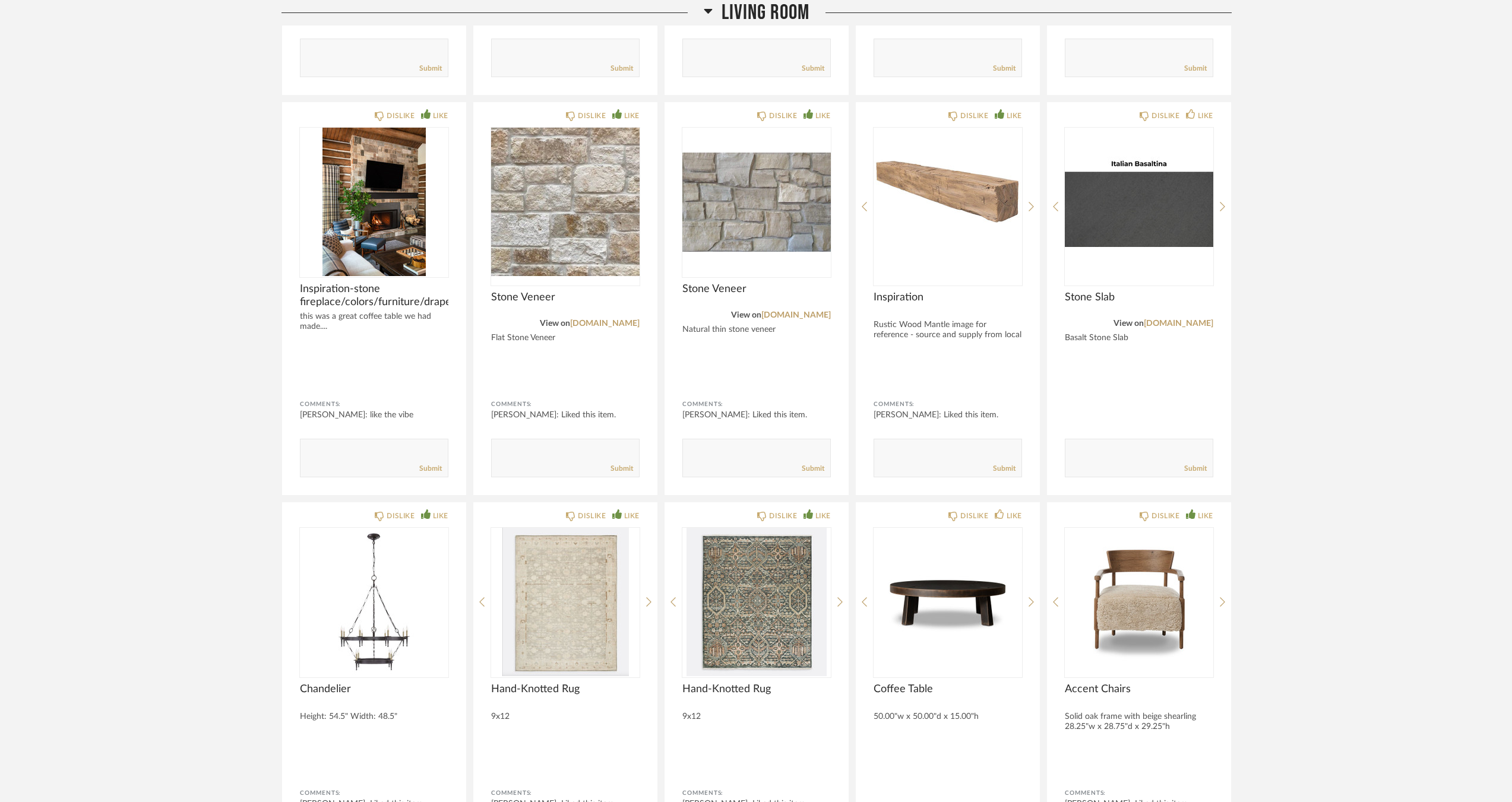
drag, startPoint x: 218, startPoint y: 330, endPoint x: 244, endPoint y: 340, distance: 27.9
click at [221, 330] on div "Thumbnail View Full View [GEOGRAPHIC_DATA] | [GEOGRAPHIC_DATA] Filter Items Cat…" at bounding box center [756, 777] width 1512 height 8955
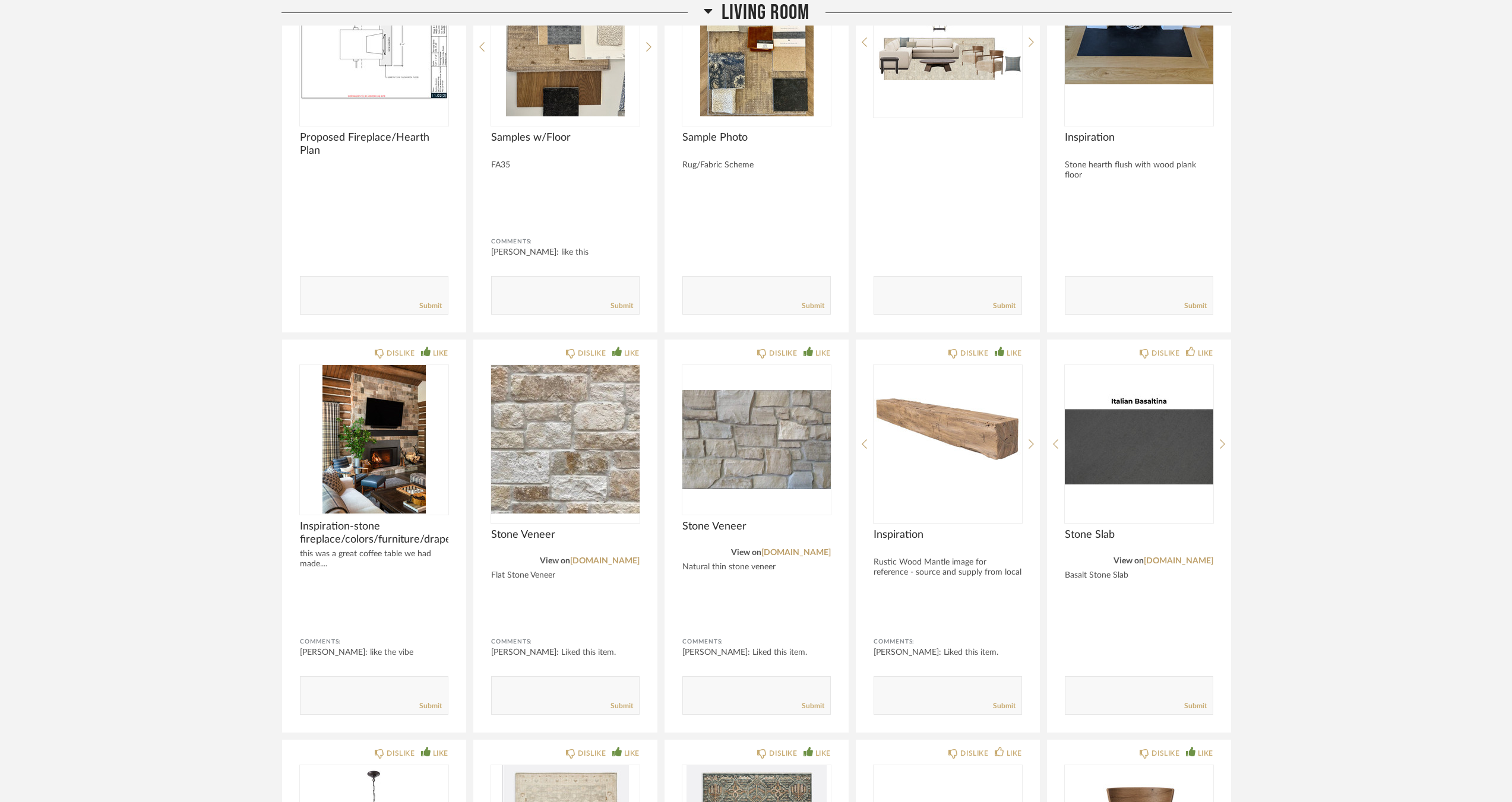
scroll to position [3215, 0]
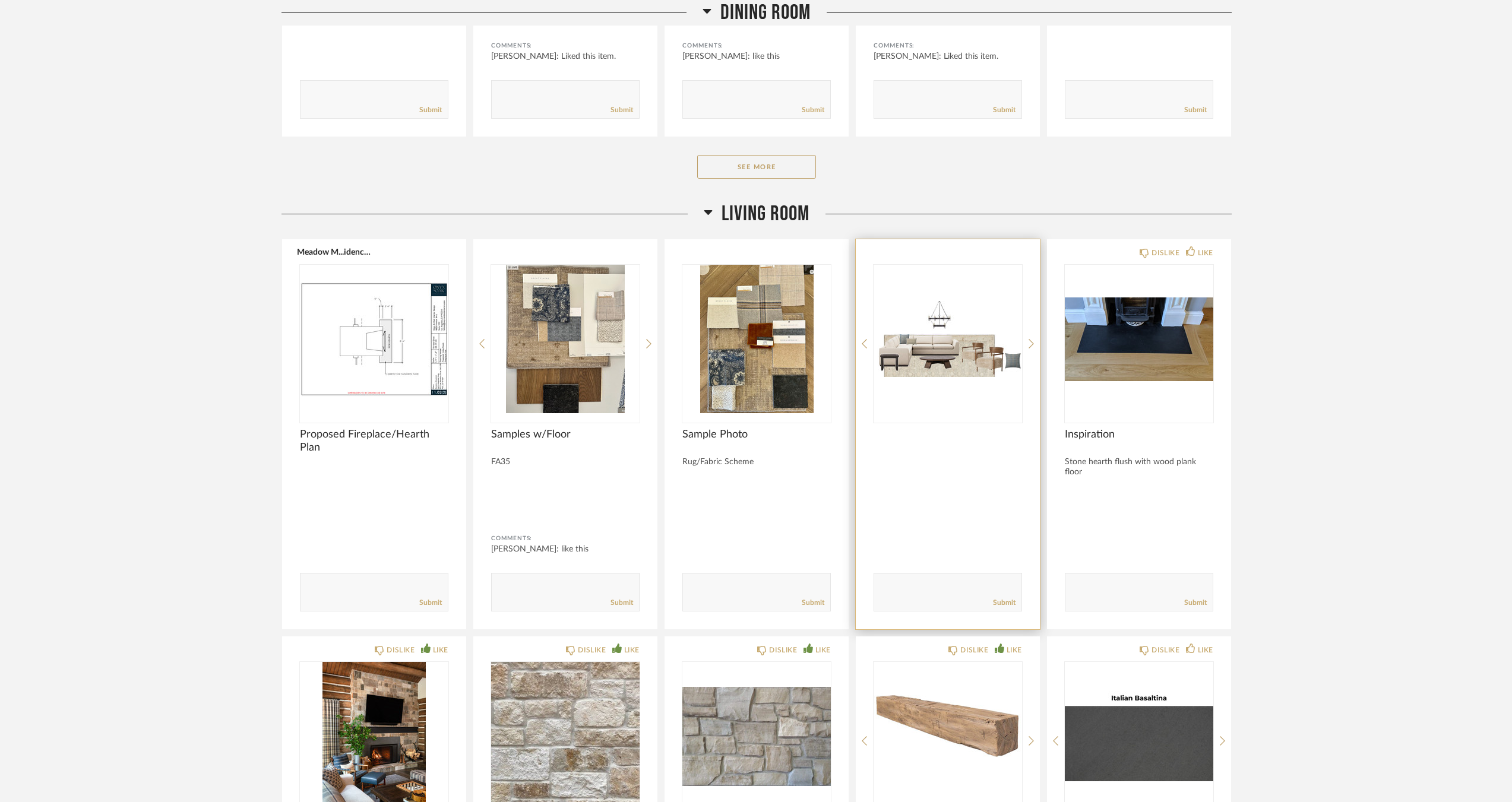
click at [0, 0] on img at bounding box center [0, 0] width 0 height 0
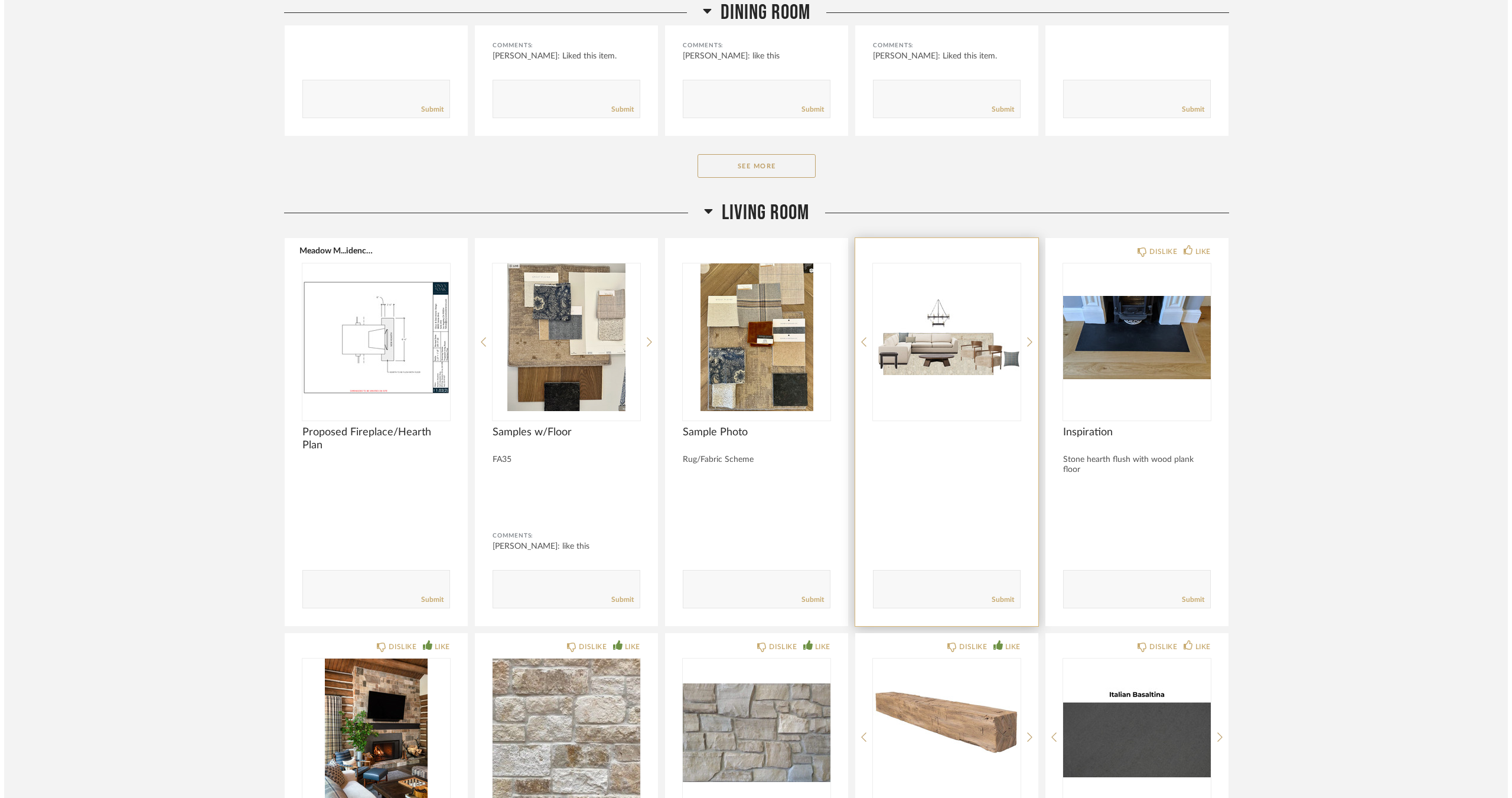
scroll to position [0, 0]
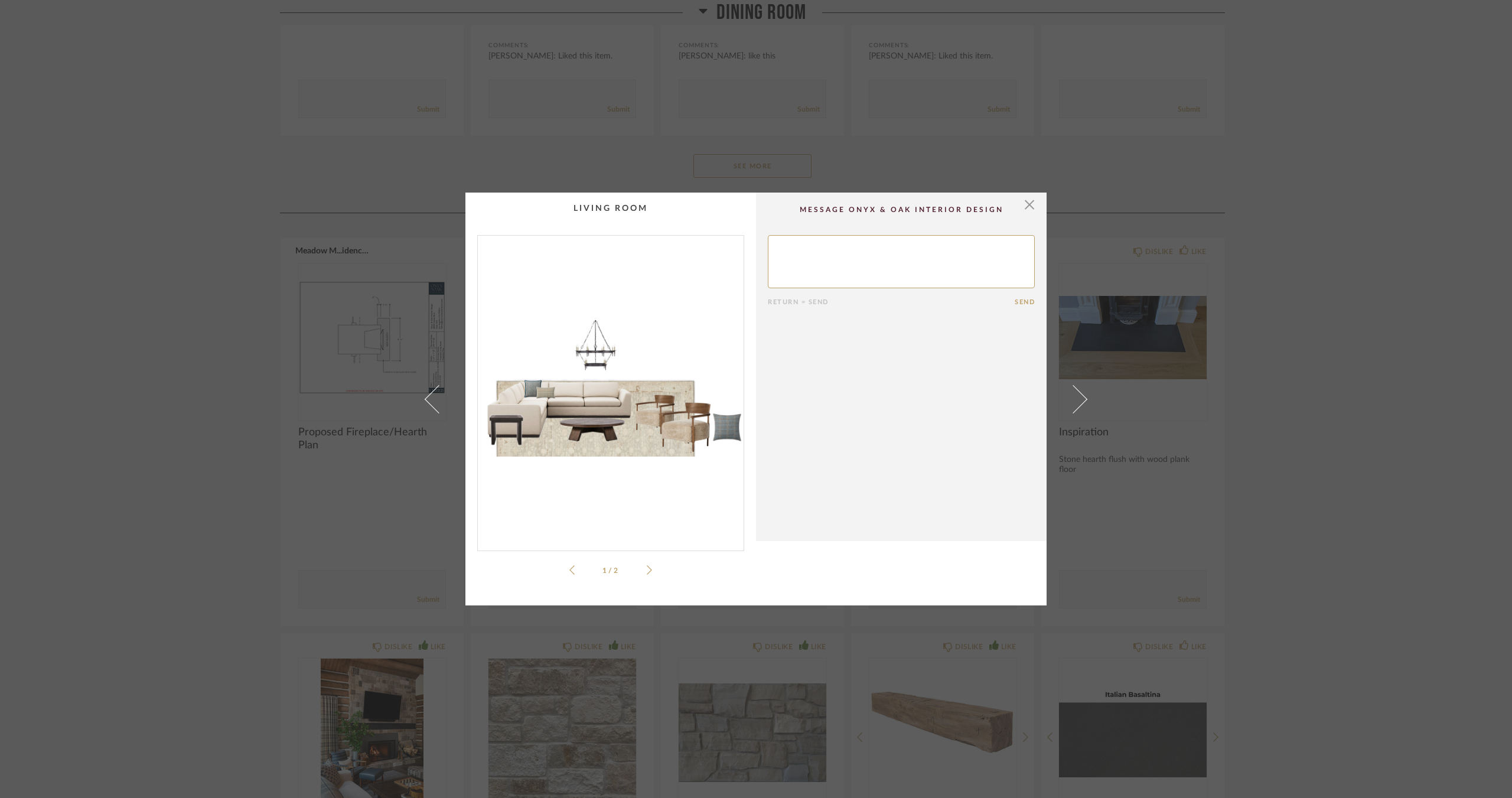
click at [647, 567] on div "1 / 2" at bounding box center [611, 406] width 267 height 342
click at [648, 570] on div "1 / 2" at bounding box center [611, 406] width 267 height 342
click at [647, 570] on icon at bounding box center [649, 570] width 5 height 11
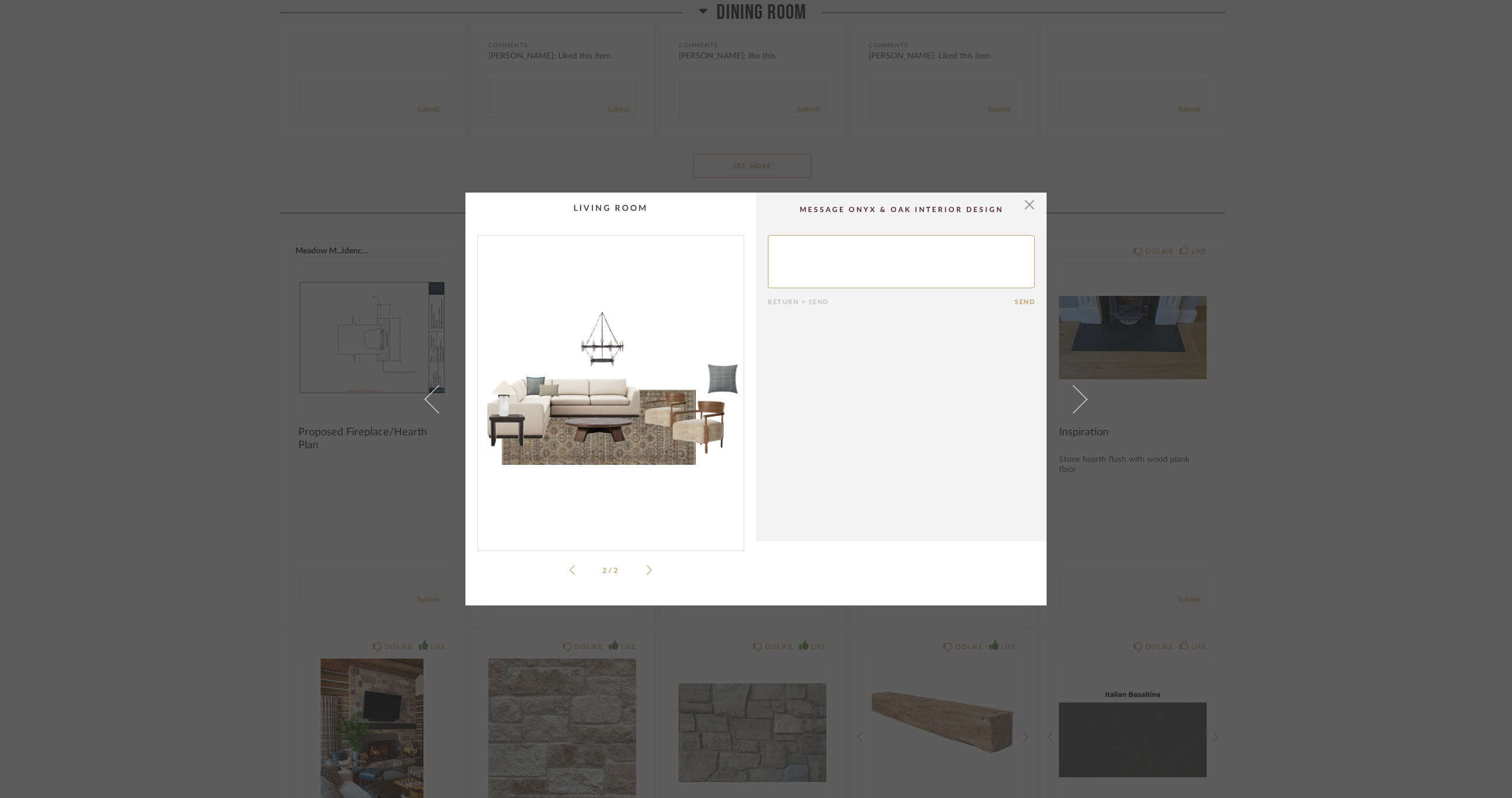
click at [217, 390] on div "× 2 / 2 Return = Send Send" at bounding box center [756, 399] width 1512 height 798
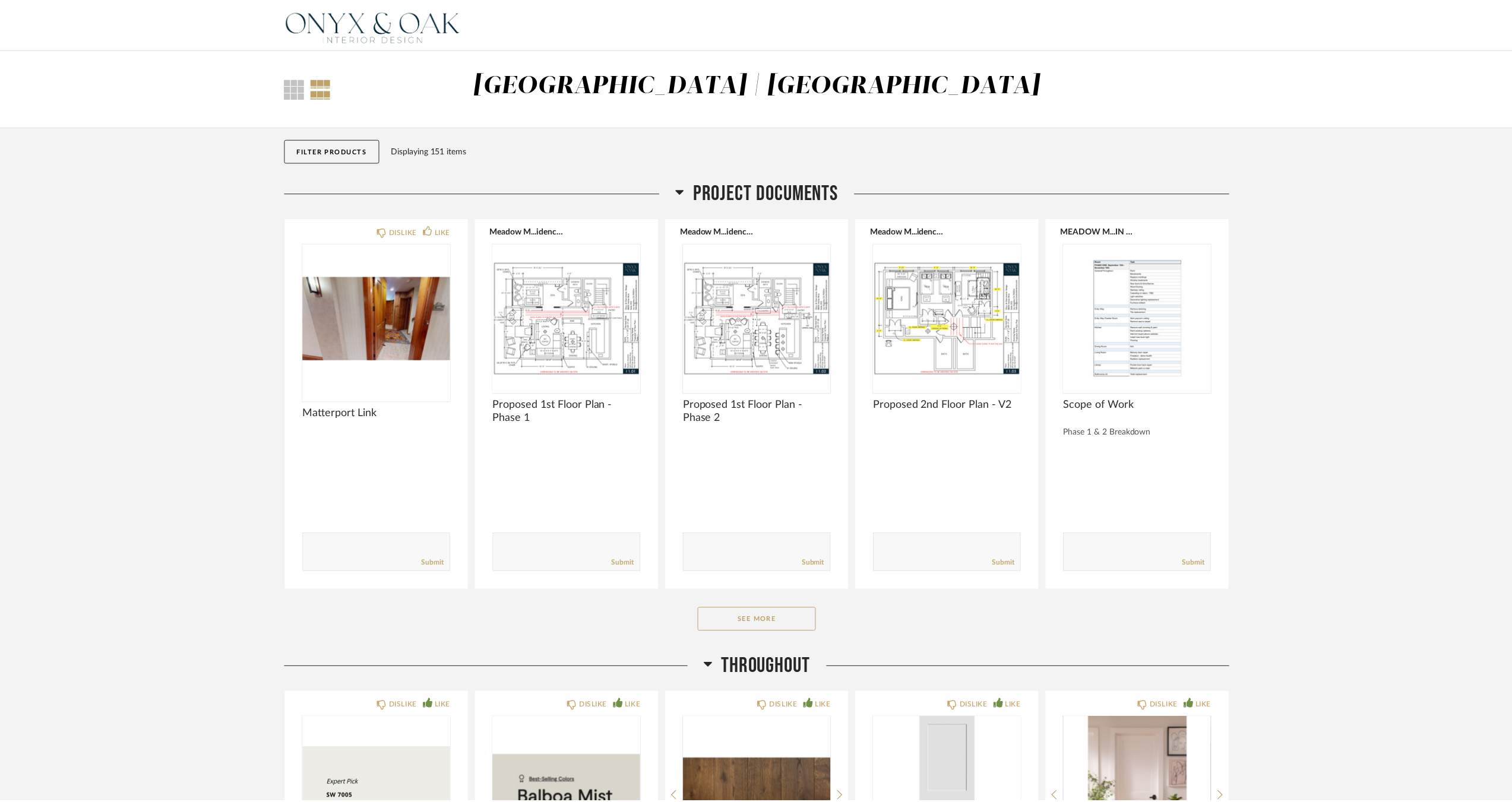
scroll to position [3215, 0]
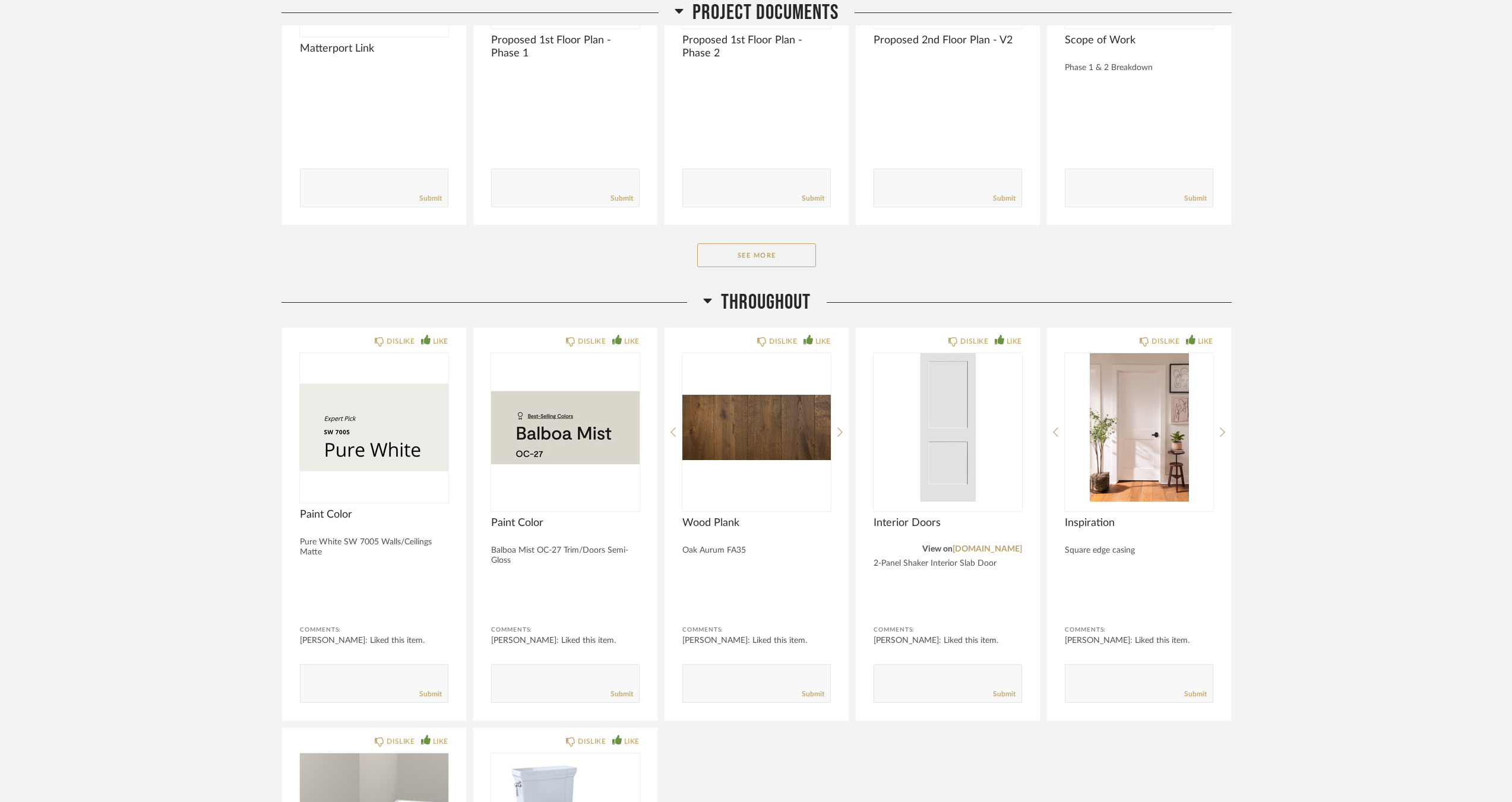
scroll to position [0, 0]
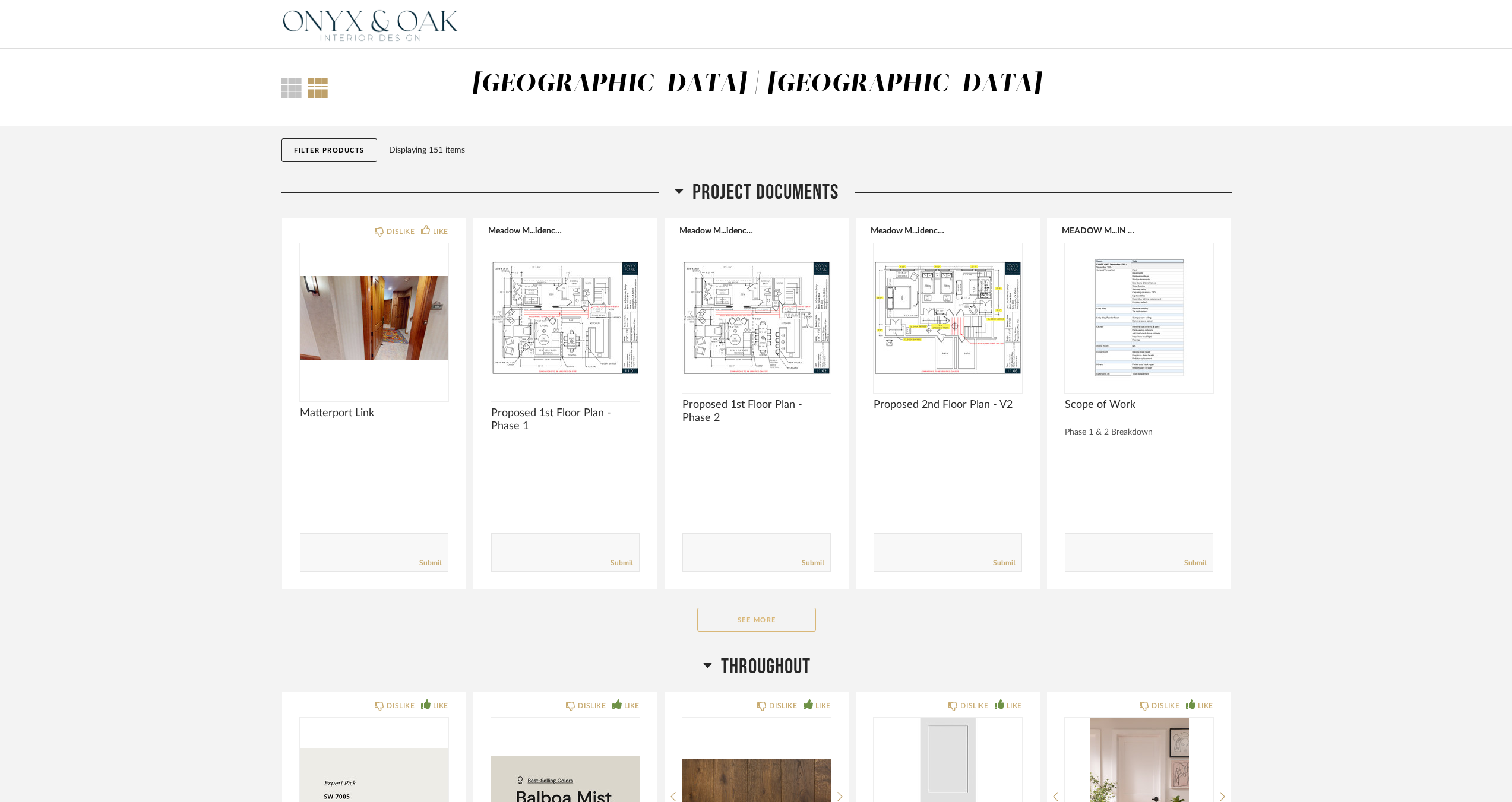
click at [755, 618] on button "See More" at bounding box center [756, 620] width 119 height 24
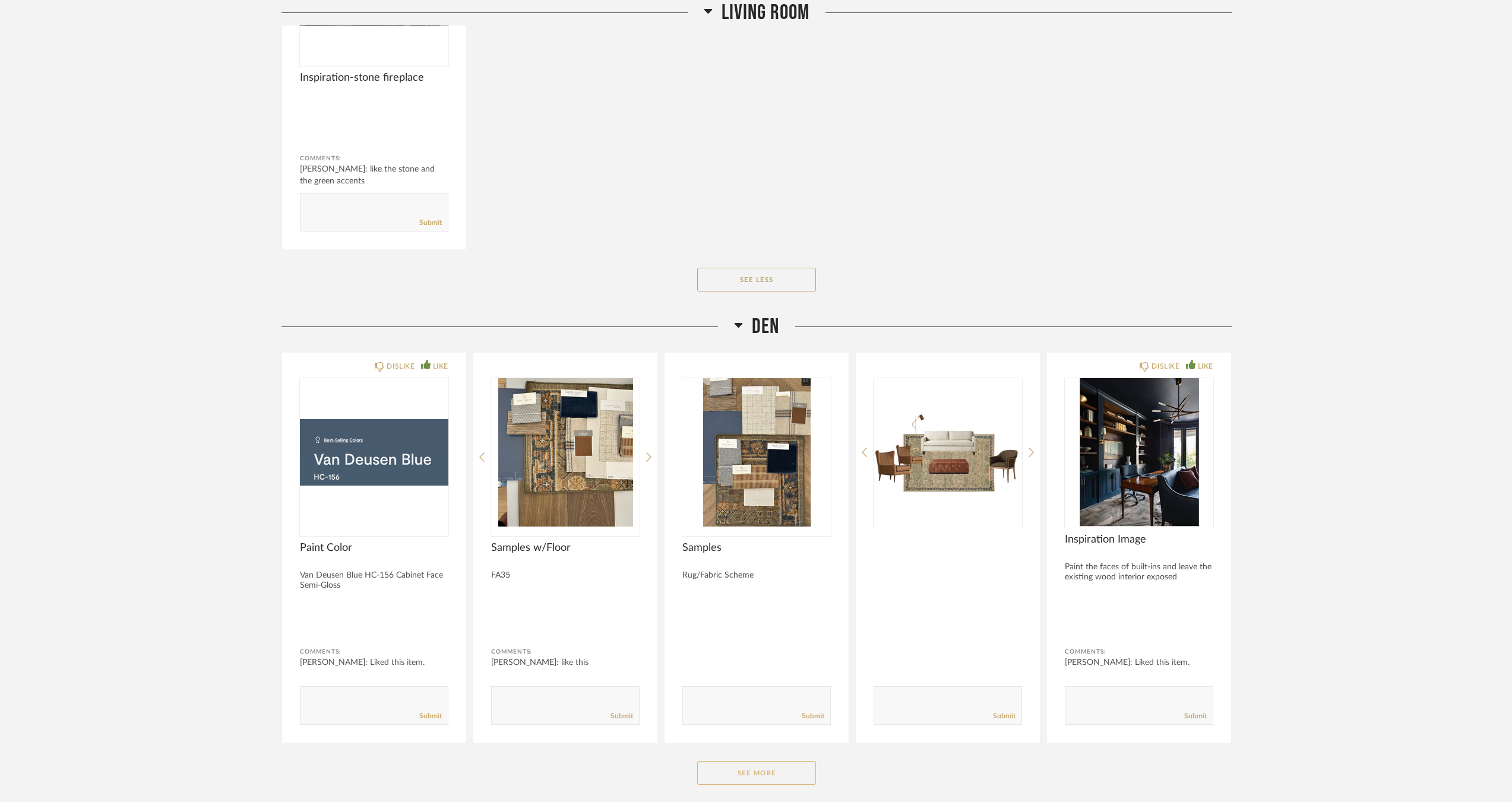
scroll to position [6056, 0]
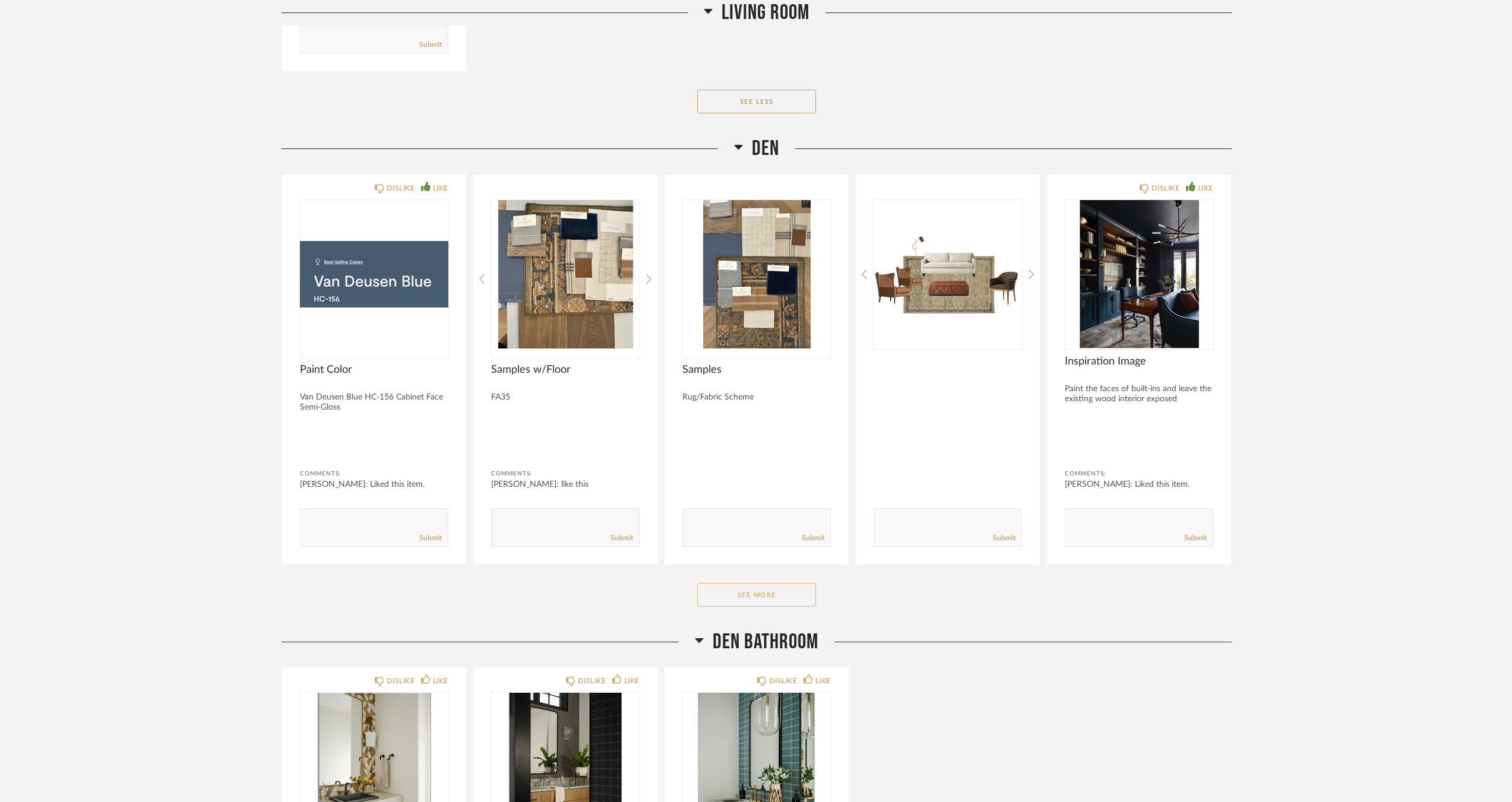
click at [725, 590] on button "See More" at bounding box center [756, 595] width 119 height 24
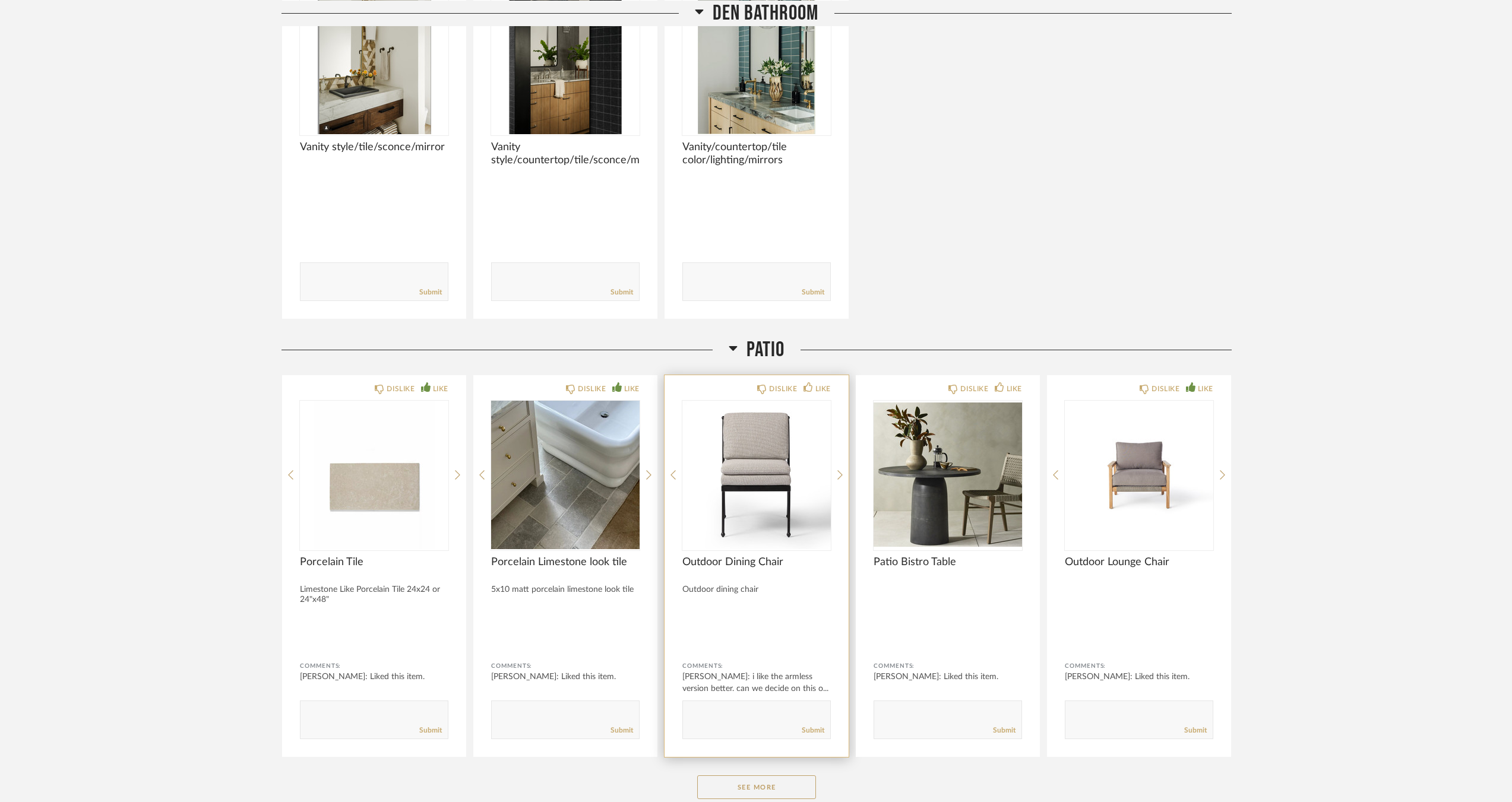
scroll to position [8075, 0]
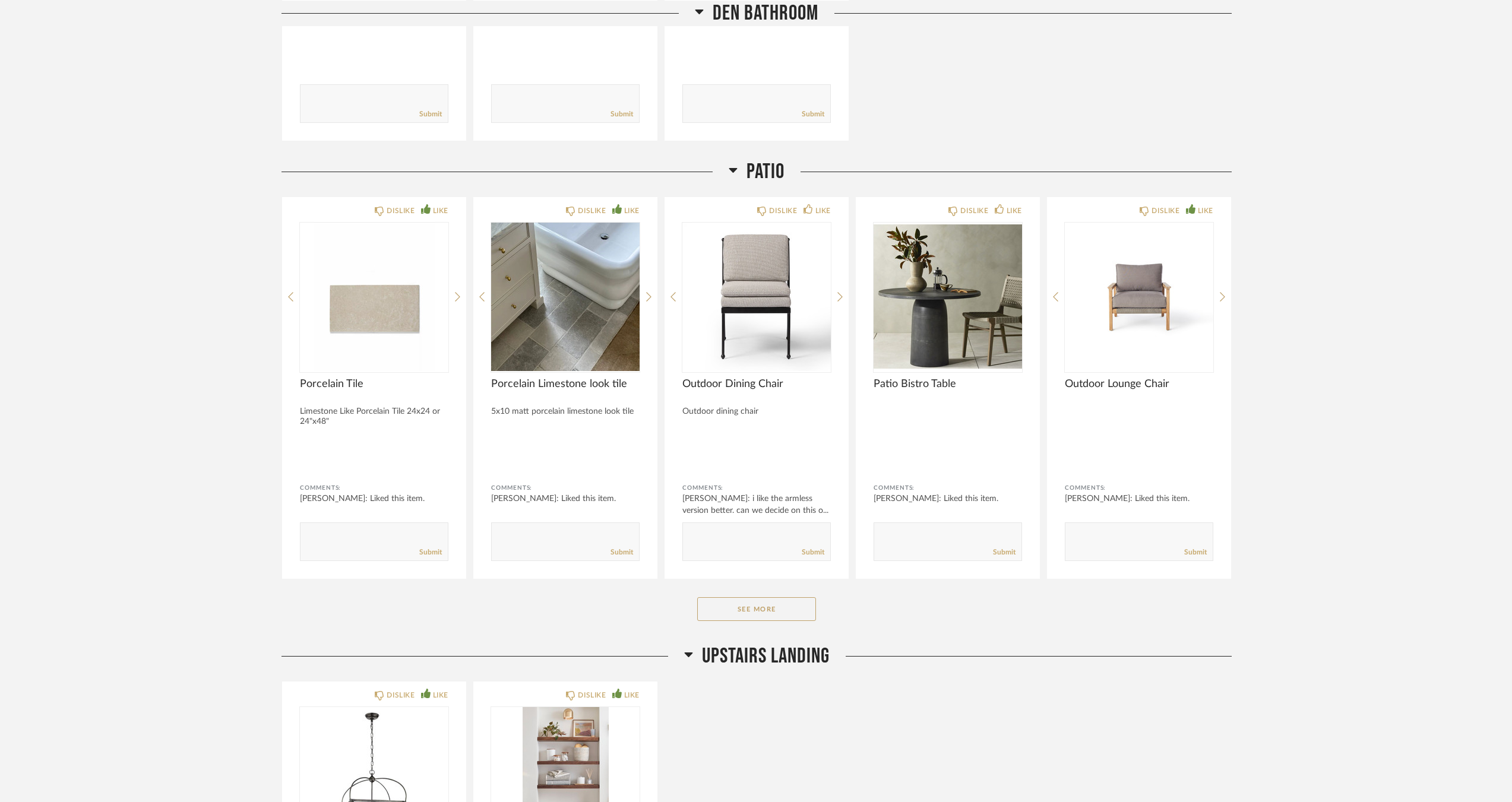
click at [770, 602] on button "See More" at bounding box center [756, 609] width 119 height 24
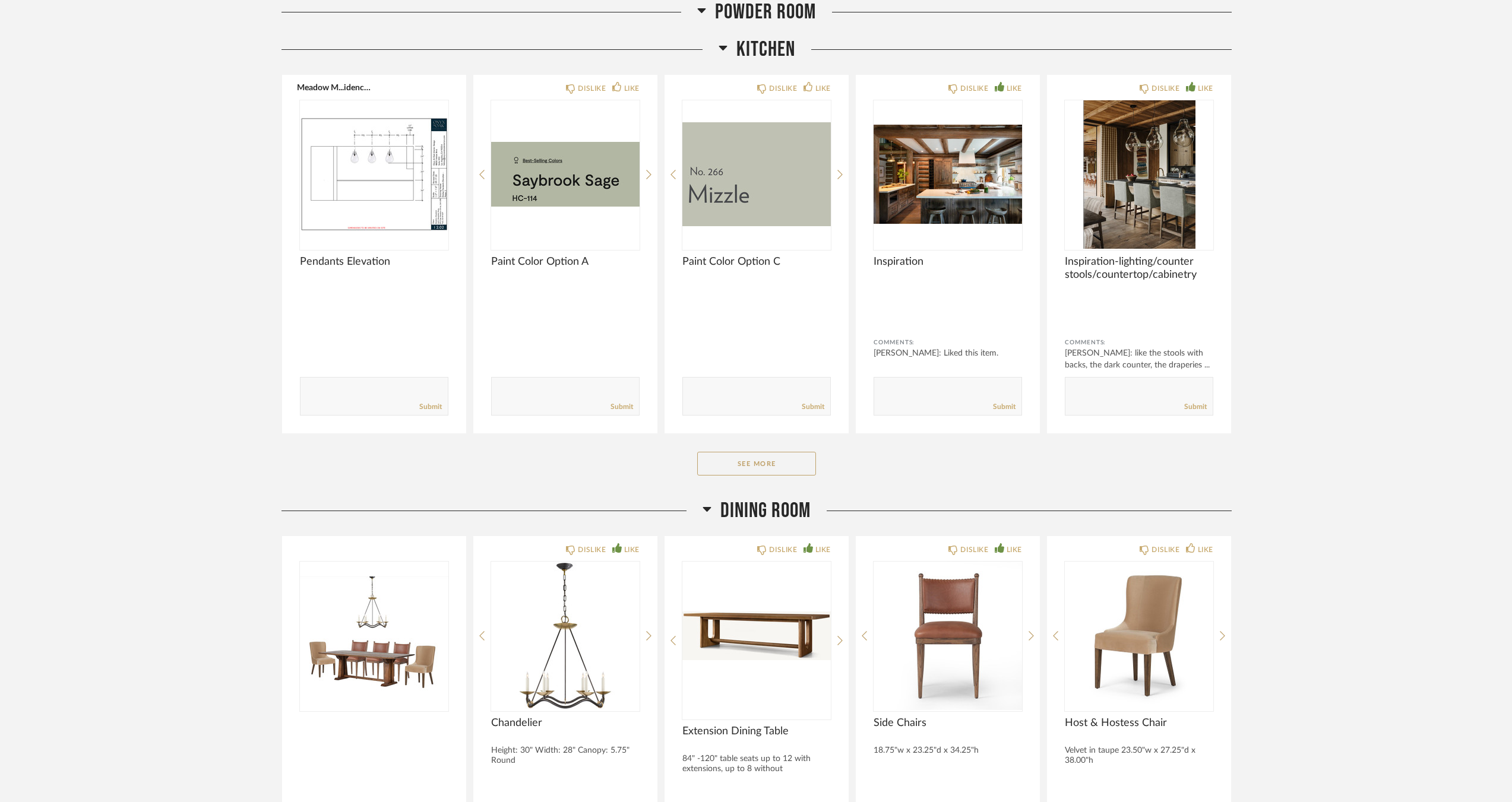
scroll to position [3147, 0]
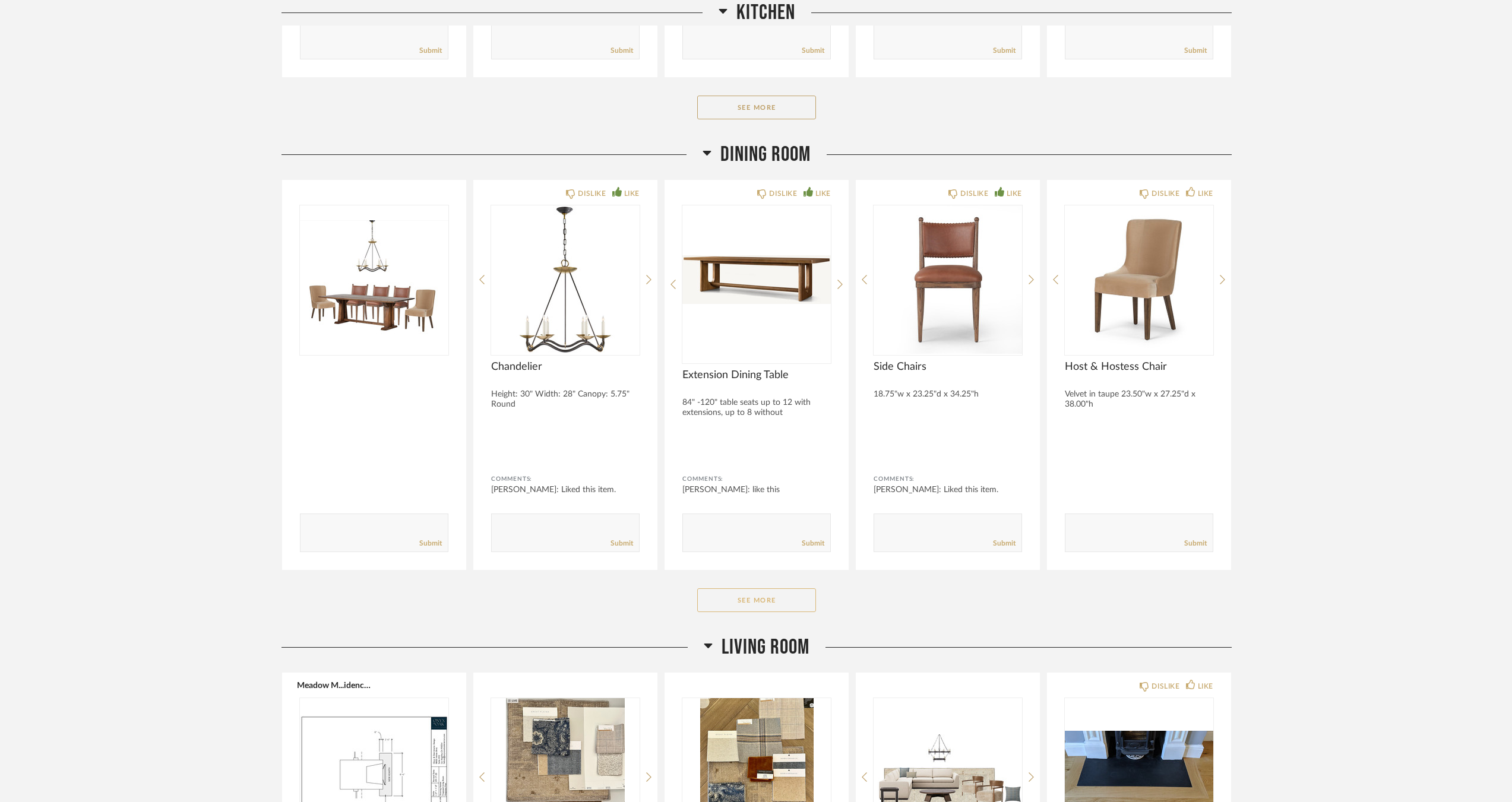
click at [742, 596] on button "See More" at bounding box center [756, 600] width 119 height 24
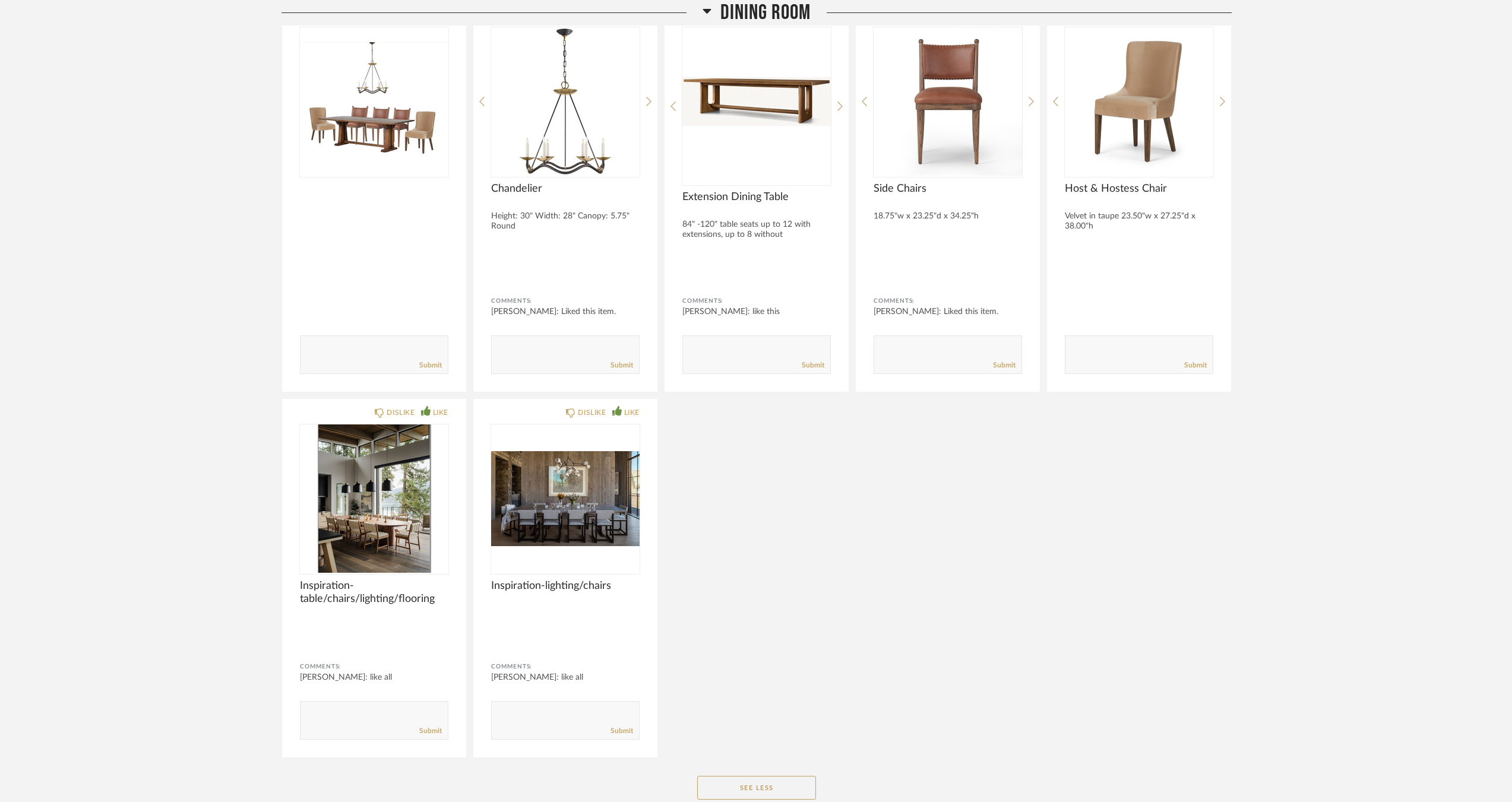
scroll to position [3266, 0]
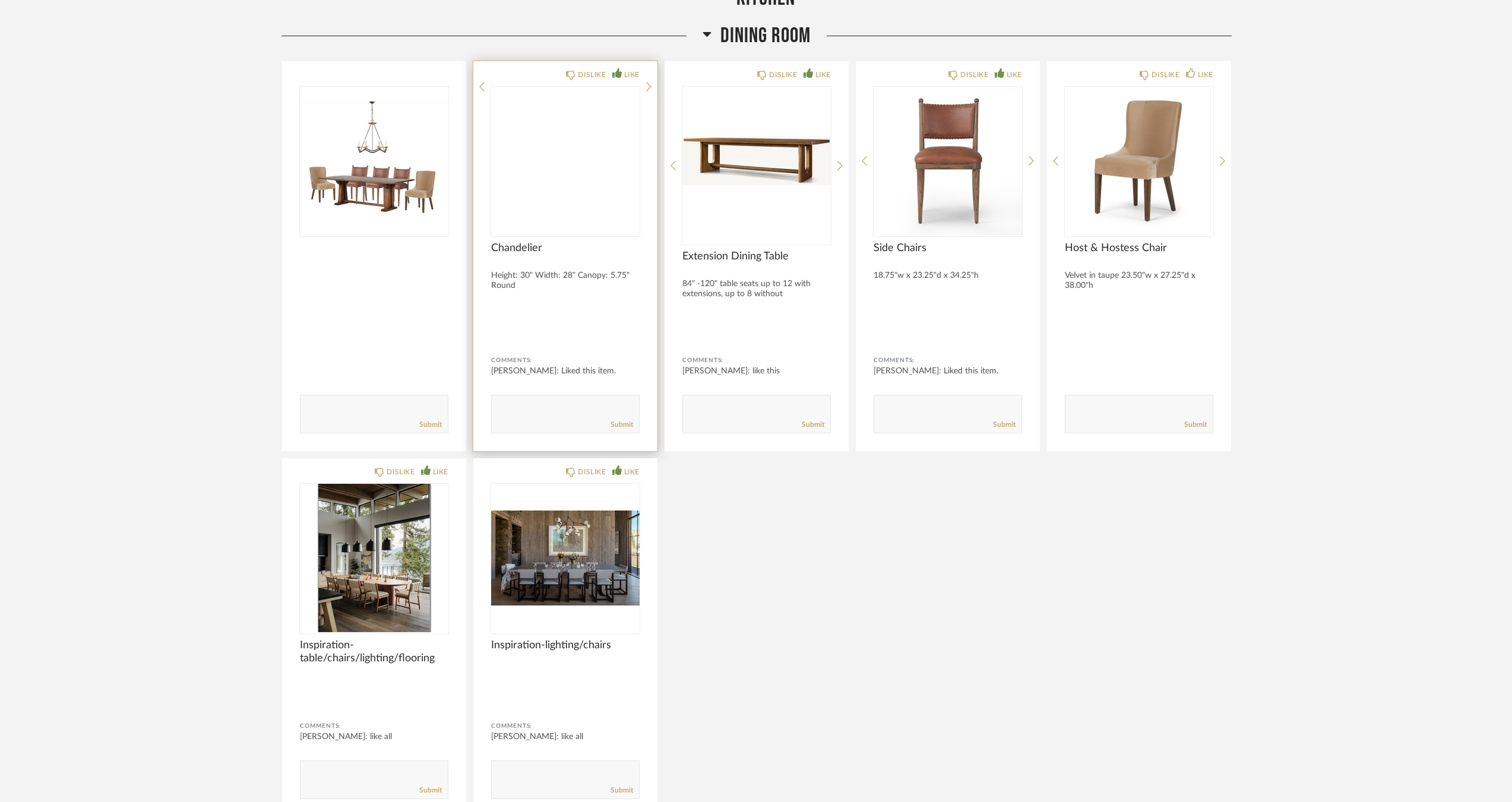
click at [0, 0] on img at bounding box center [0, 0] width 0 height 0
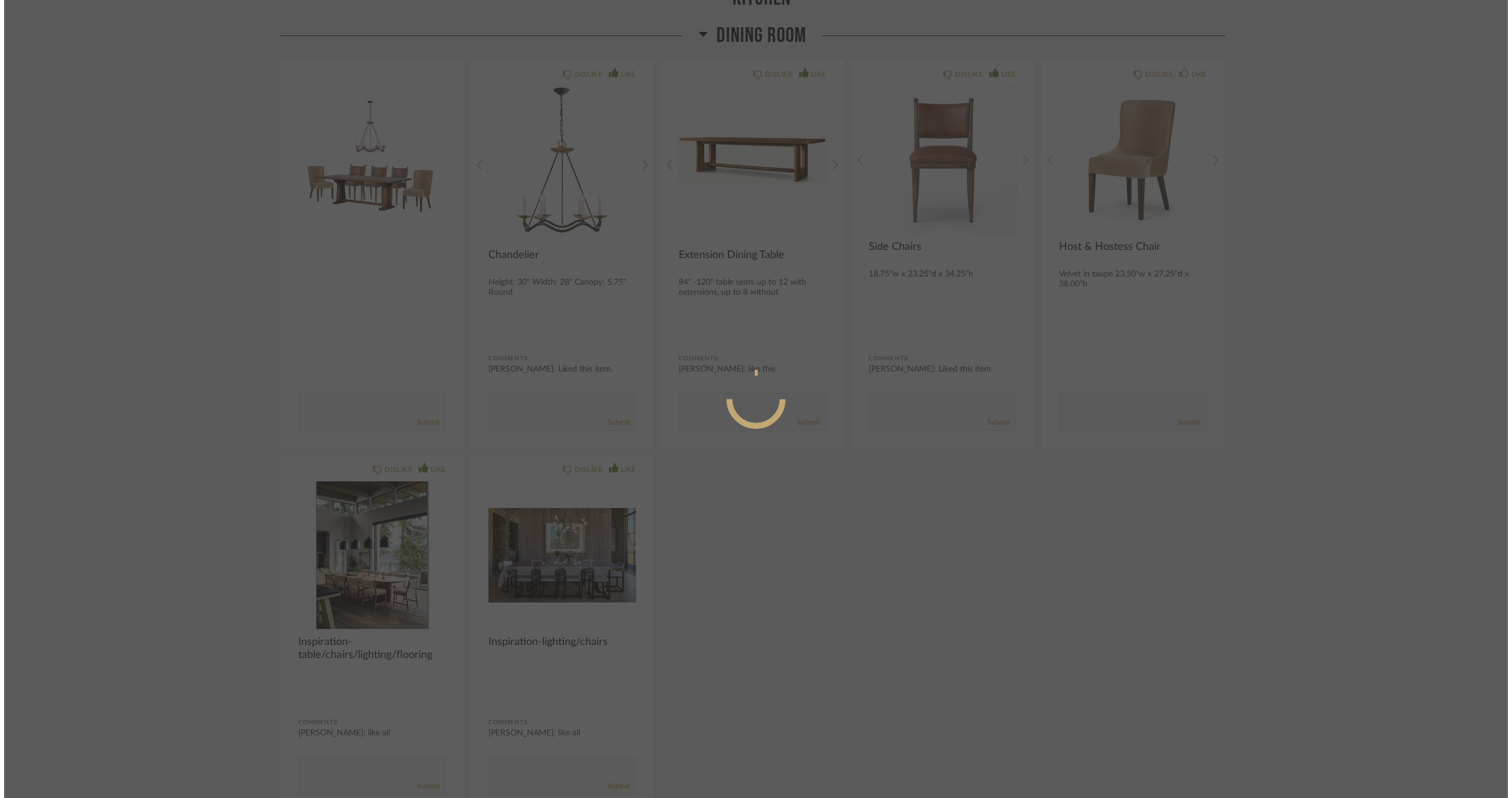
scroll to position [0, 0]
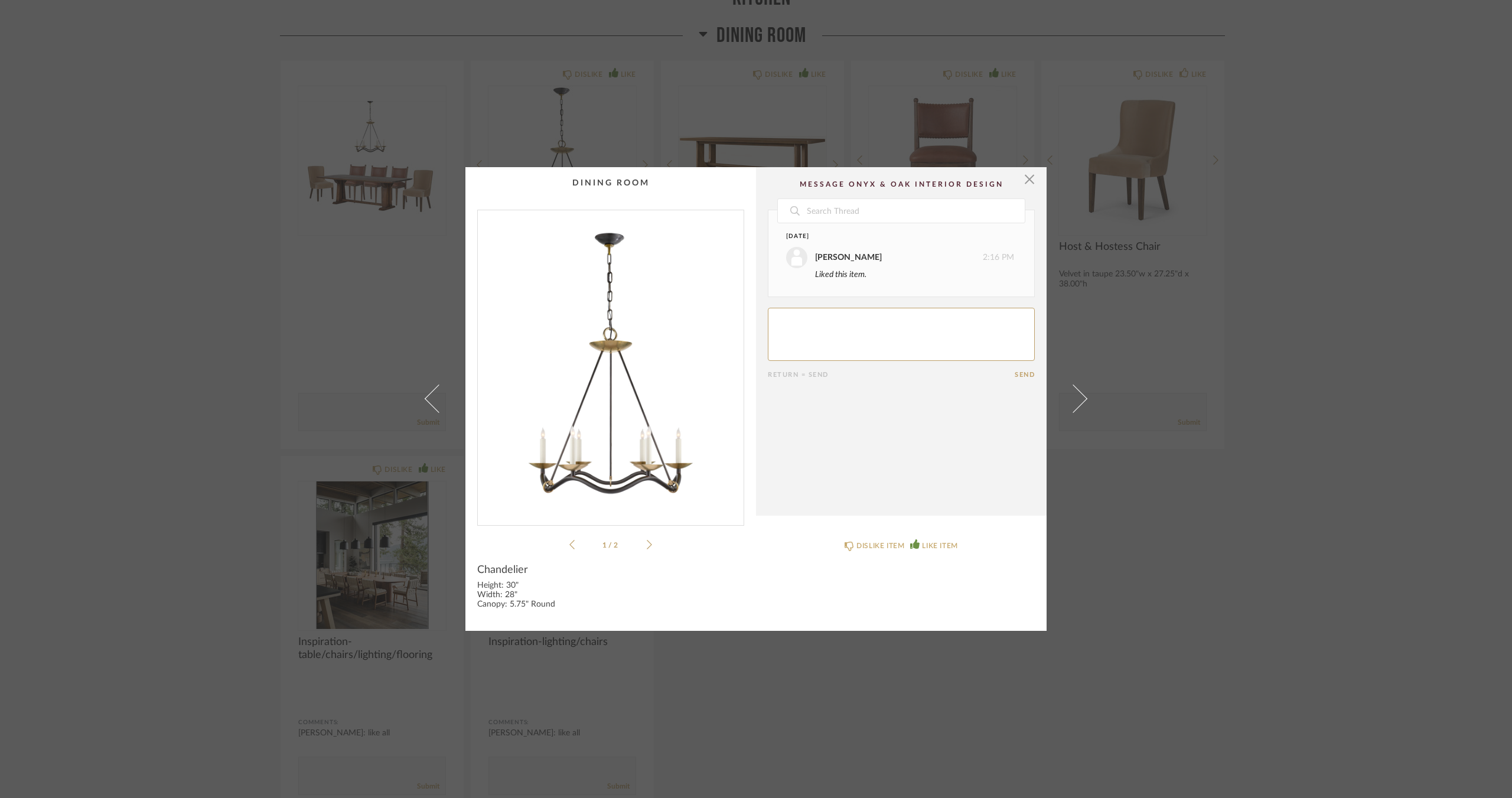
click at [1207, 571] on div "× 1 / 2 Date September 5th Jacqui Highbloom 2:16 PM Liked this item. Return = S…" at bounding box center [756, 399] width 1512 height 798
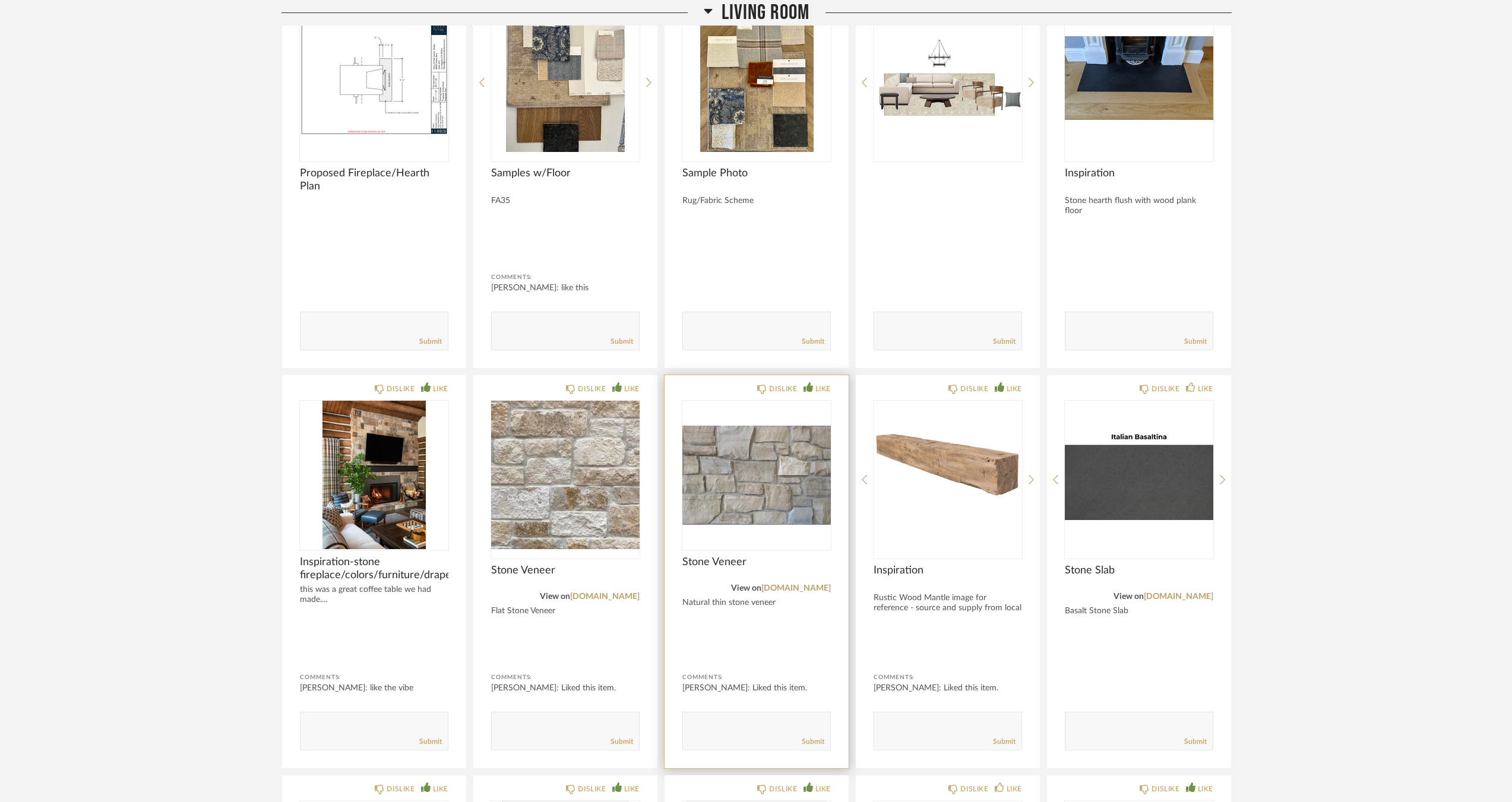
scroll to position [4394, 0]
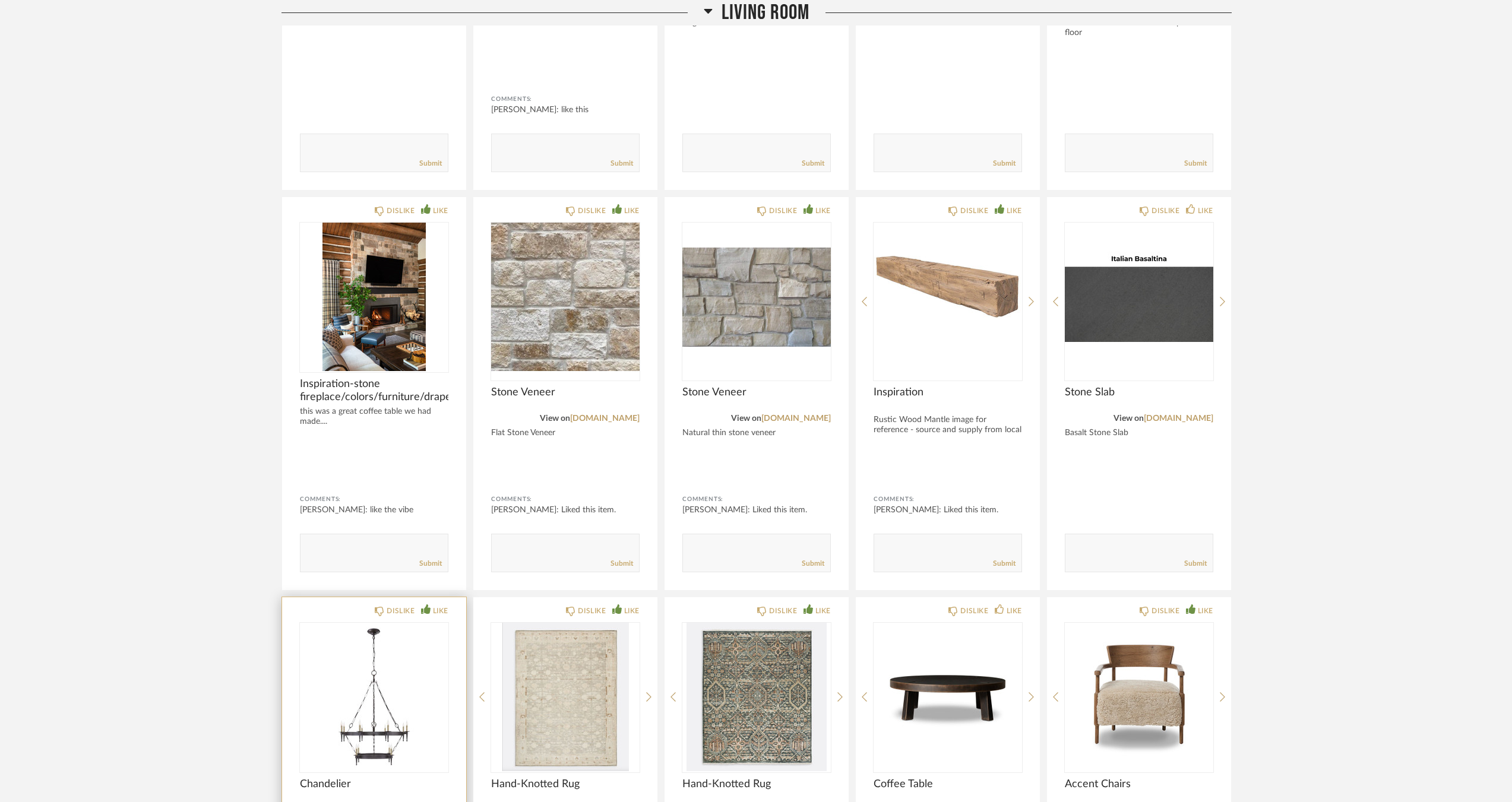
click at [0, 0] on img at bounding box center [0, 0] width 0 height 0
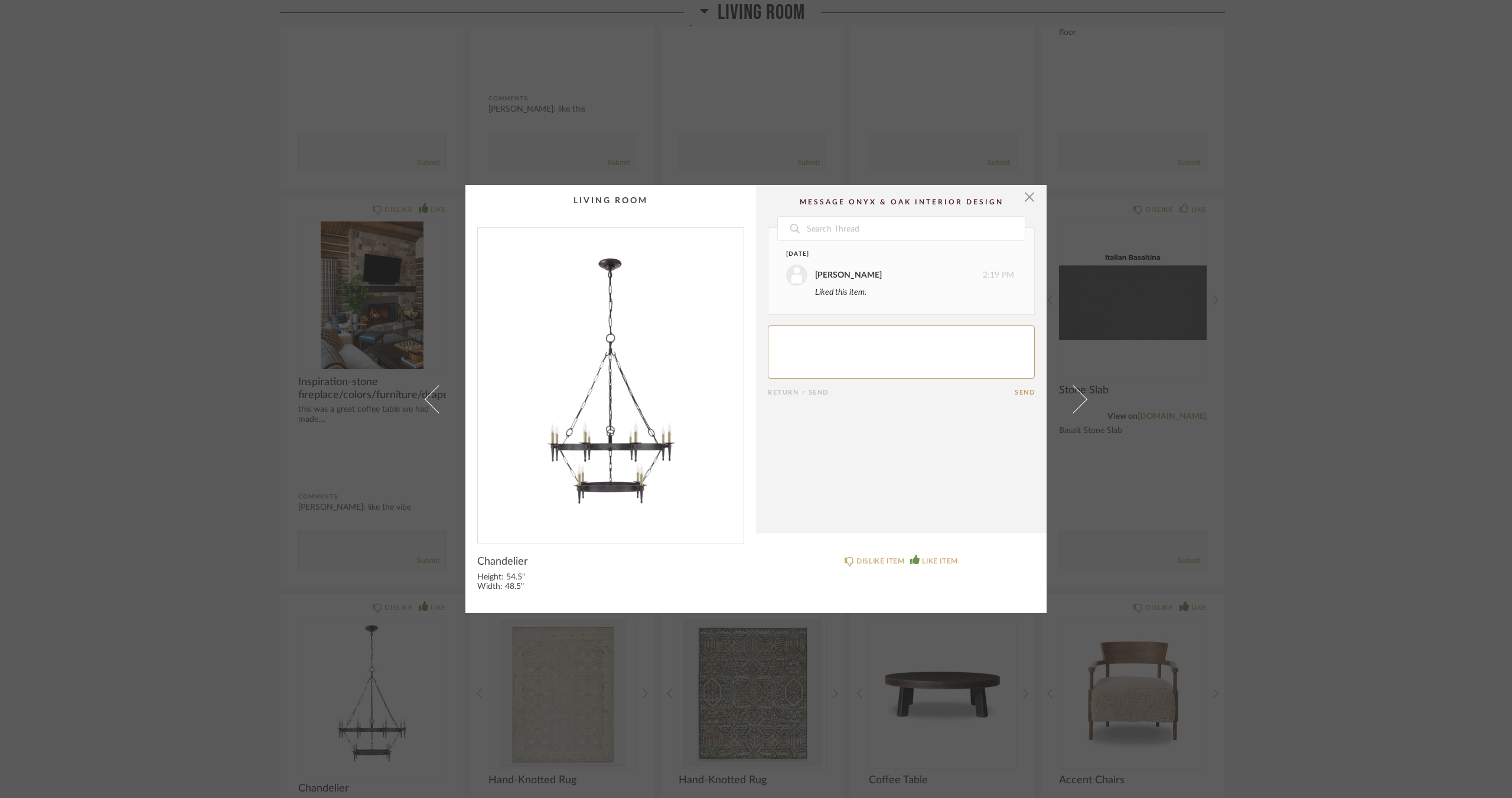
click at [236, 613] on div "× Date September 5th Jacqui Highbloom 2:19 PM Liked this item. Return = Send Se…" at bounding box center [756, 399] width 1512 height 798
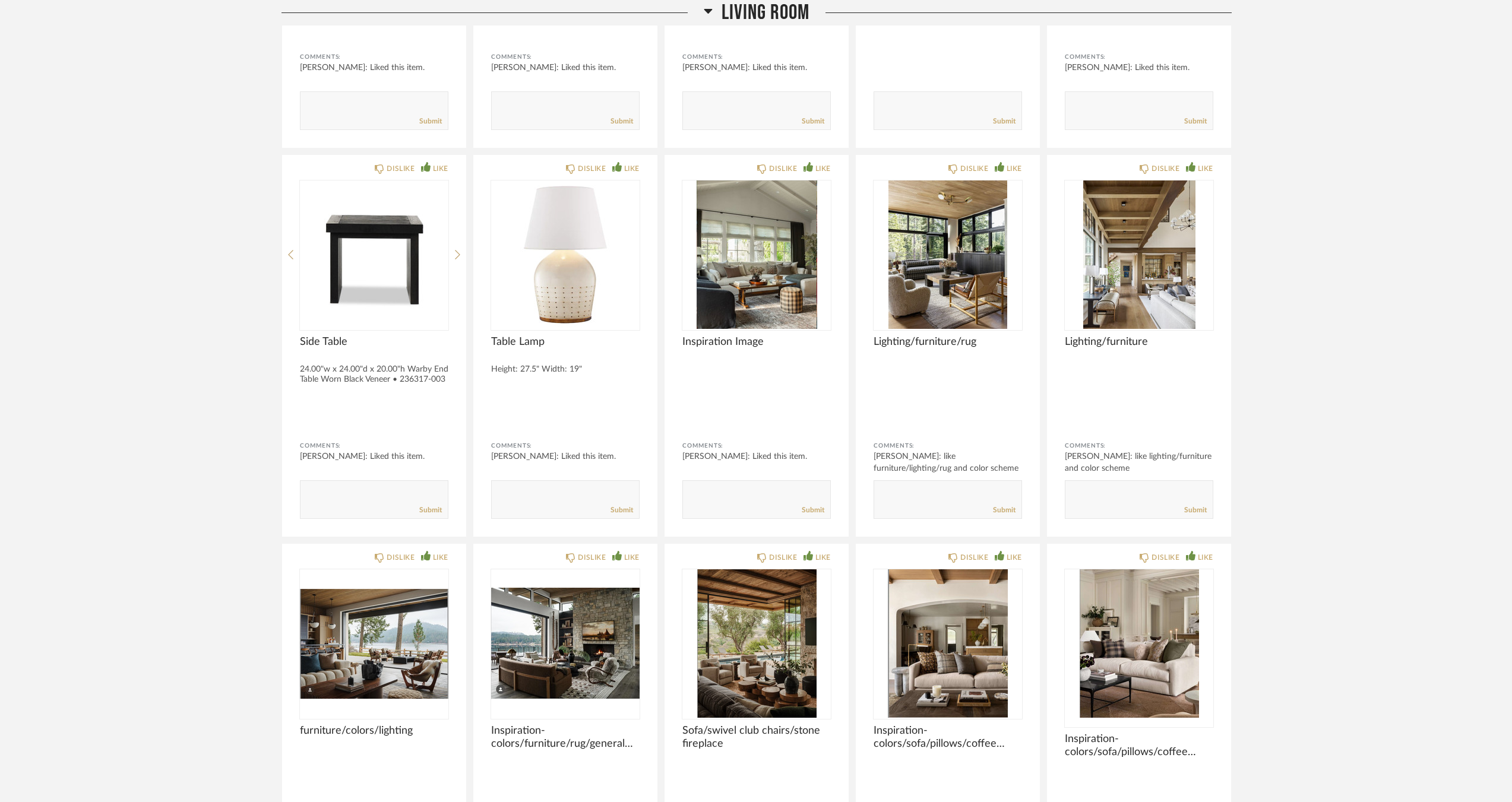
scroll to position [5166, 0]
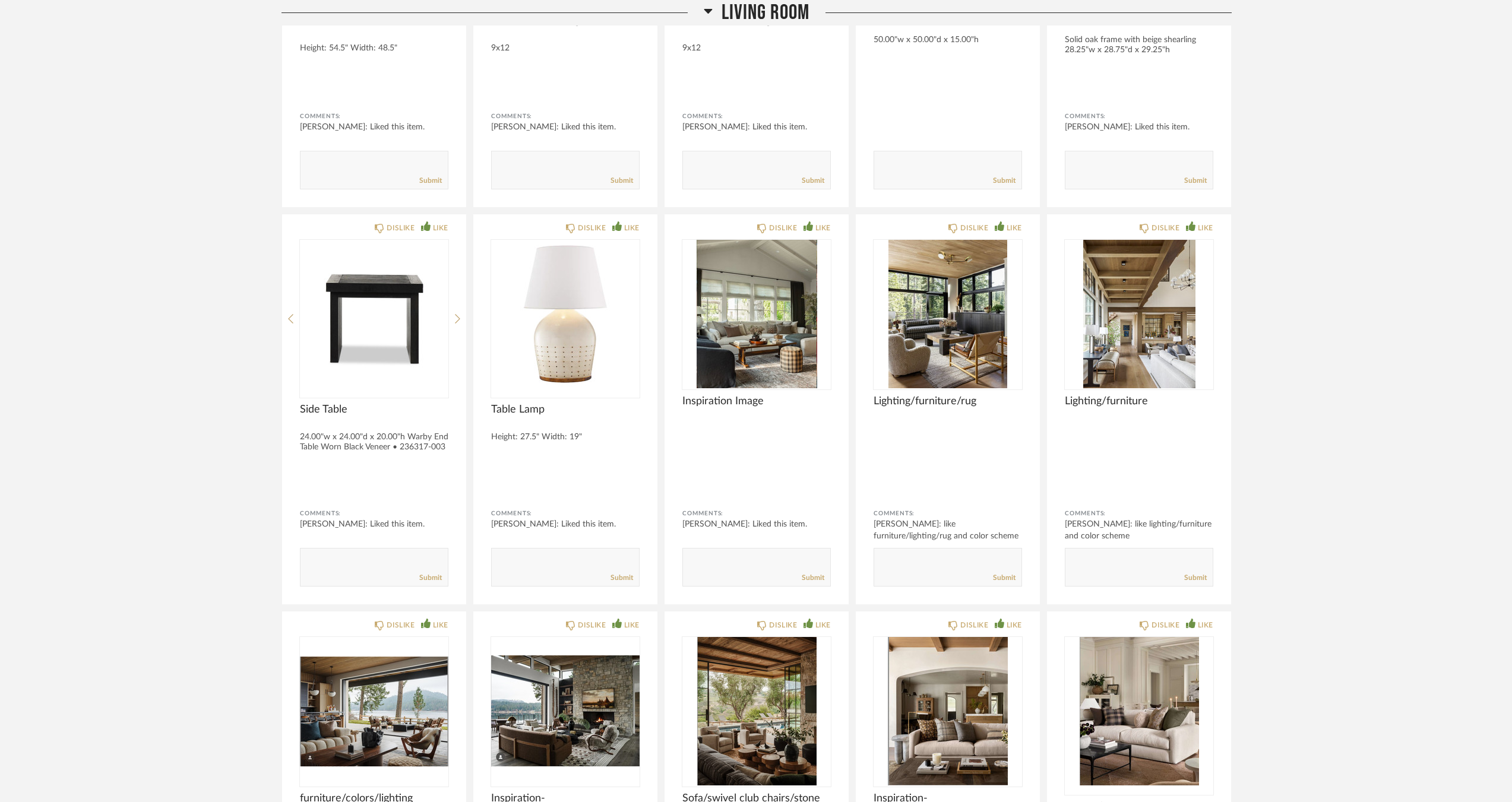
click at [1290, 425] on div "Thumbnail View Full View Meadow Mountain | Vail Valley Filter Items Category Se…" at bounding box center [756, 656] width 1512 height 11547
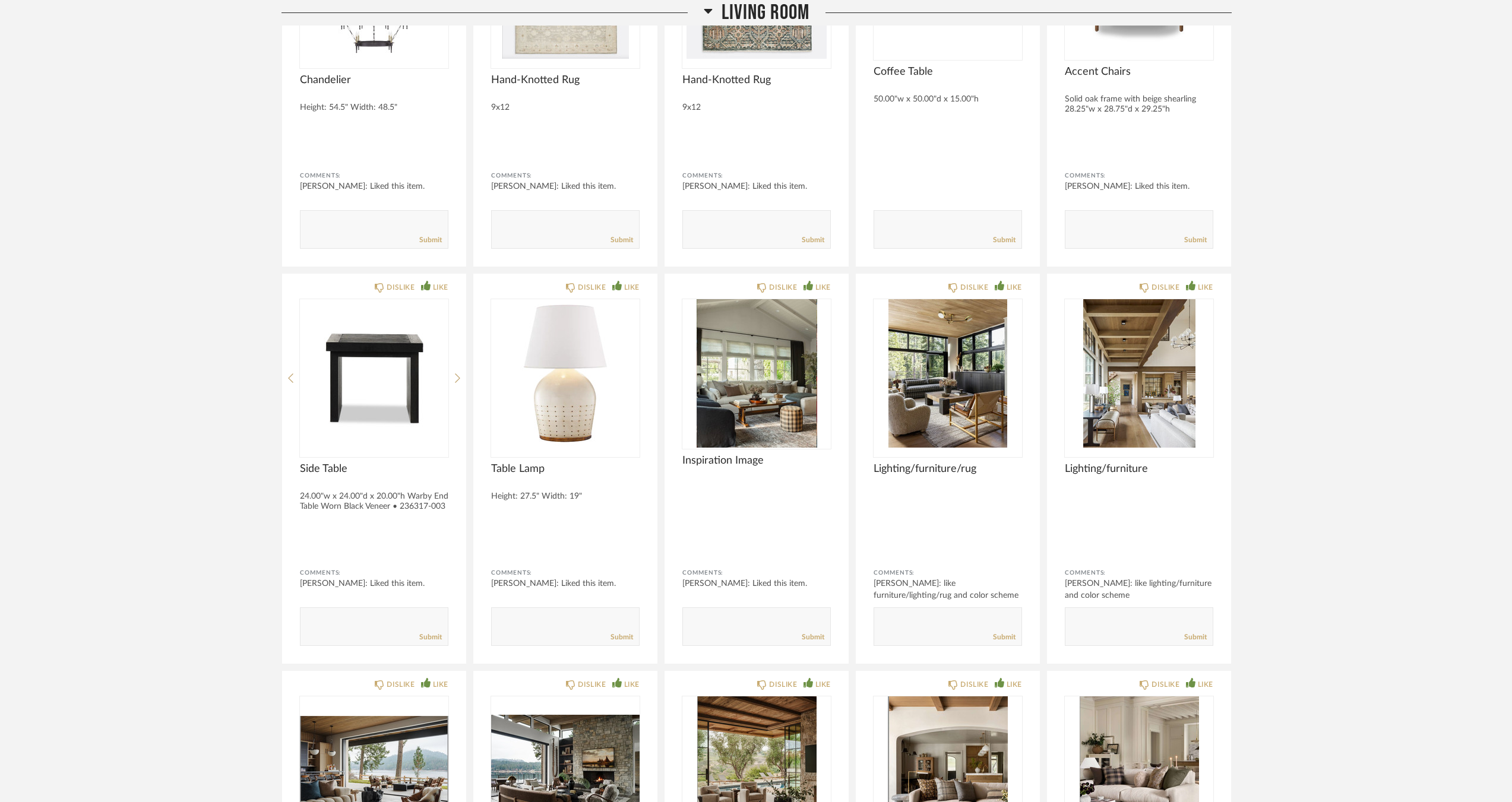
click at [175, 309] on div "Thumbnail View Full View Meadow Mountain | Vail Valley Filter Items Category Se…" at bounding box center [756, 716] width 1512 height 11547
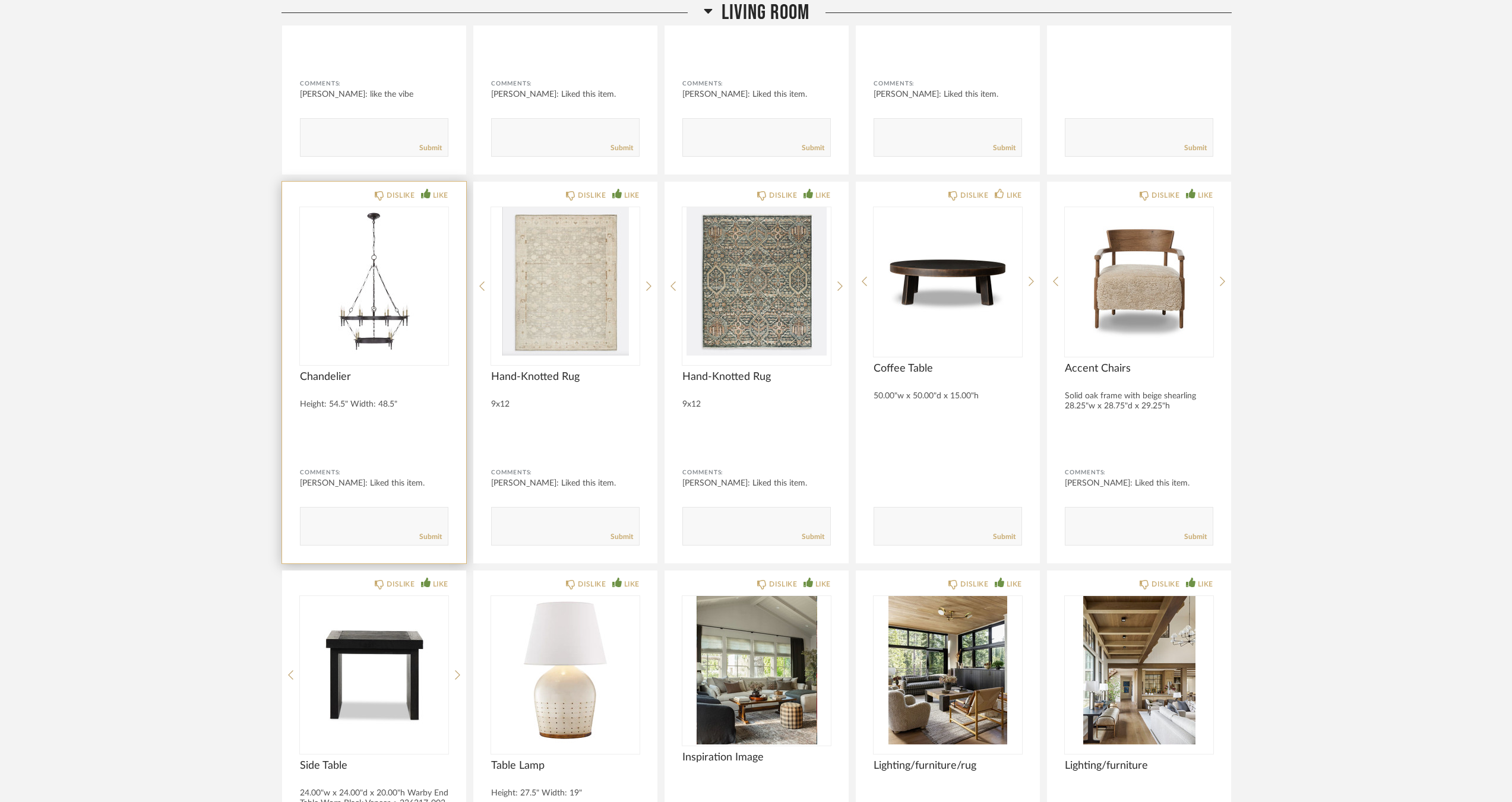
click at [396, 309] on img "0" at bounding box center [374, 282] width 149 height 149
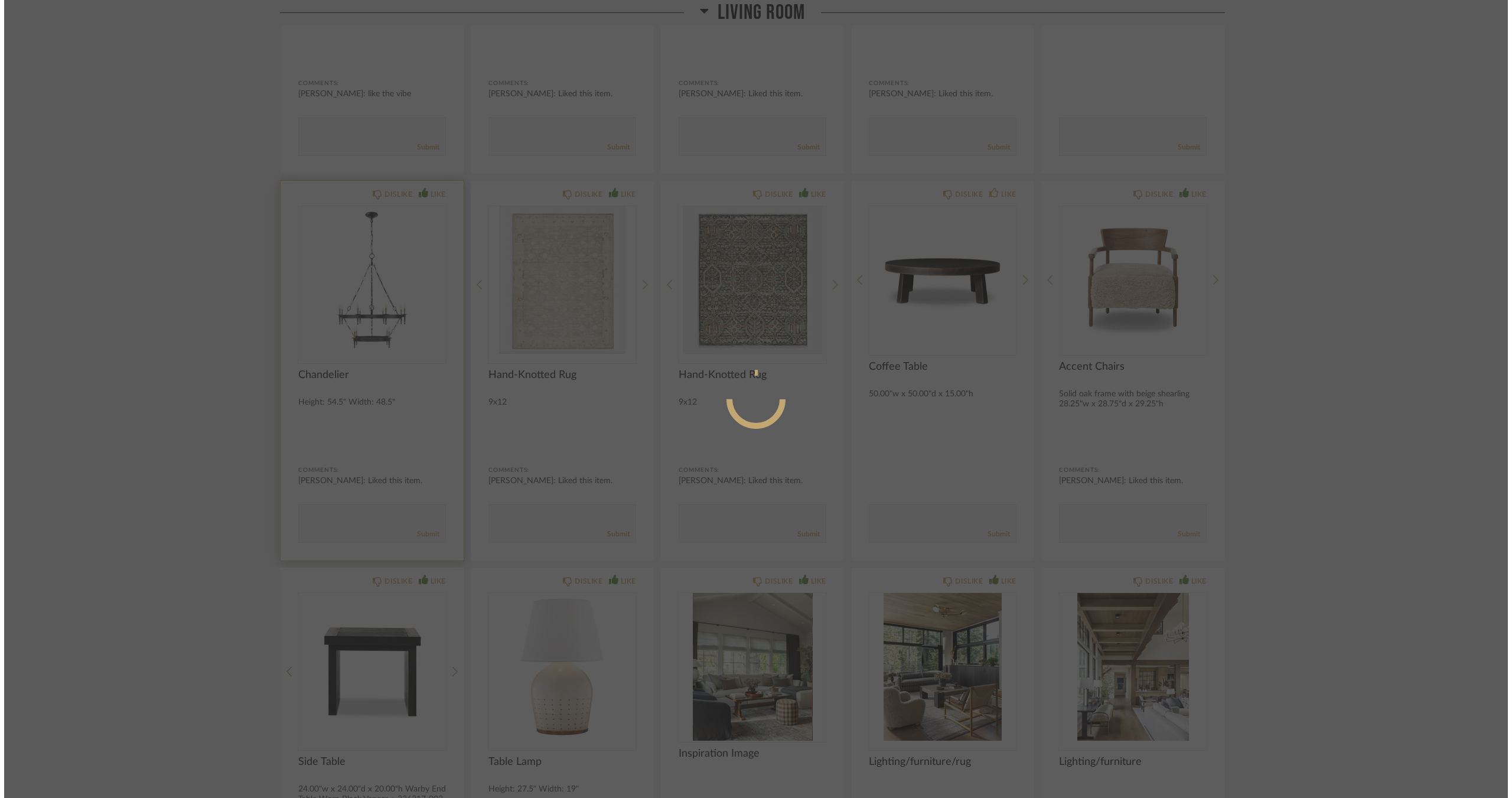
scroll to position [0, 0]
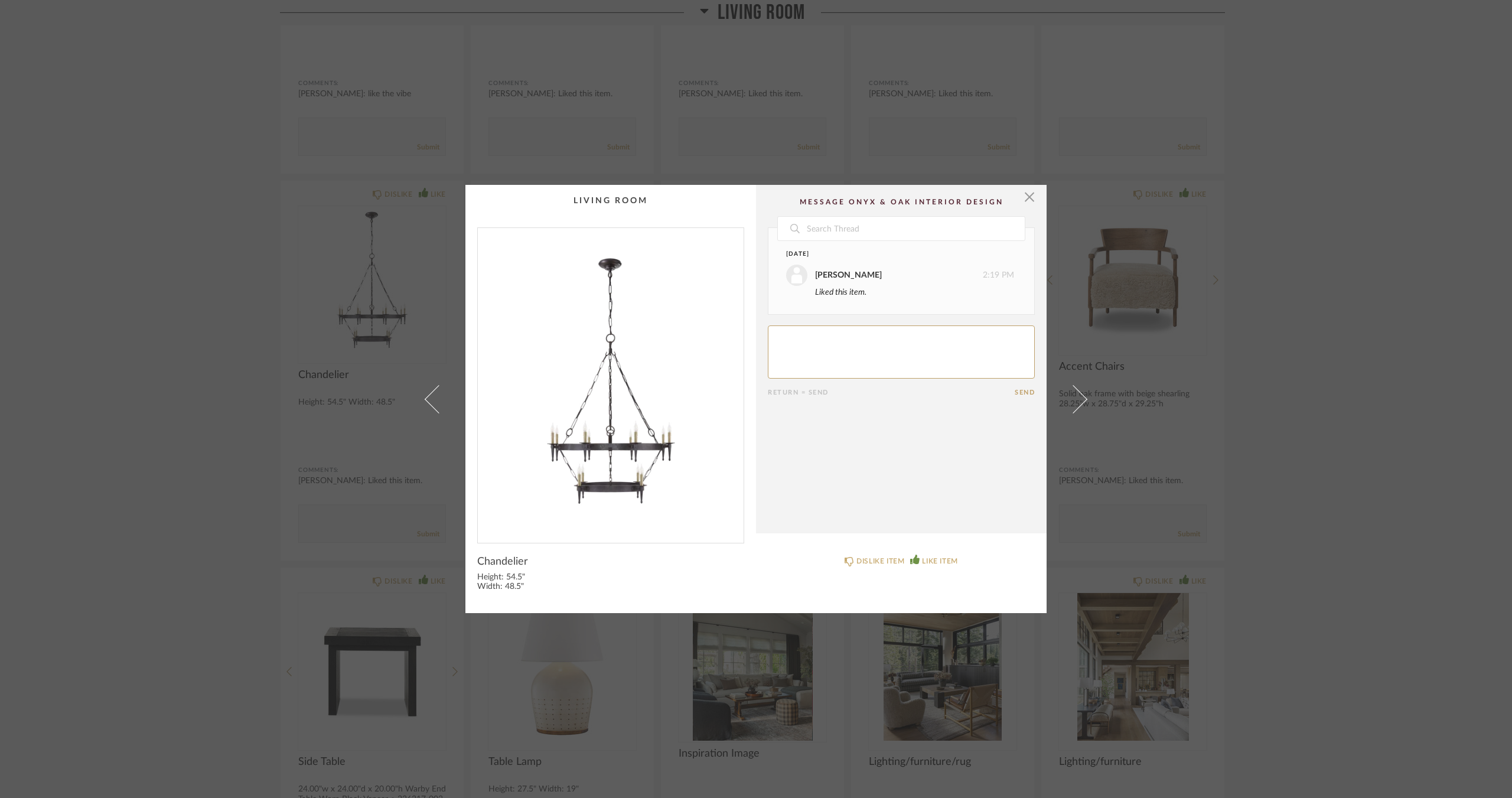
click at [184, 324] on div "× Date September 5th Jacqui Highbloom 2:19 PM Liked this item. Return = Send Se…" at bounding box center [756, 399] width 1512 height 798
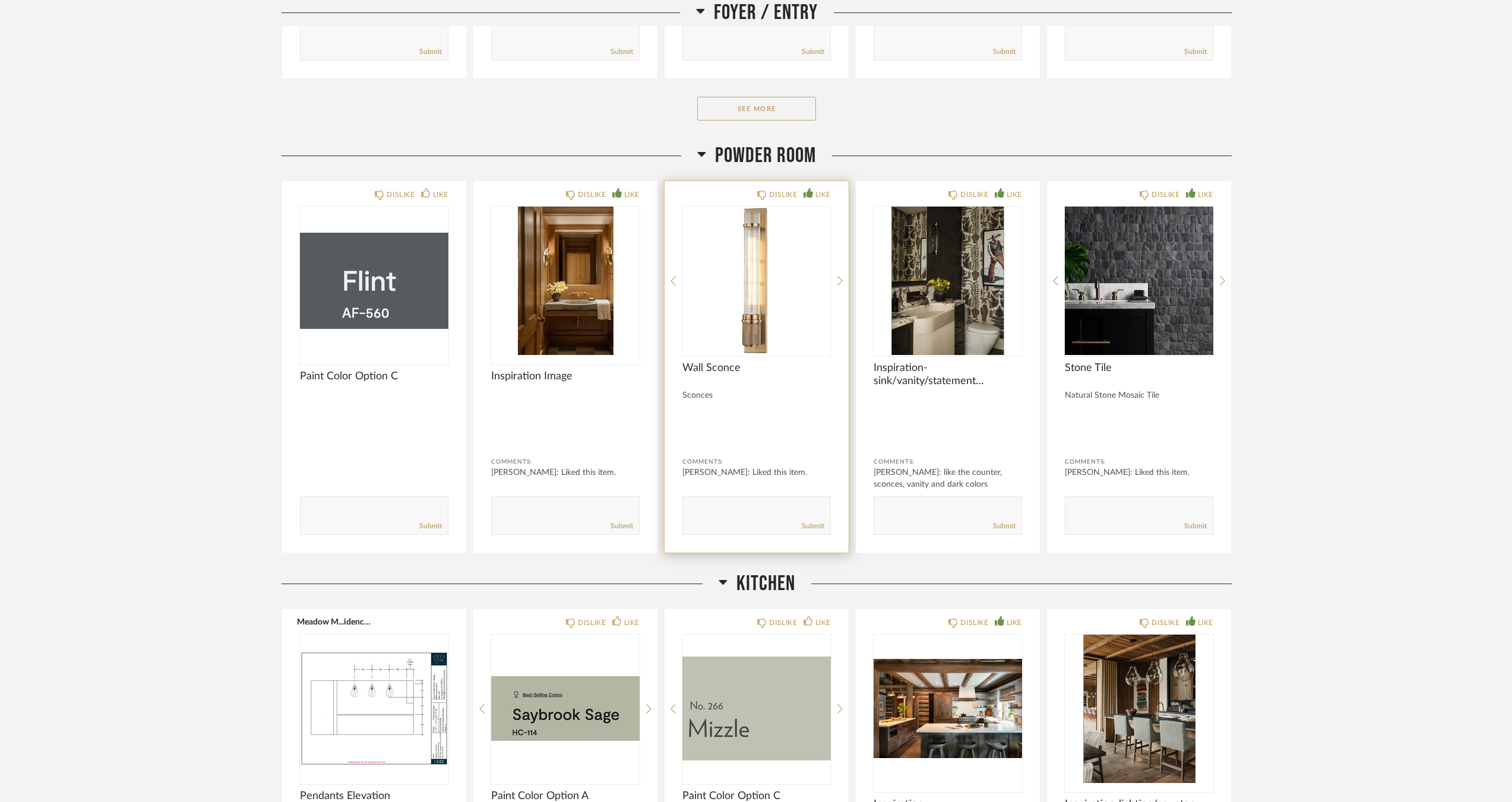
scroll to position [2613, 0]
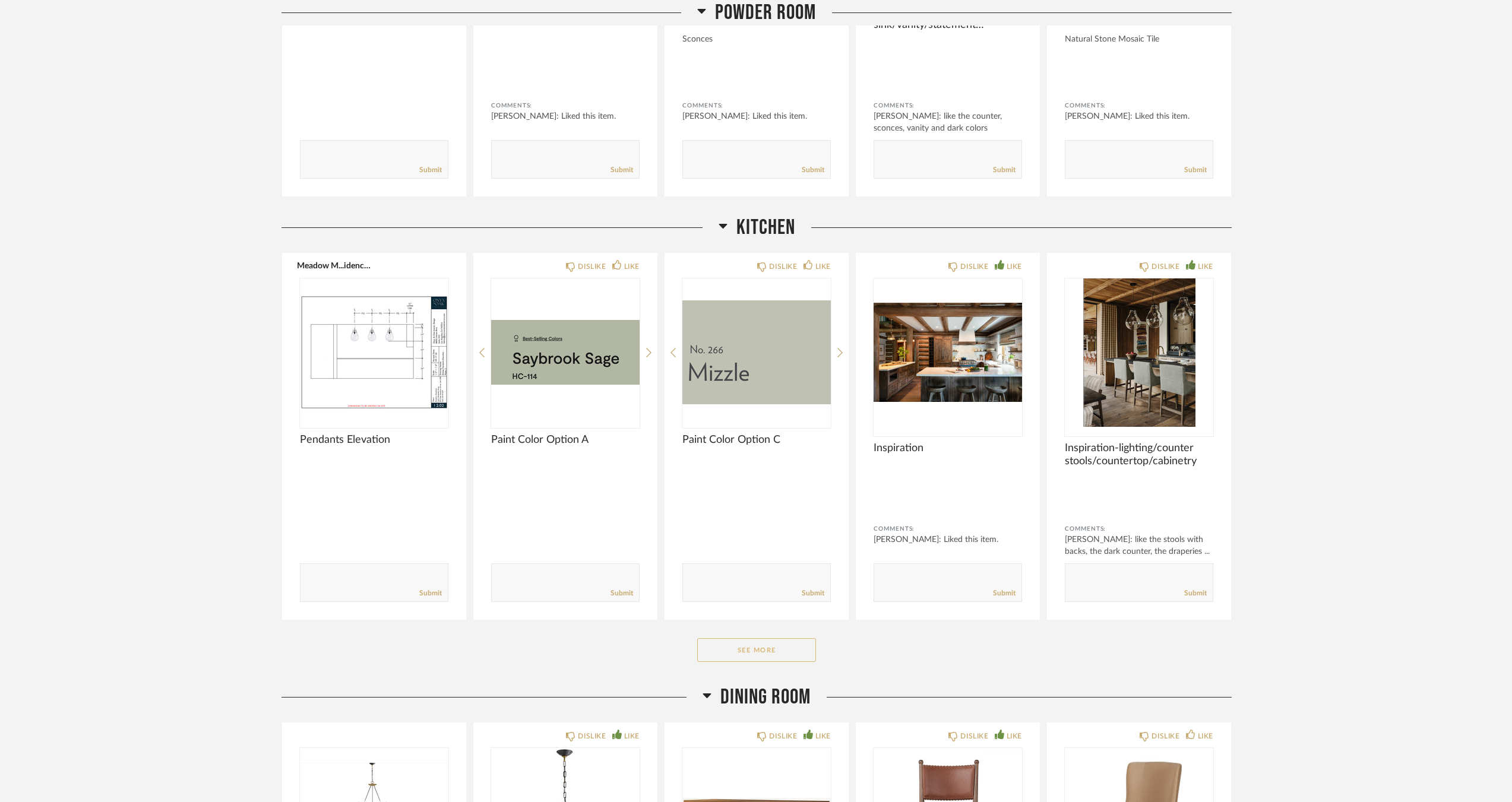
click at [786, 653] on button "See More" at bounding box center [756, 649] width 119 height 24
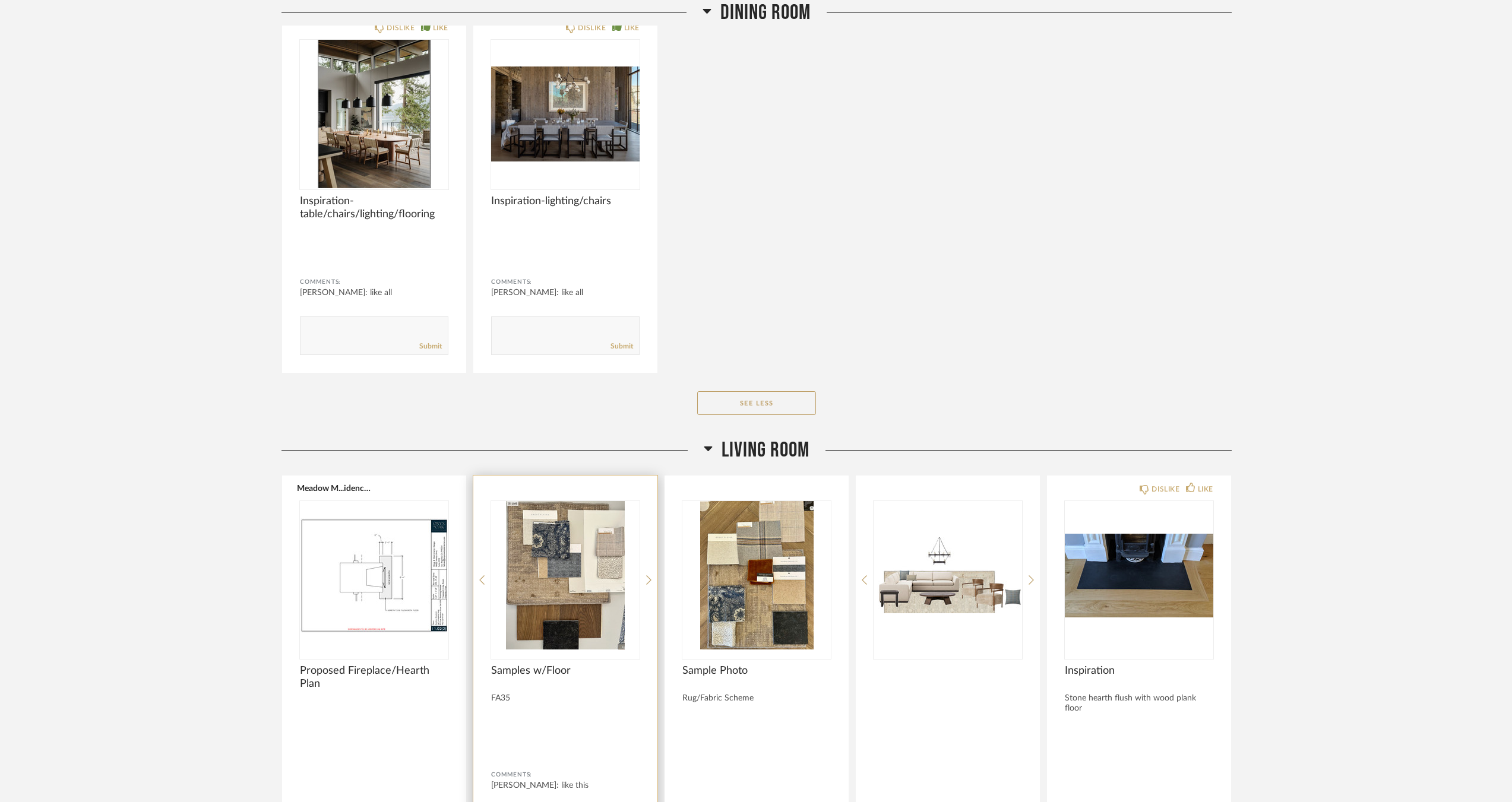
scroll to position [4283, 0]
